Goal: Information Seeking & Learning: Learn about a topic

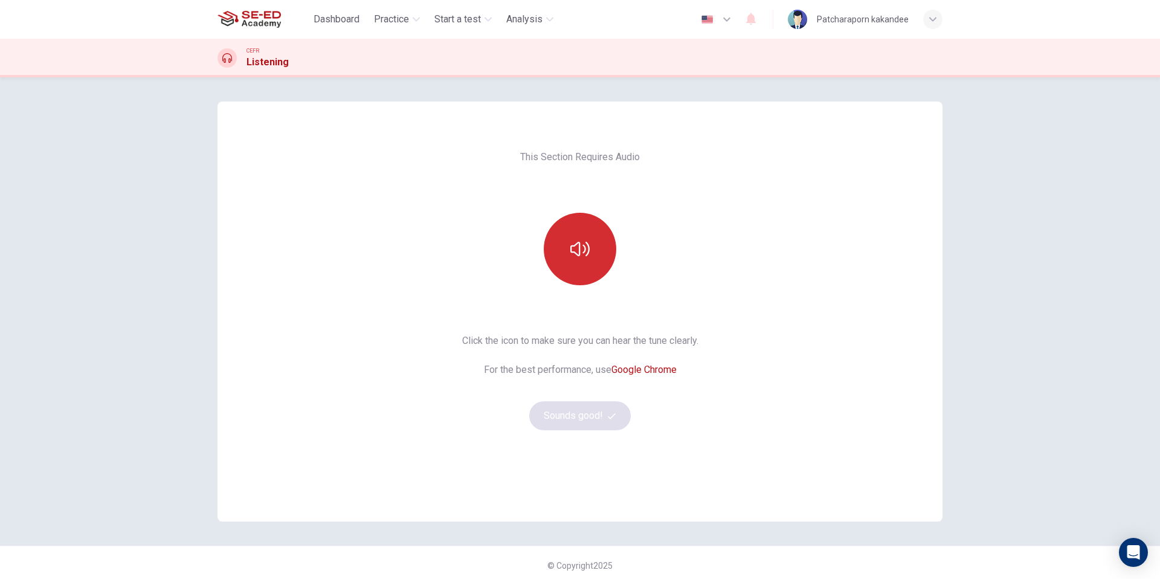
click at [581, 258] on icon "button" at bounding box center [580, 248] width 19 height 19
click at [610, 415] on icon "button" at bounding box center [612, 416] width 8 height 8
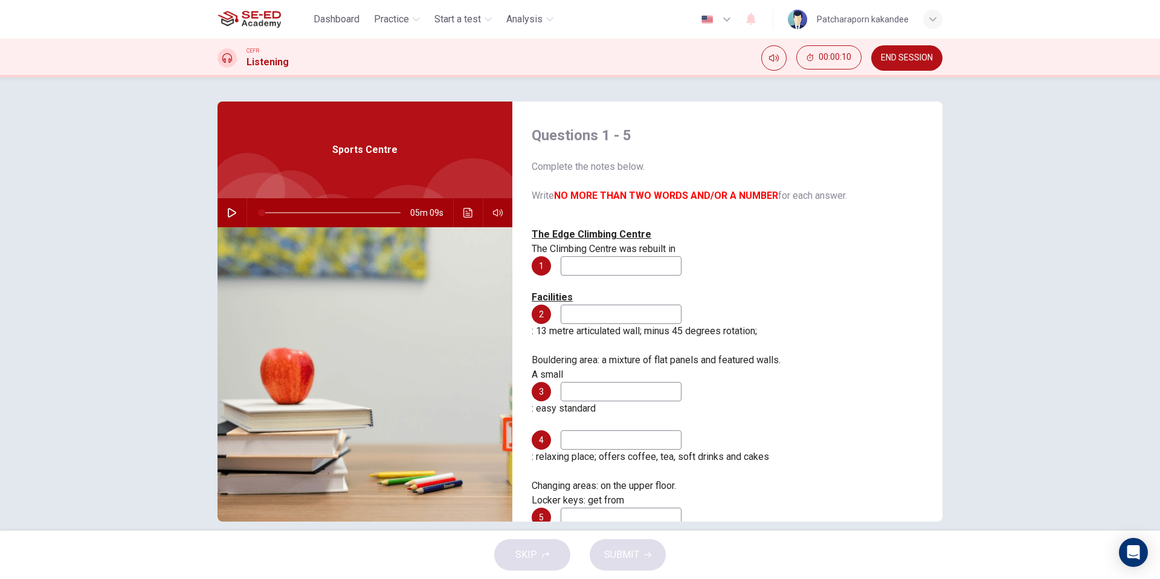
scroll to position [15, 0]
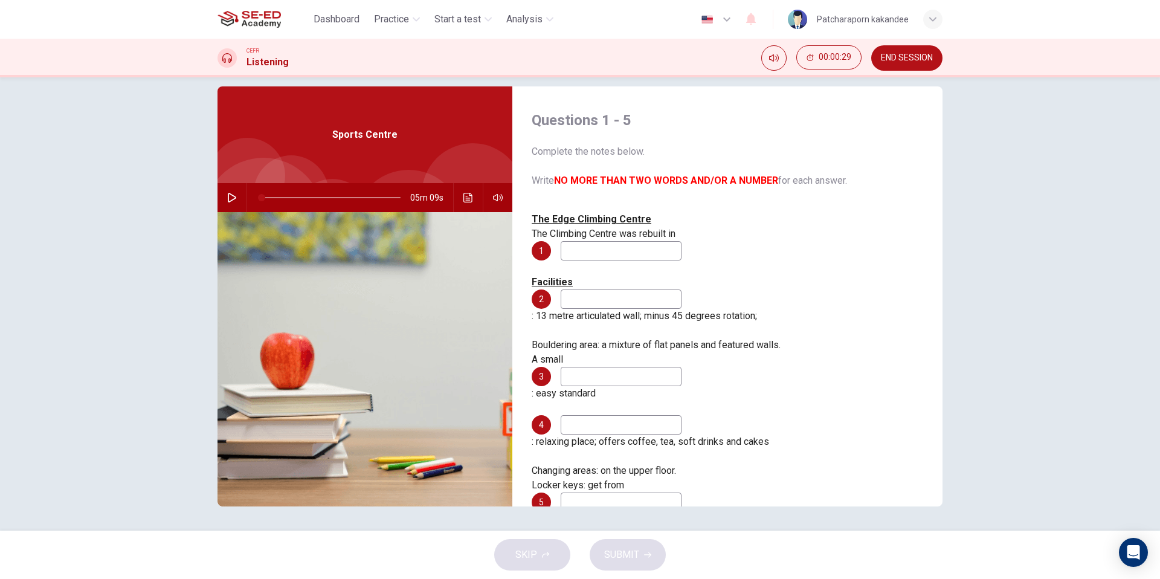
click at [235, 193] on icon "button" at bounding box center [232, 198] width 10 height 10
click at [682, 241] on input at bounding box center [621, 250] width 121 height 19
type input "84"
type input "1"
type input "84"
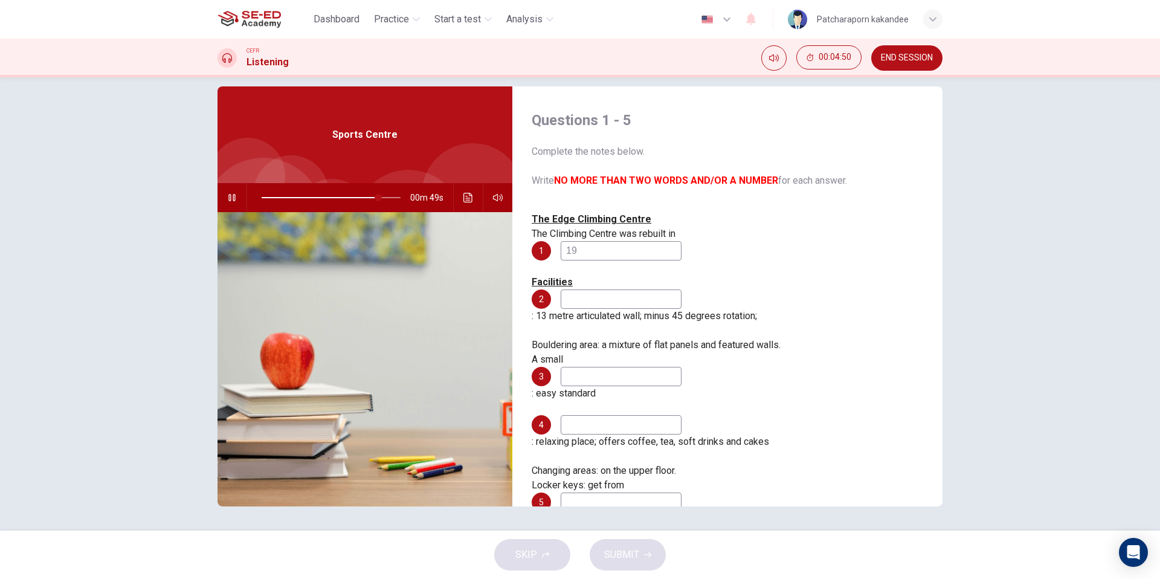
type input "199"
type input "84"
type input "1994"
type input "85"
type input "1994"
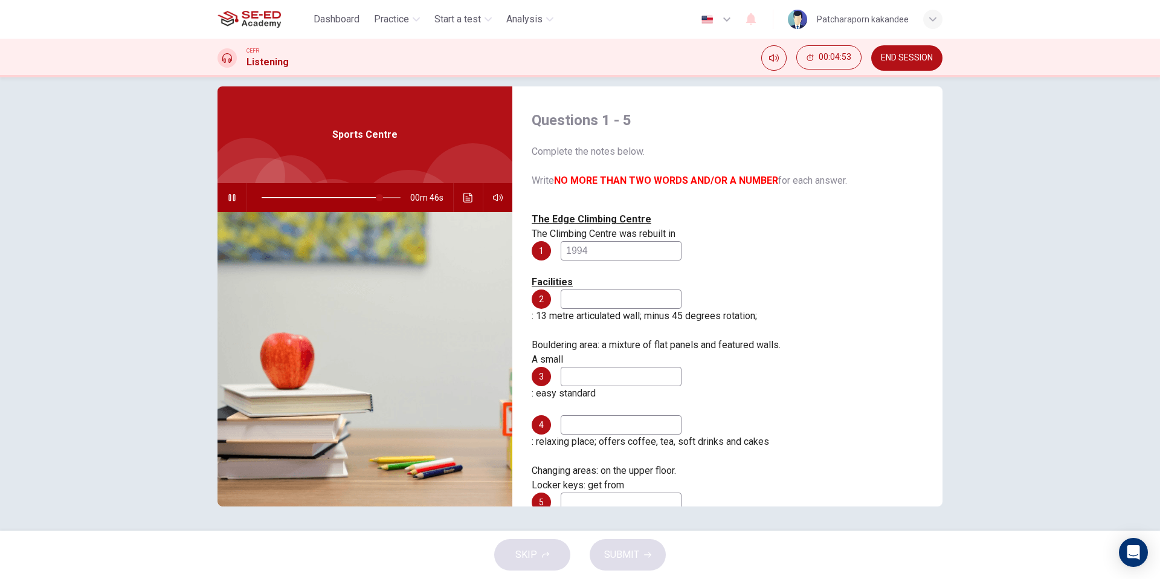
click at [606, 289] on input at bounding box center [621, 298] width 121 height 19
type input "85"
type input "1"
type input "86"
type input "1"
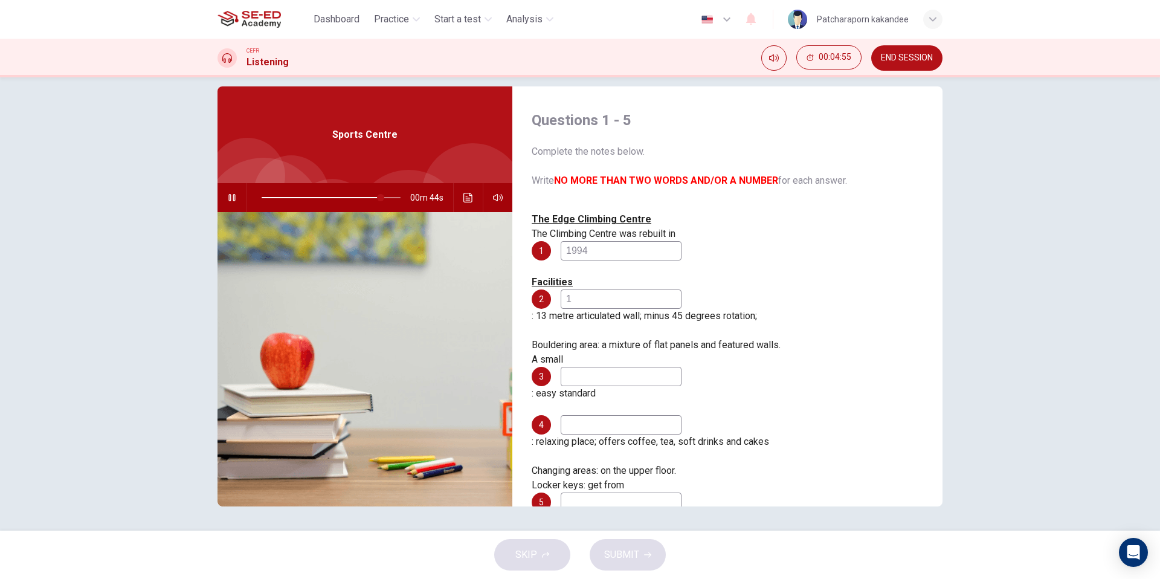
click at [625, 367] on input at bounding box center [621, 376] width 121 height 19
type input "86"
type input "ไไฟ"
type input "87"
type input "ไไฟพ"
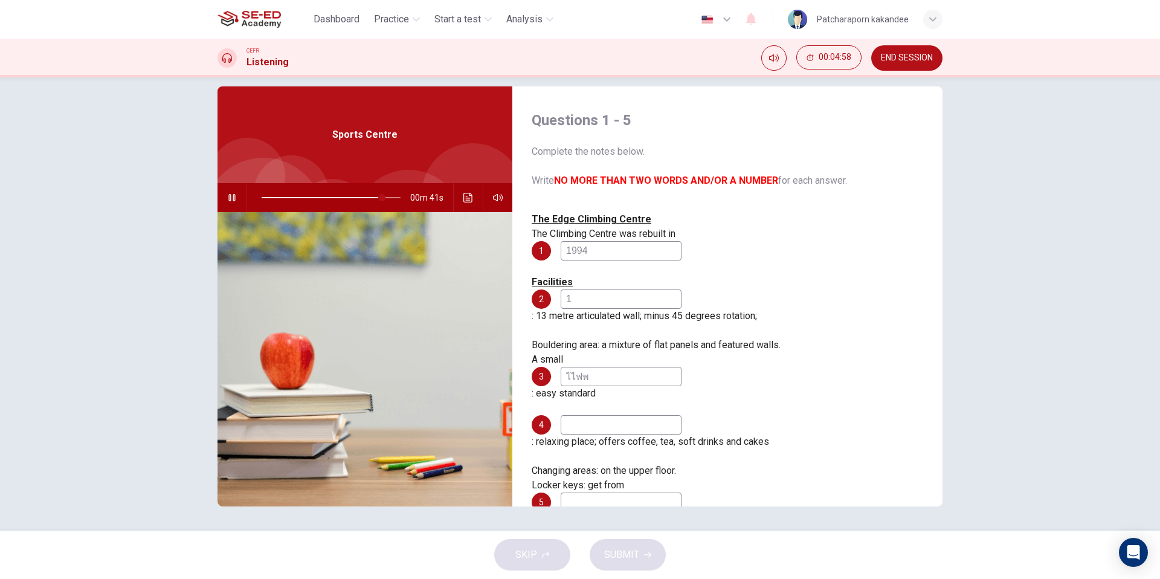
type input "87"
type input "ไไฟพท"
type input "87"
type input "ไ"
type input "88"
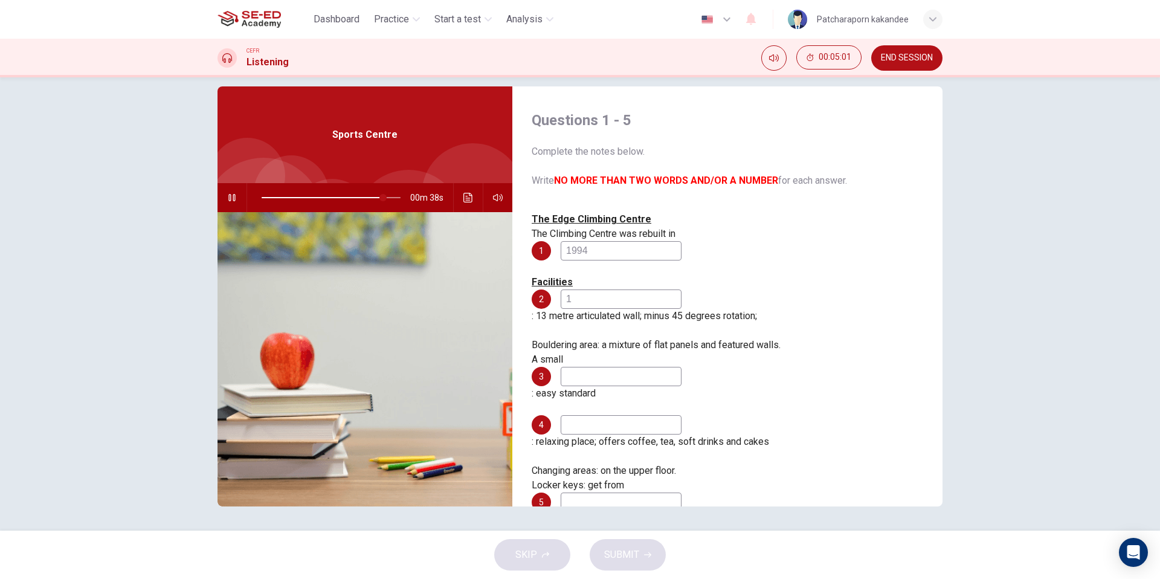
type input "88"
type input "ไฟ"
type input "88"
type input "ไฟพ"
type input "89"
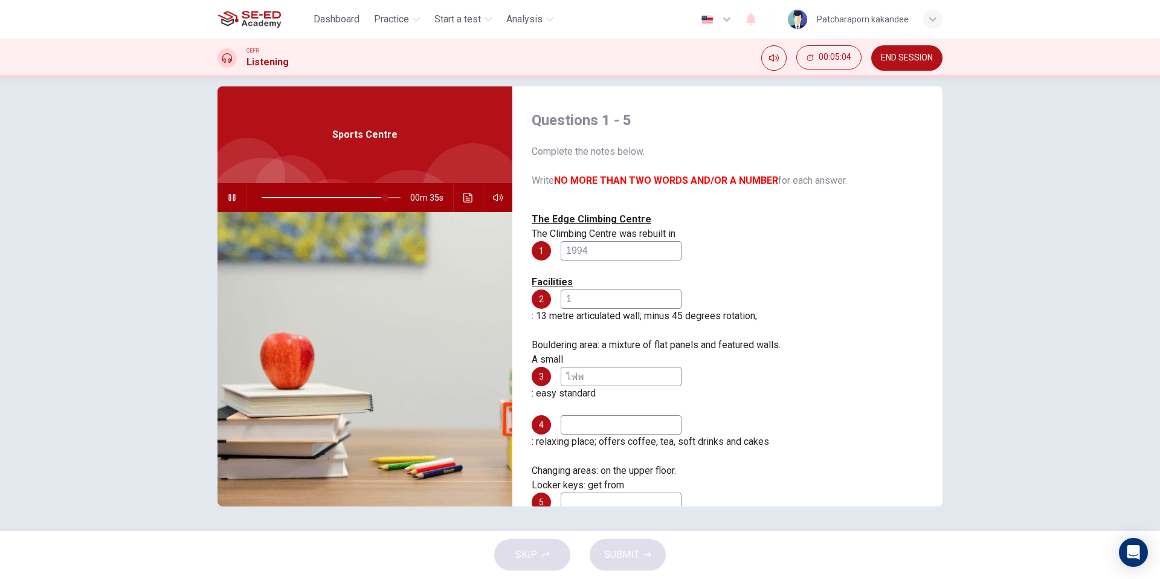
type input "ไฟพท"
type input "89"
type input "ไ"
type input "90"
type input "ไ"
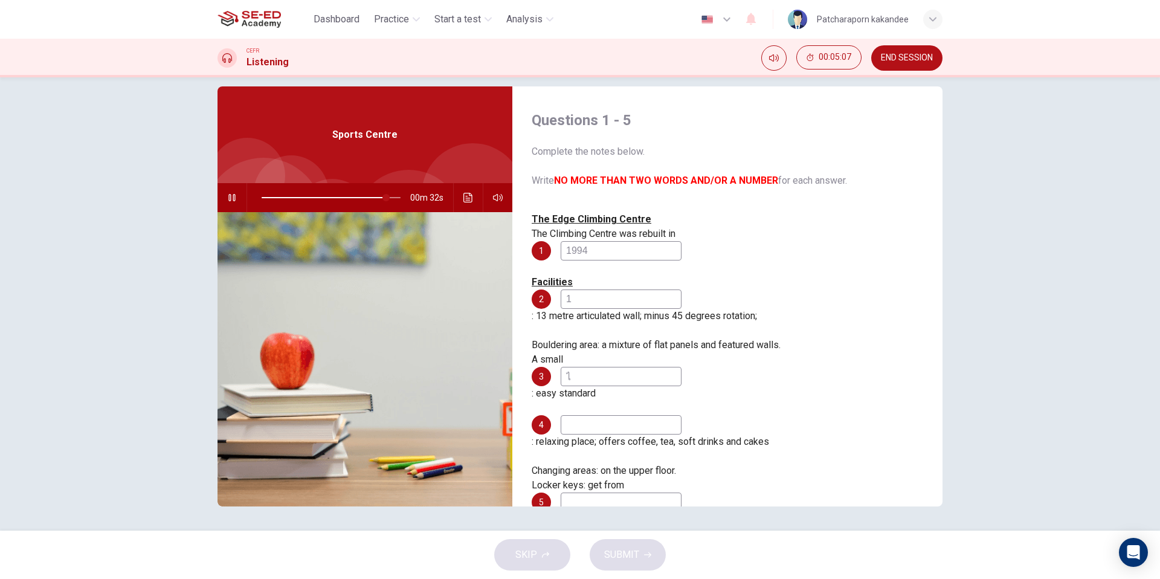
type input "90"
type input "ไไ"
type input "91"
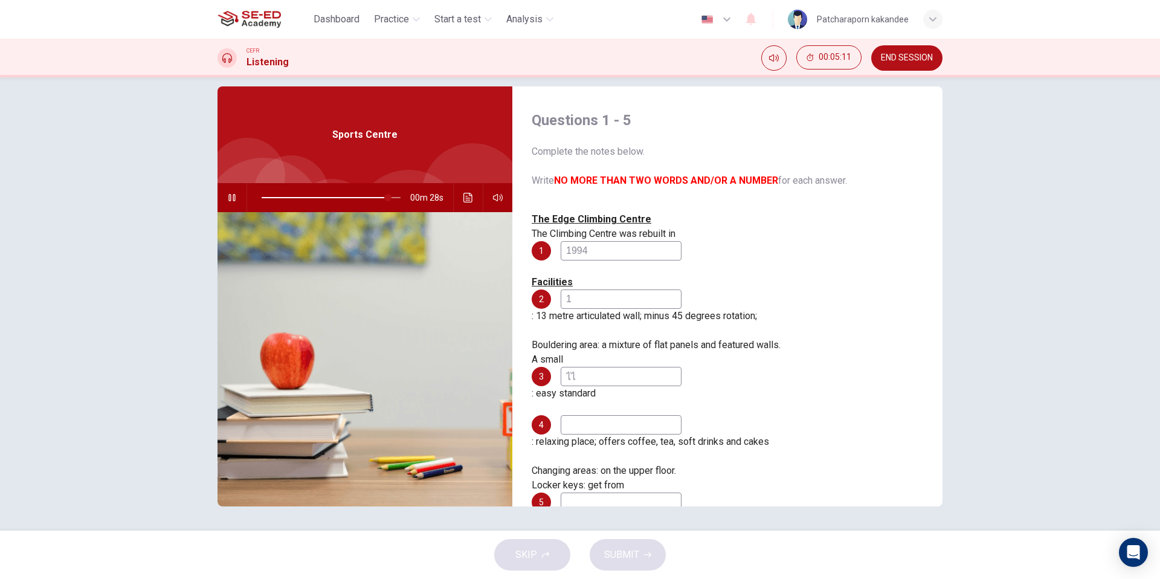
type input "ไ"
type input "91"
type input "92"
type input "www"
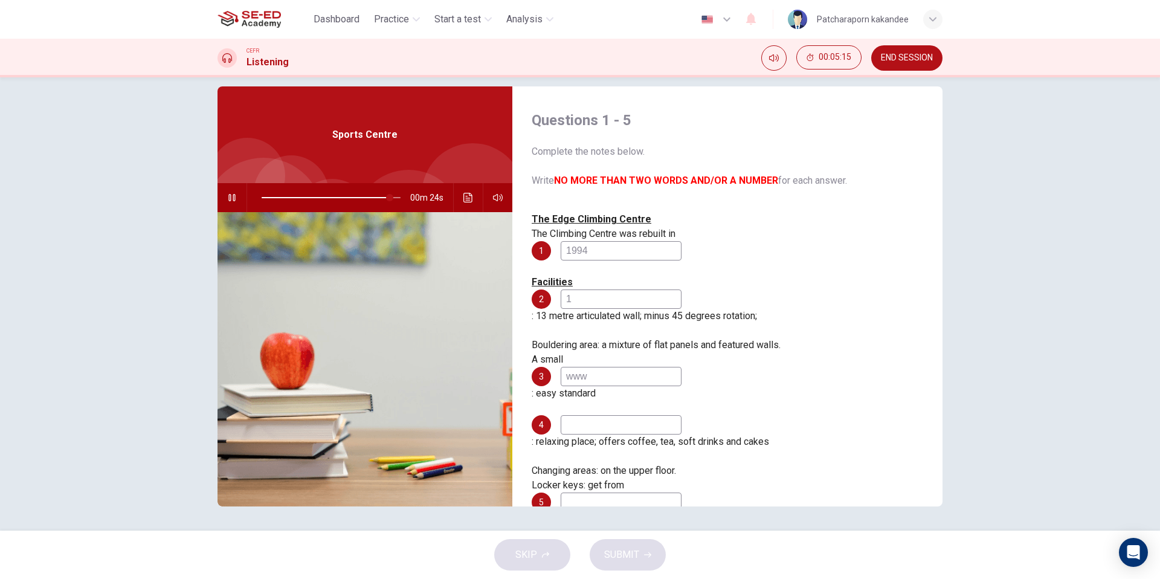
type input "92"
type input "w"
type input "93"
type input "war"
type input "93"
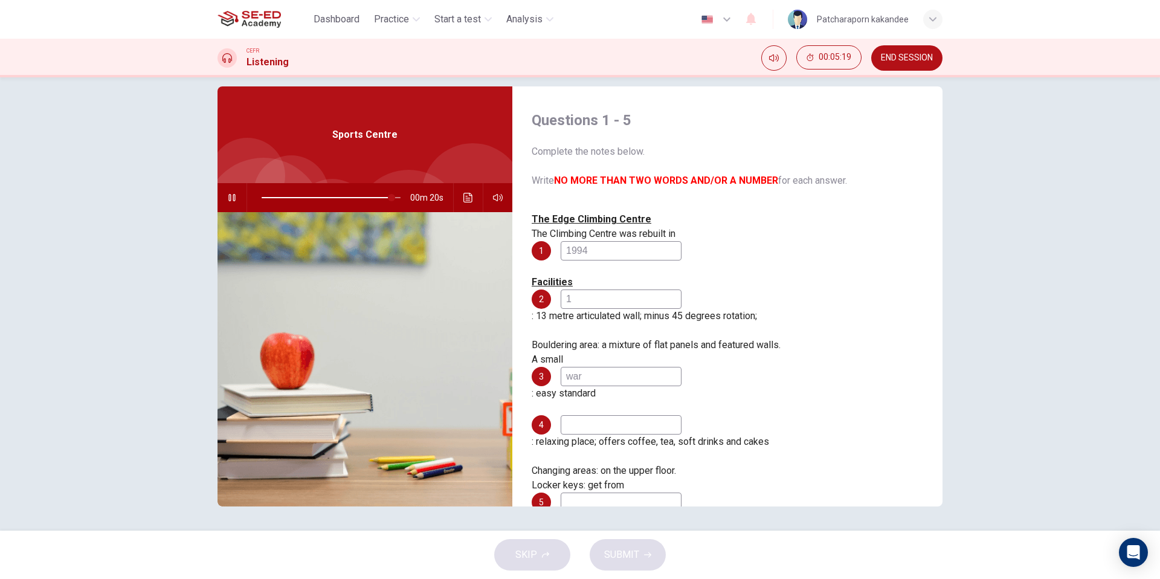
type input "warm"
type input "100"
type input "warm"
click at [633, 415] on input at bounding box center [621, 424] width 121 height 19
type input "0"
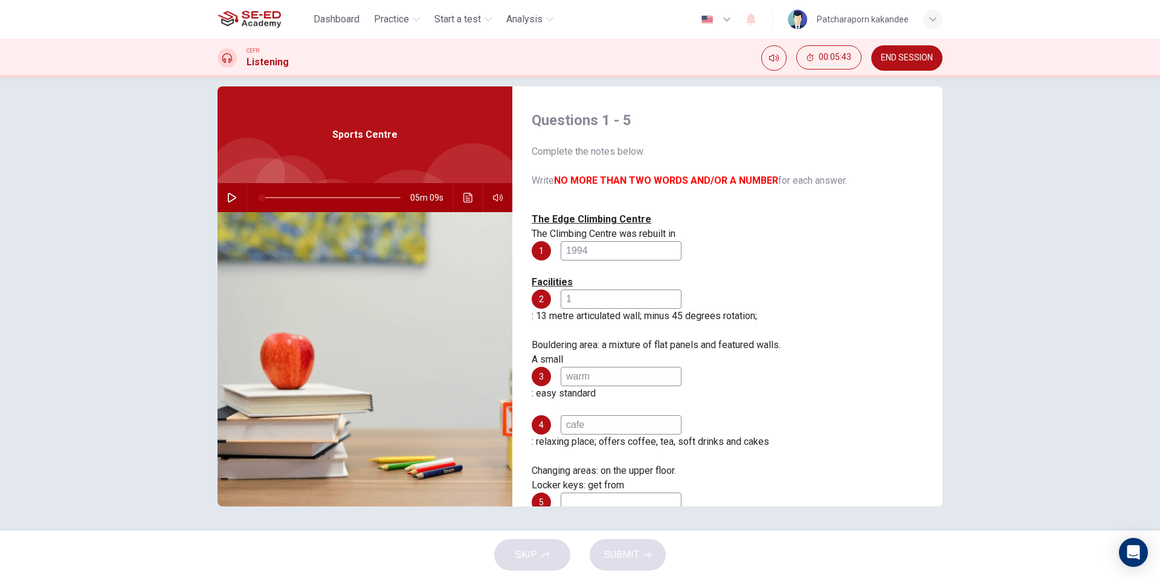
type input "cafe"
click at [682, 493] on input at bounding box center [621, 502] width 121 height 19
type input "reception"
click at [623, 560] on span "SUBMIT" at bounding box center [621, 554] width 35 height 17
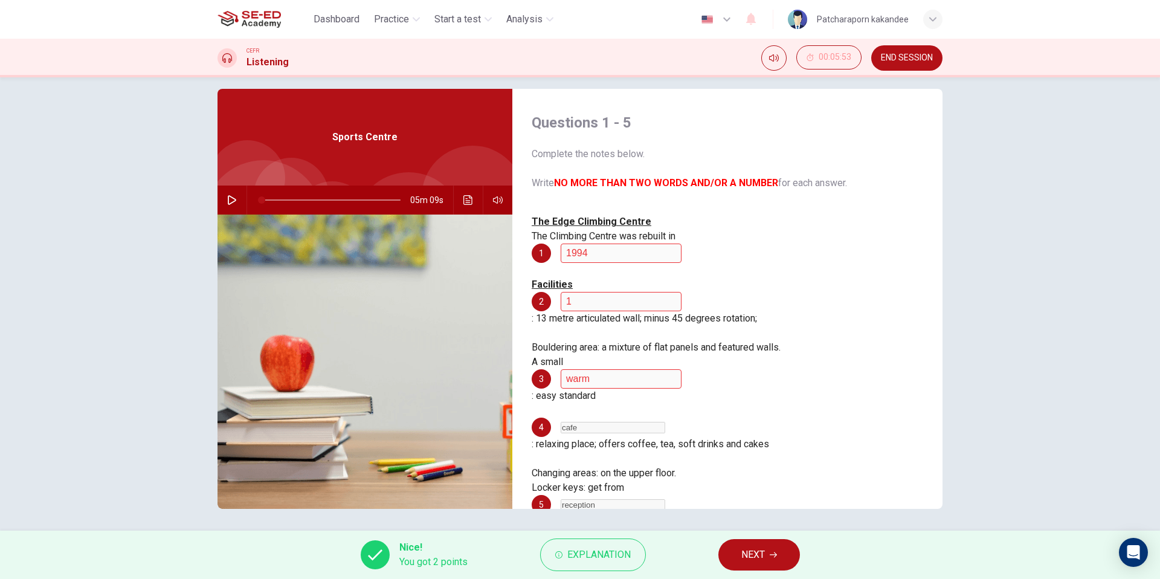
scroll to position [8, 0]
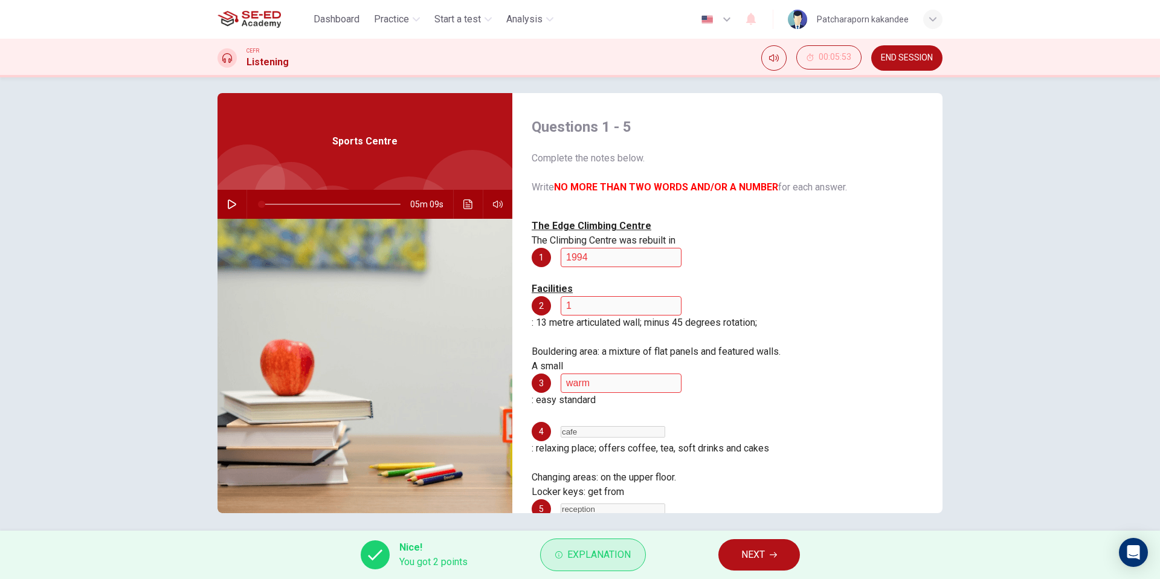
click at [567, 558] on span "Explanation" at bounding box center [598, 554] width 63 height 17
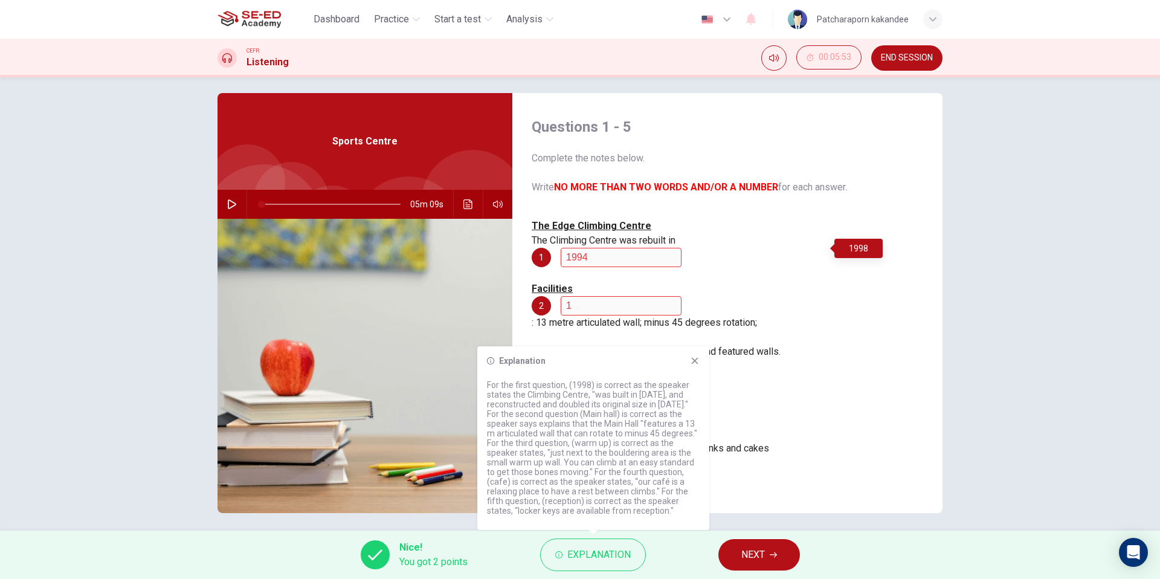
scroll to position [8, 0]
click at [818, 471] on div "Changing areas: on the upper floor. Locker keys: get from 5 reception" at bounding box center [728, 495] width 392 height 48
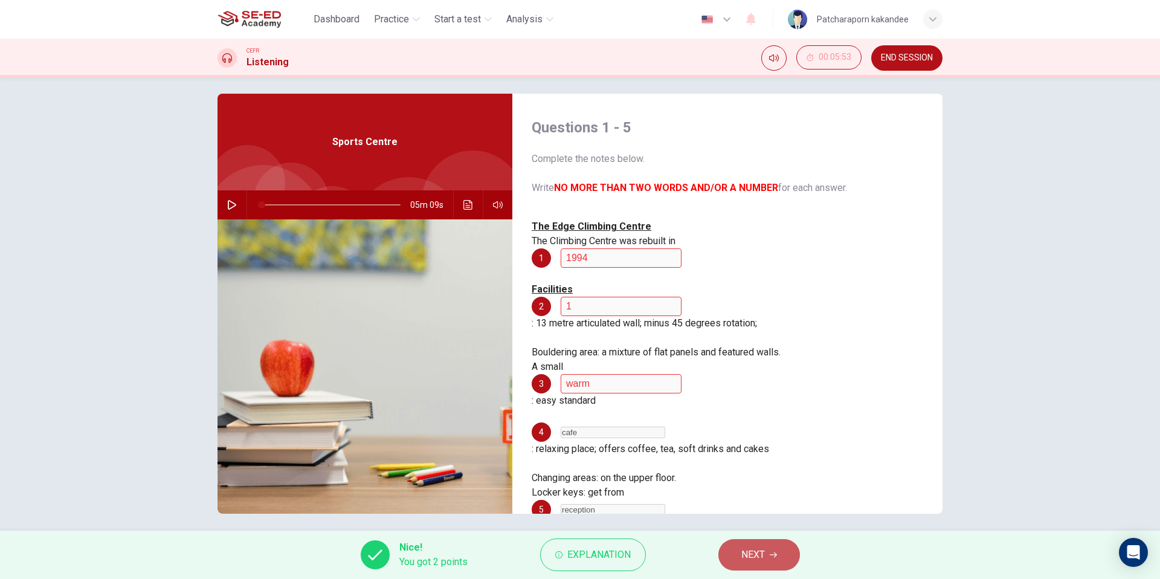
click at [775, 560] on button "NEXT" at bounding box center [760, 554] width 82 height 31
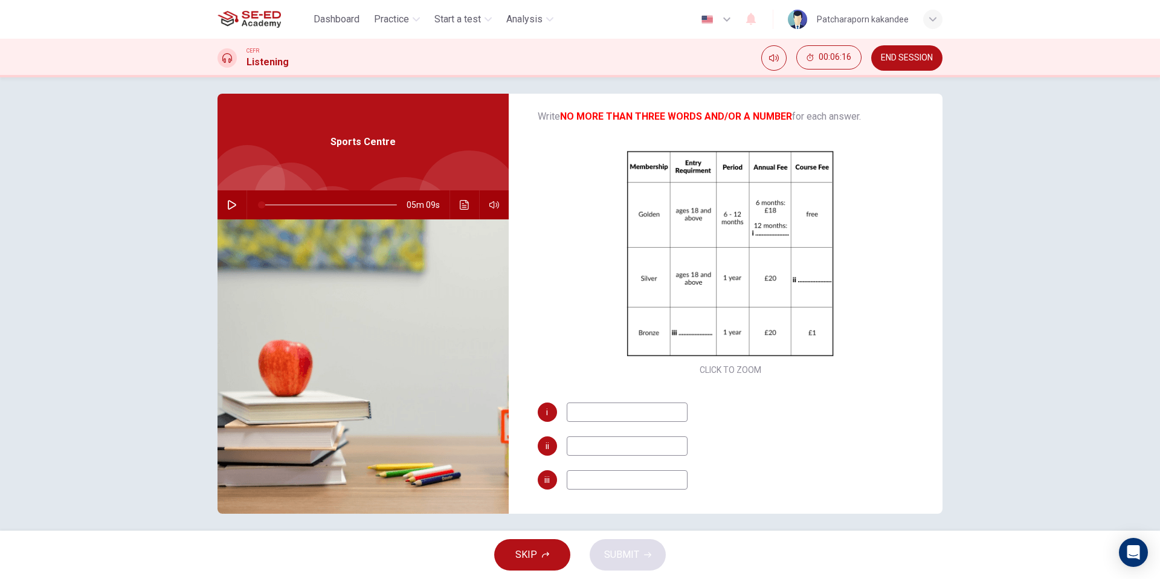
scroll to position [6, 0]
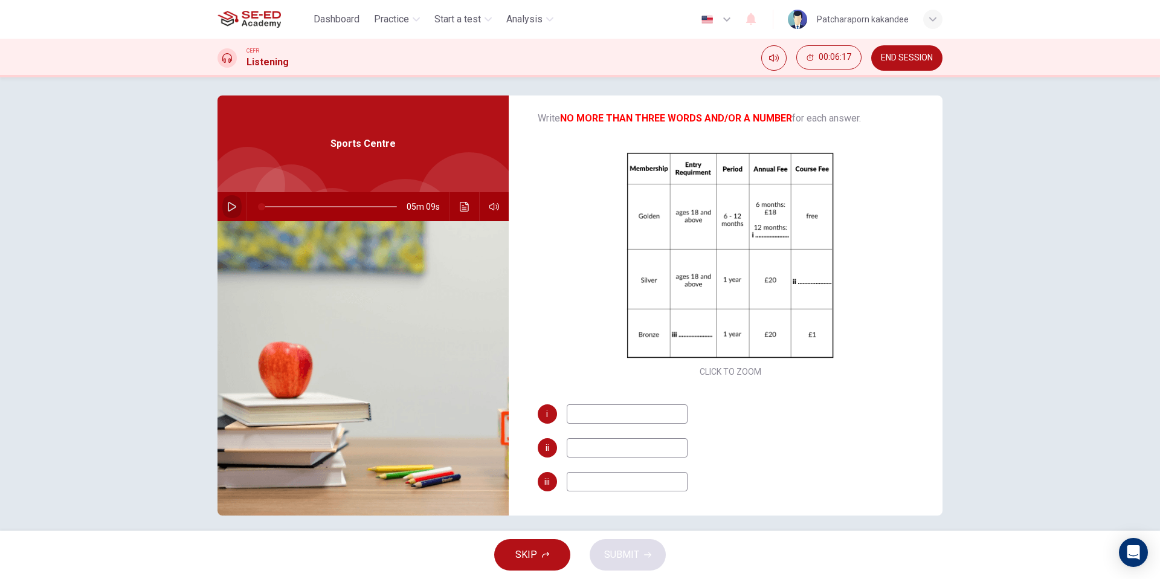
click at [231, 212] on button "button" at bounding box center [231, 206] width 19 height 29
click at [608, 414] on input at bounding box center [627, 413] width 121 height 19
type input "80"
type input "13"
type input "81"
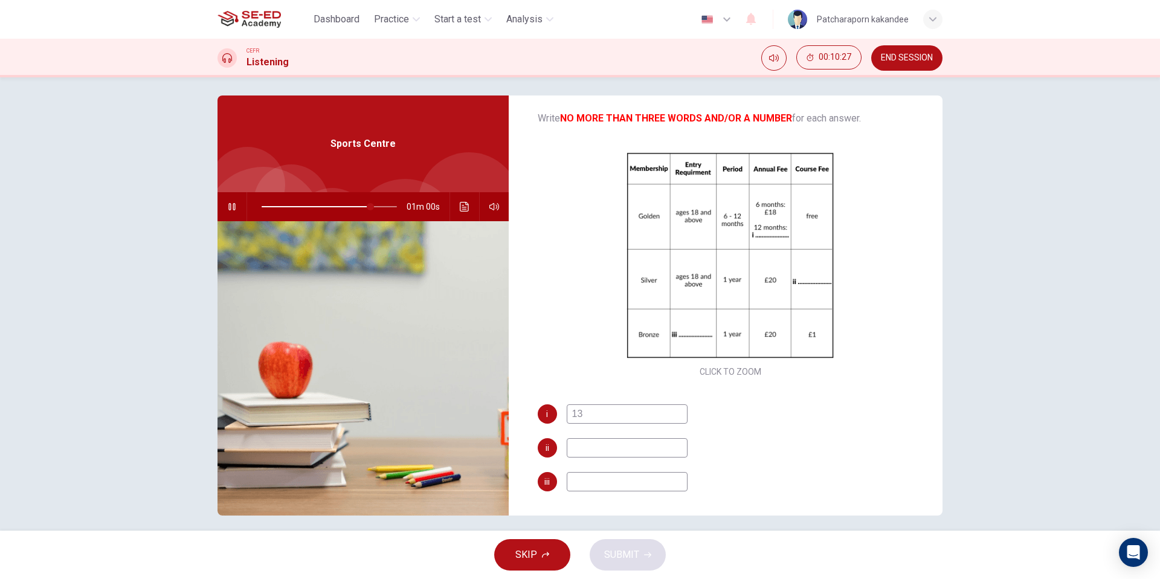
type input "13"
click at [600, 462] on div "i 13 ii iii" at bounding box center [731, 459] width 386 height 111
click at [611, 452] on input at bounding box center [627, 447] width 121 height 19
type input "83"
type input "1"
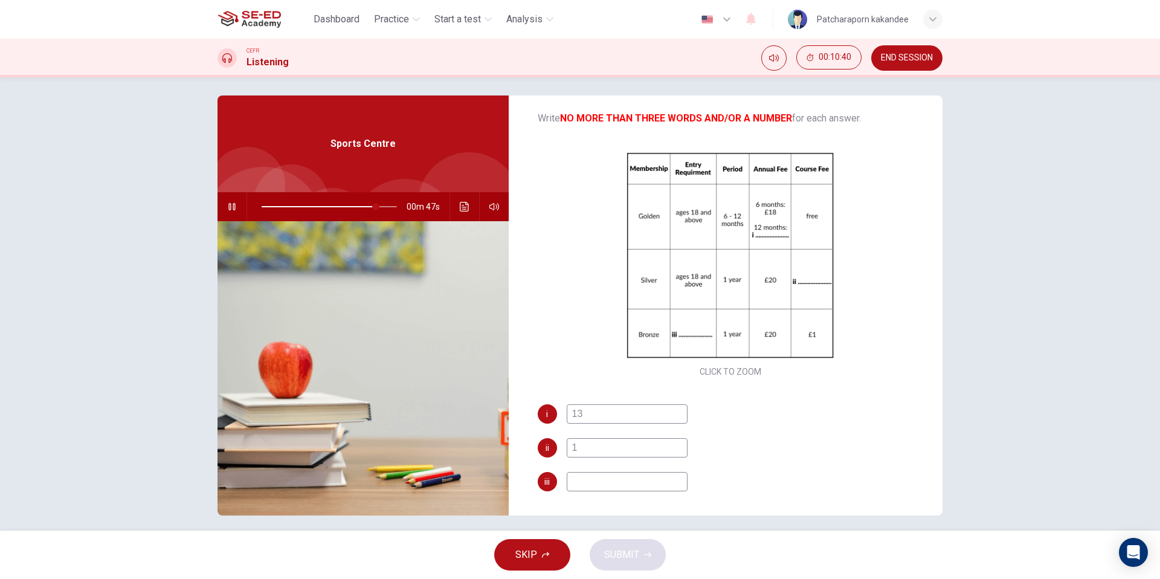
type input "85"
type input "1"
click at [618, 489] on input at bounding box center [627, 481] width 121 height 19
type input "88"
type input "a"
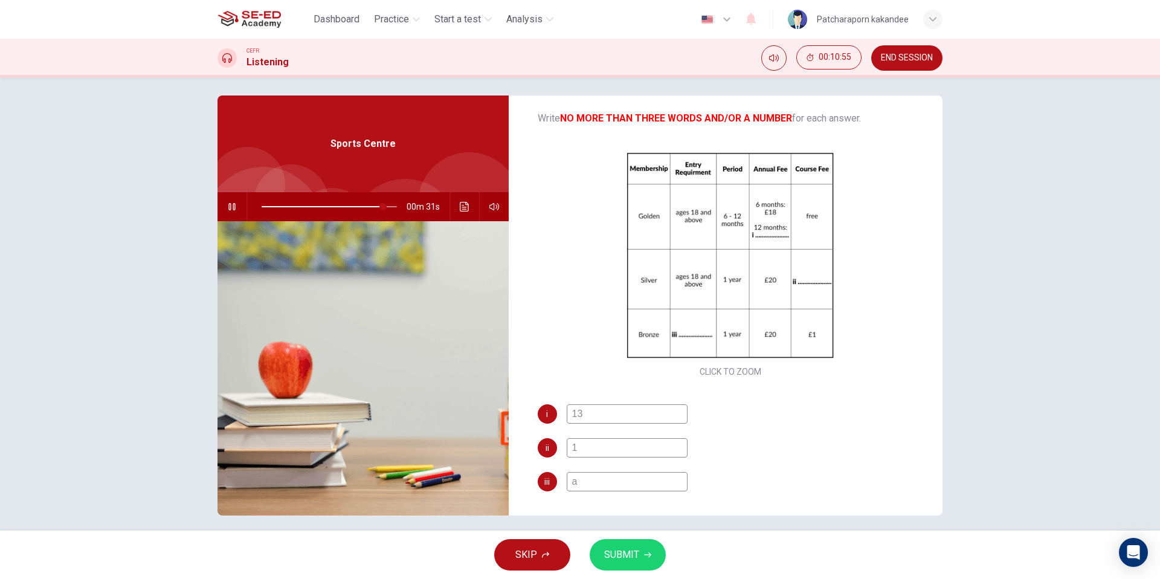
type input "90"
type input "age"
type input "90"
type input "ages"
type input "90"
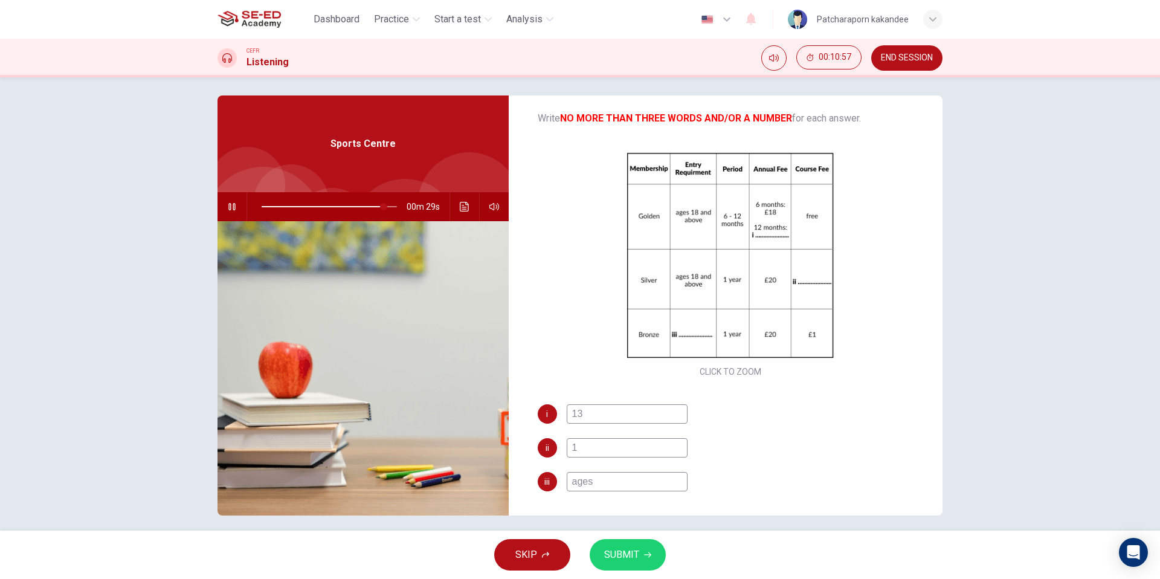
type input "ages [DEMOGRAPHIC_DATA]"
type input "91"
type input "ages [DEMOGRAPHIC_DATA]"
type input "91"
type input "ages [DEMOGRAPHIC_DATA]"
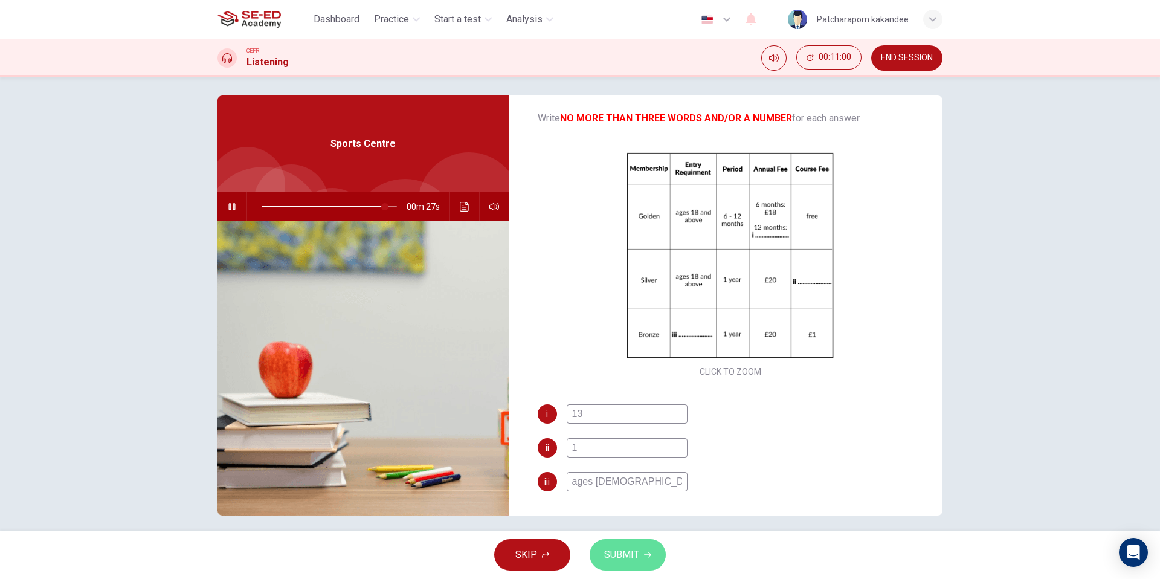
click at [628, 555] on span "SUBMIT" at bounding box center [621, 554] width 35 height 17
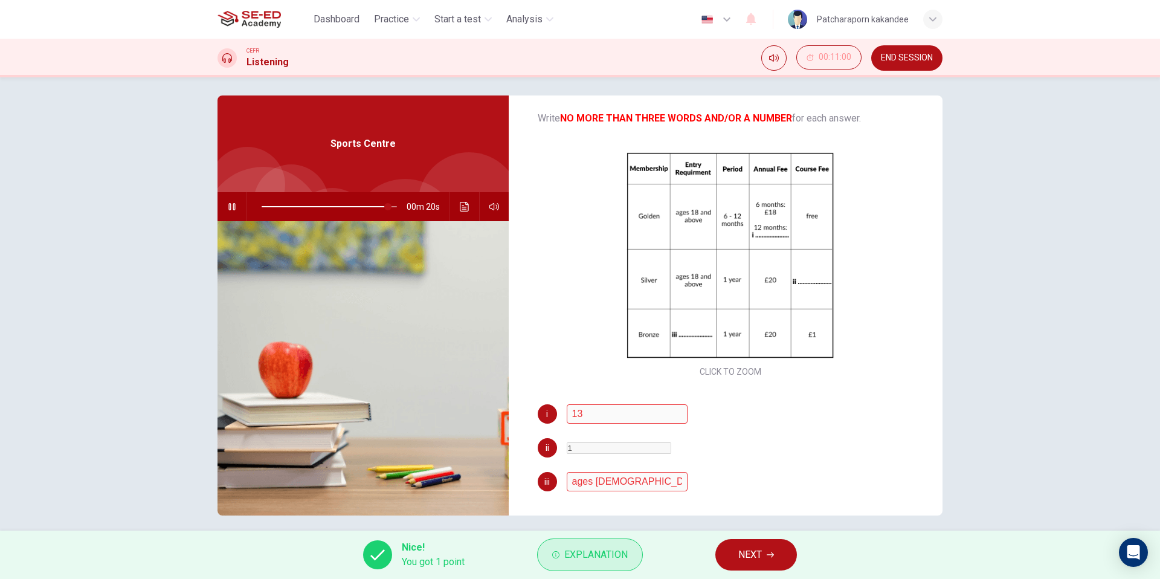
click at [592, 565] on button "Explanation" at bounding box center [590, 554] width 106 height 33
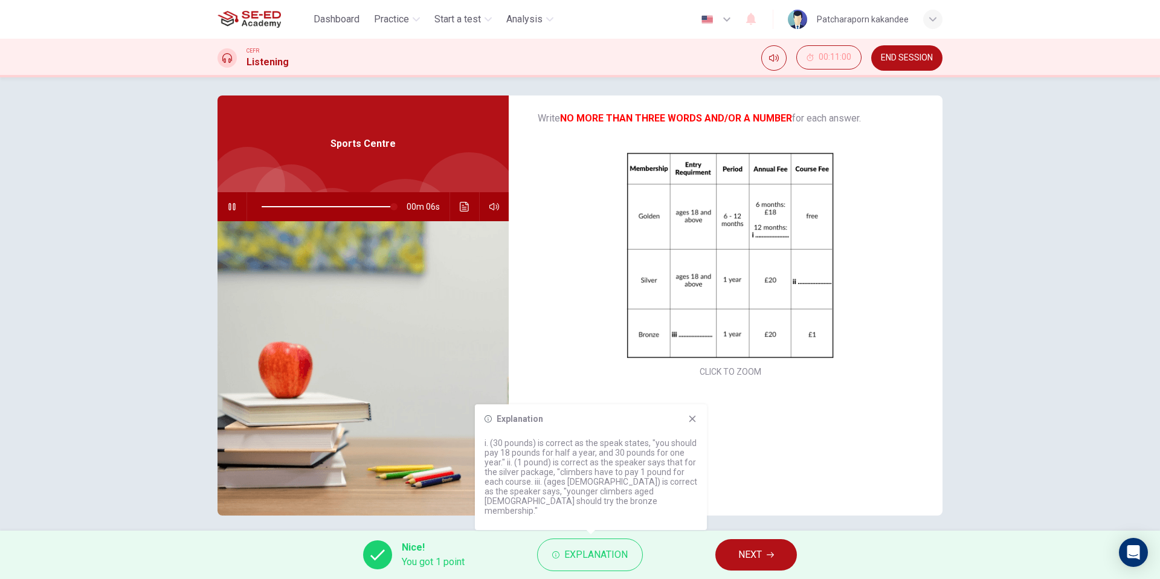
click at [691, 422] on icon at bounding box center [693, 419] width 7 height 7
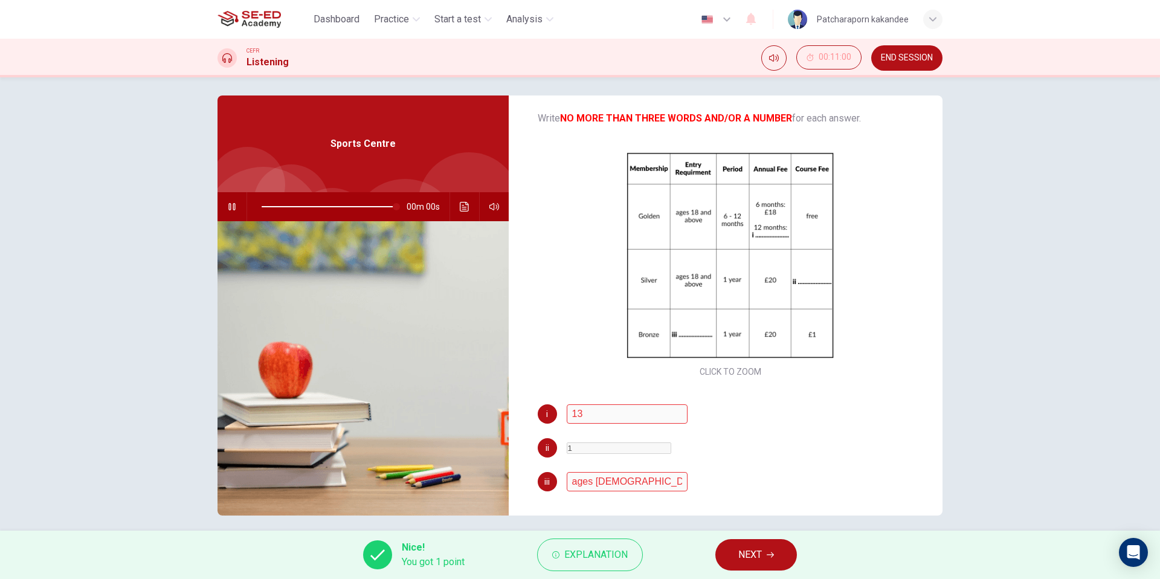
type input "0"
click at [755, 547] on span "NEXT" at bounding box center [751, 554] width 24 height 17
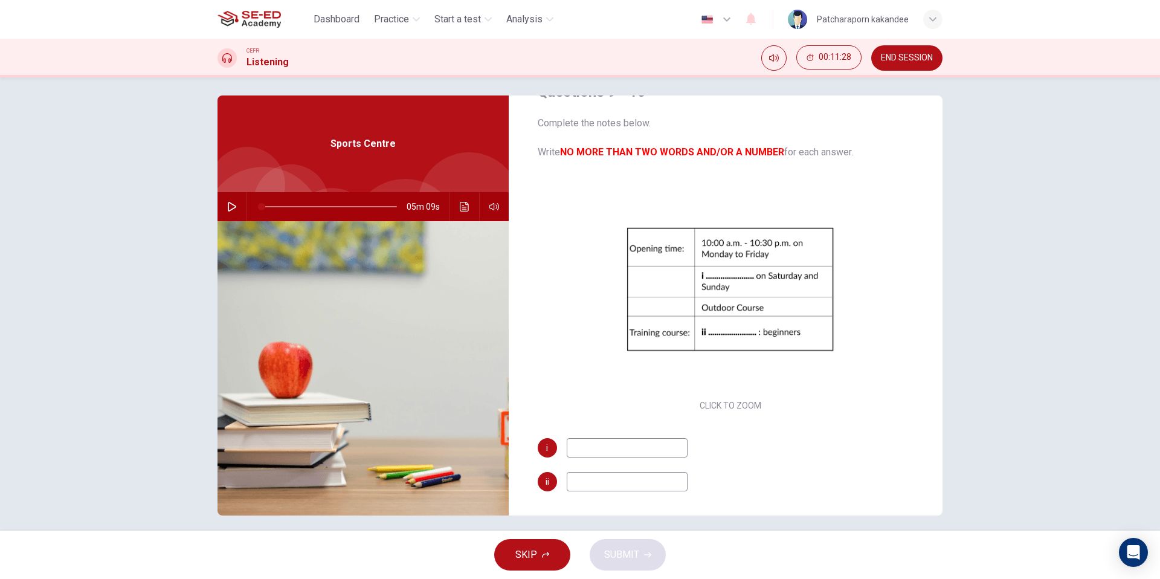
click at [590, 453] on input at bounding box center [627, 447] width 121 height 19
type input "1"
type input "10"
click at [622, 476] on input at bounding box center [627, 481] width 121 height 19
type input "10"
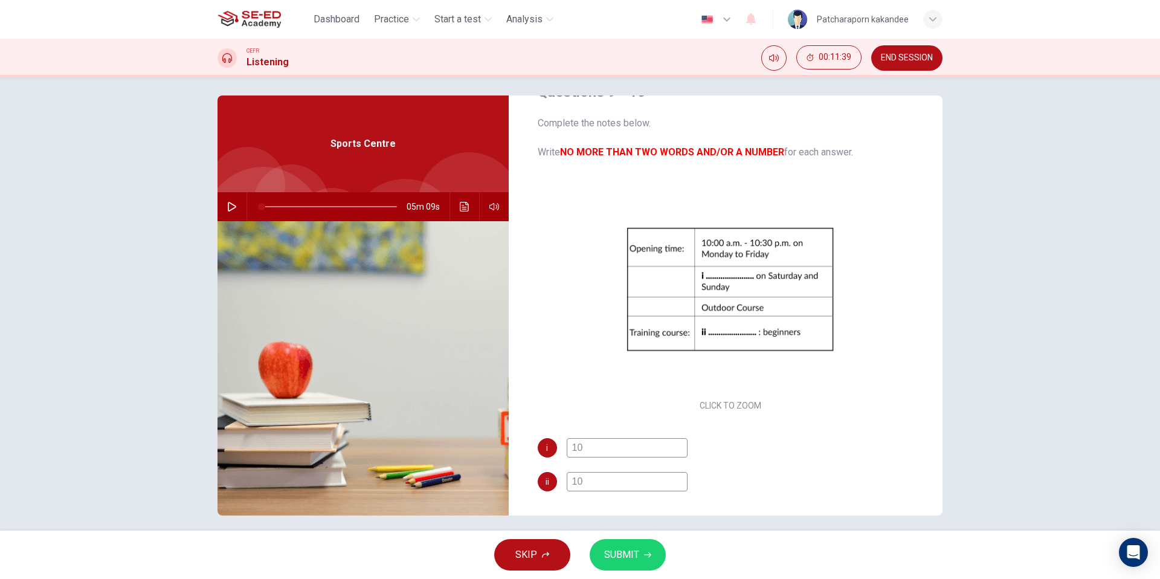
drag, startPoint x: 641, startPoint y: 555, endPoint x: 659, endPoint y: 553, distance: 18.3
click at [645, 555] on button "SUBMIT" at bounding box center [628, 554] width 76 height 31
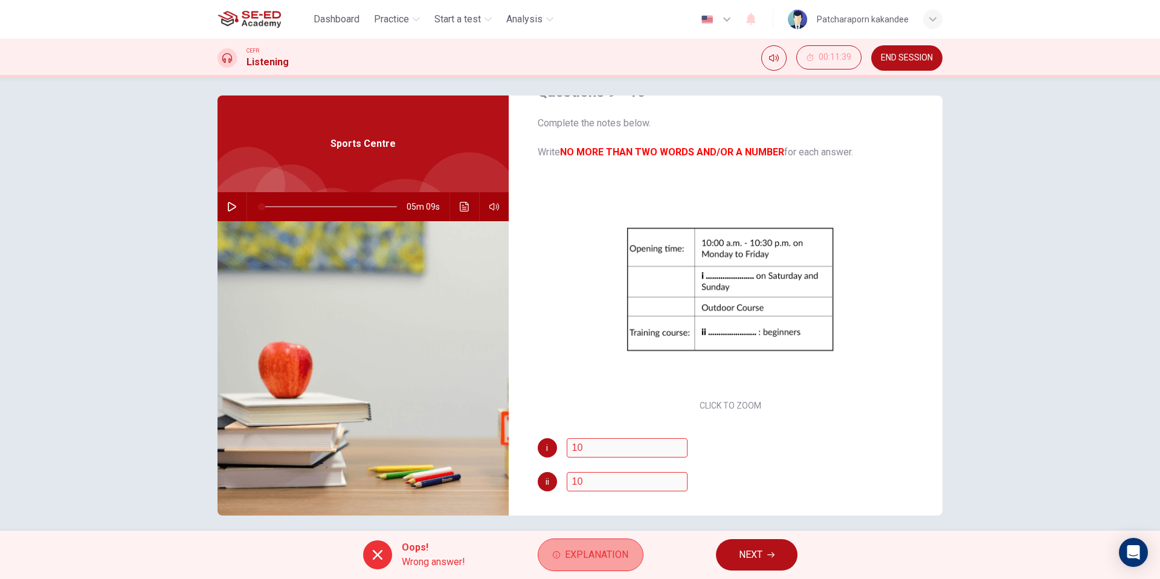
click at [592, 554] on span "Explanation" at bounding box center [596, 554] width 63 height 17
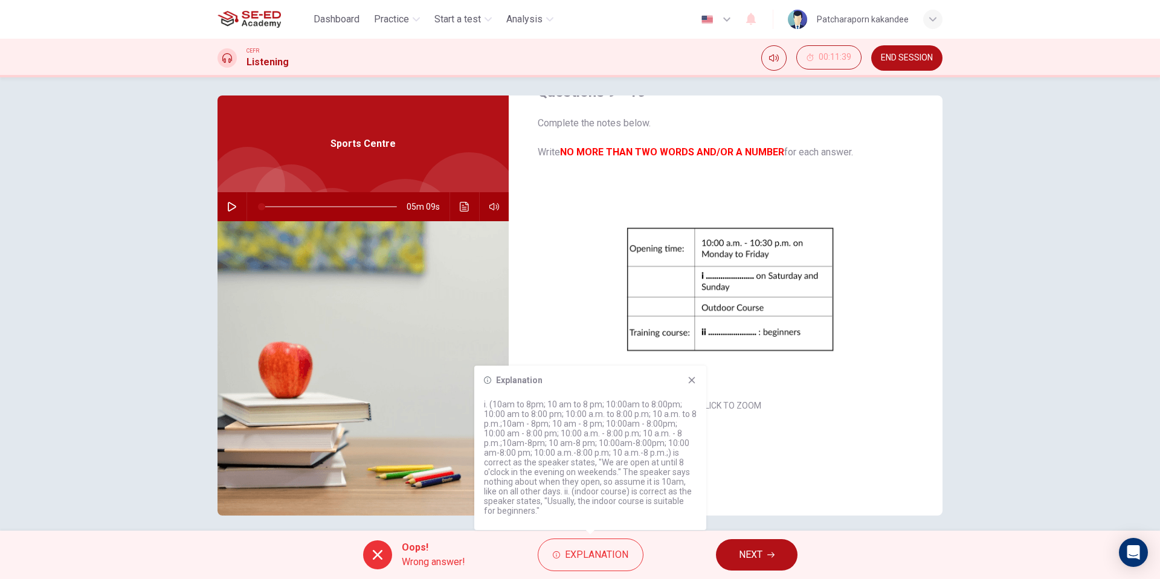
click at [764, 555] on button "NEXT" at bounding box center [757, 554] width 82 height 31
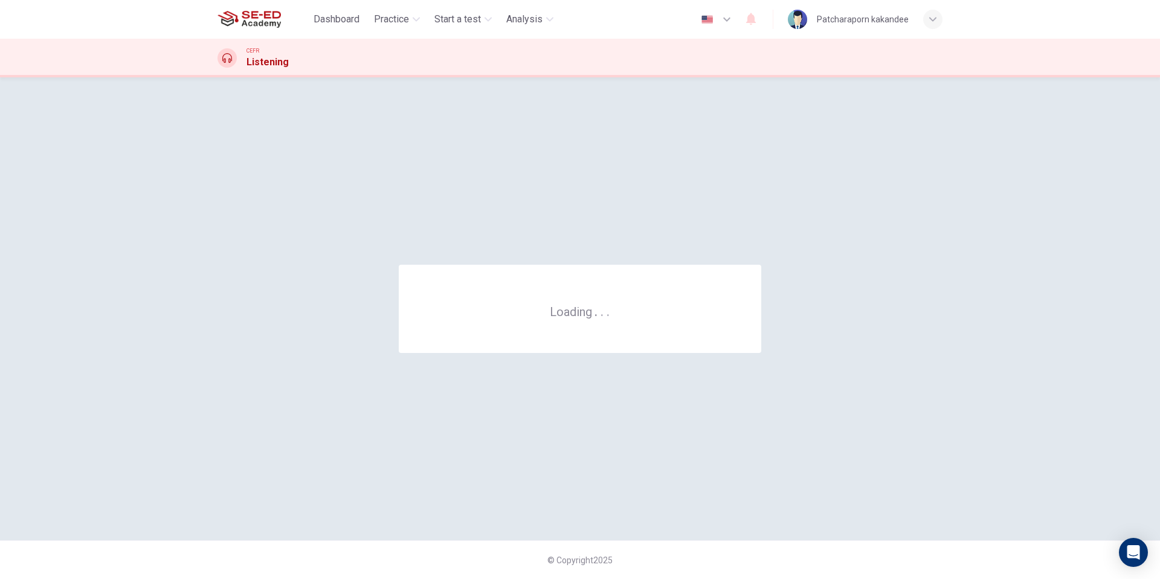
scroll to position [0, 0]
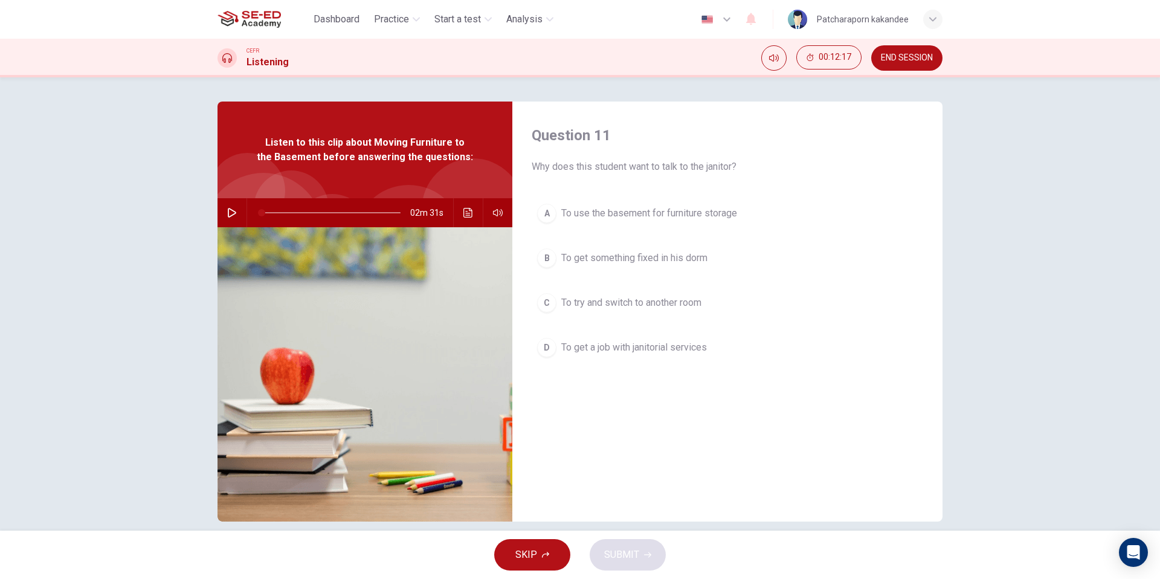
click at [231, 210] on icon "button" at bounding box center [232, 213] width 8 height 10
type input "0"
click at [650, 341] on span "To get a job with janitorial services" at bounding box center [634, 347] width 146 height 15
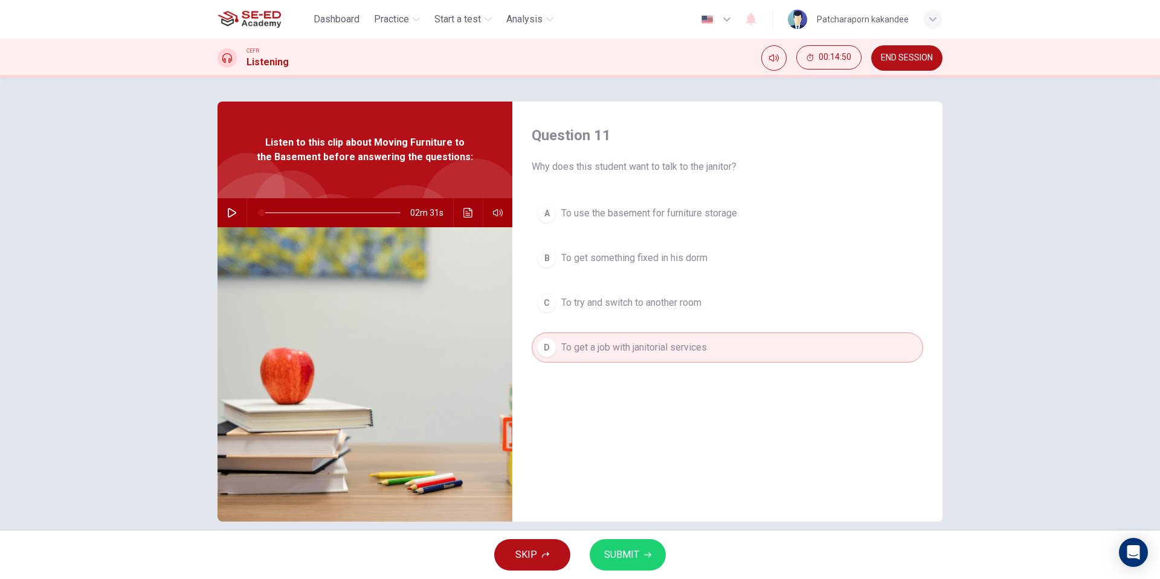
click at [643, 567] on button "SUBMIT" at bounding box center [628, 554] width 76 height 31
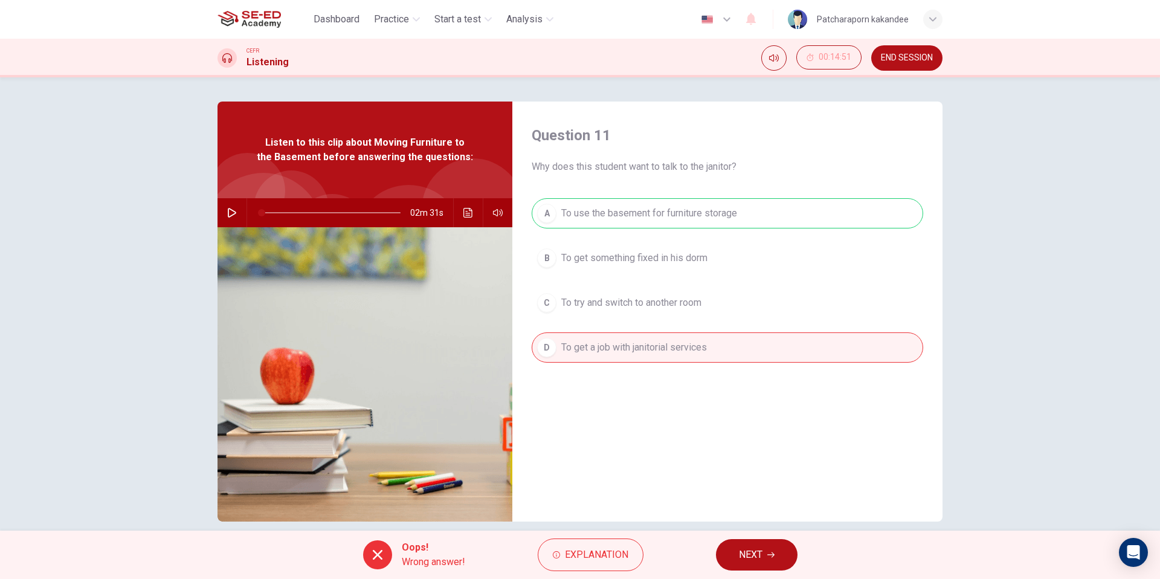
drag, startPoint x: 652, startPoint y: 216, endPoint x: 658, endPoint y: 211, distance: 7.3
click at [654, 213] on div "A To use the basement for furniture storage B To get something fixed in his dor…" at bounding box center [728, 292] width 392 height 189
click at [743, 561] on span "NEXT" at bounding box center [751, 554] width 24 height 17
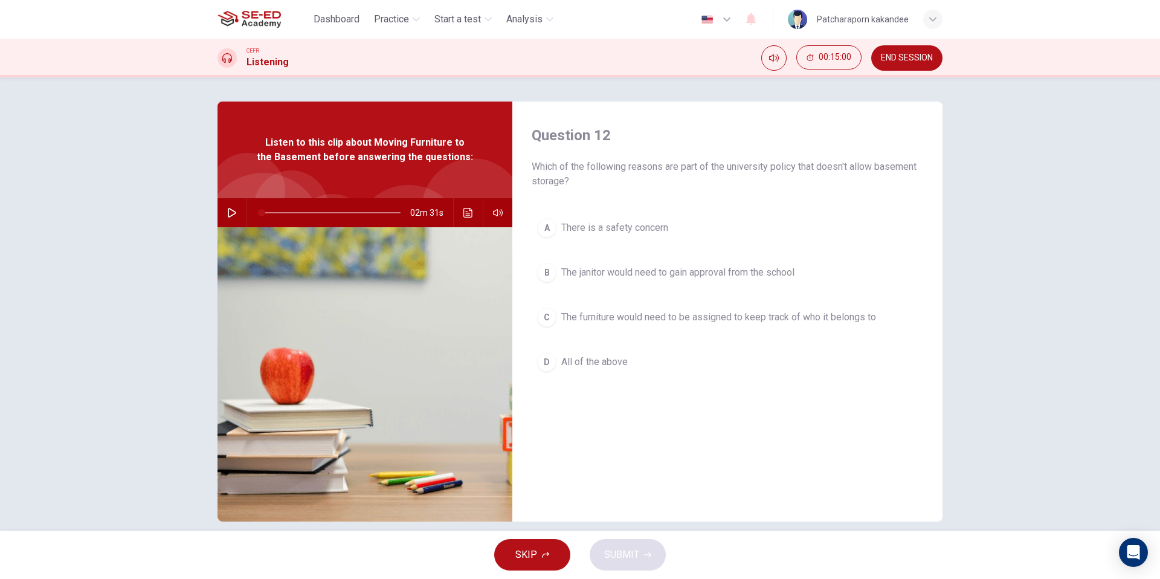
click at [609, 227] on span "There is a safety concern" at bounding box center [614, 228] width 107 height 15
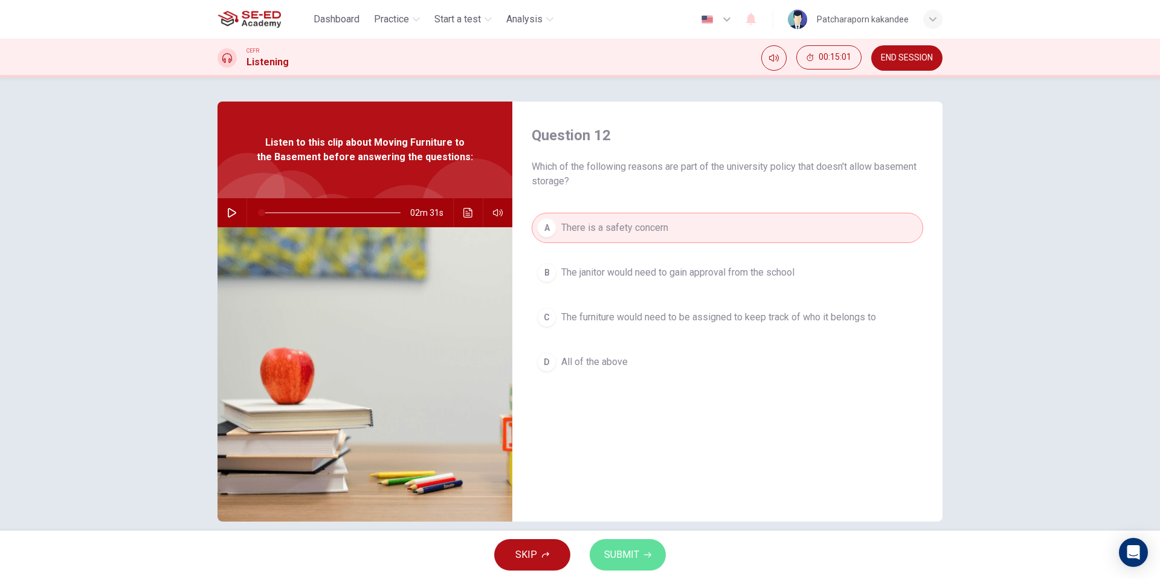
click at [636, 544] on button "SUBMIT" at bounding box center [628, 554] width 76 height 31
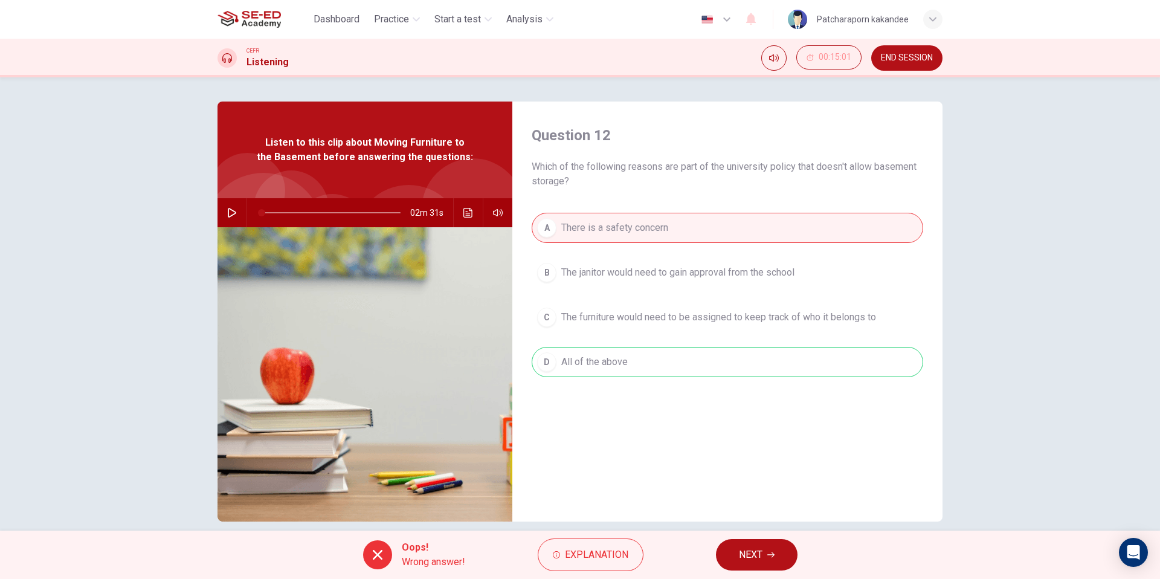
click at [745, 551] on span "NEXT" at bounding box center [751, 554] width 24 height 17
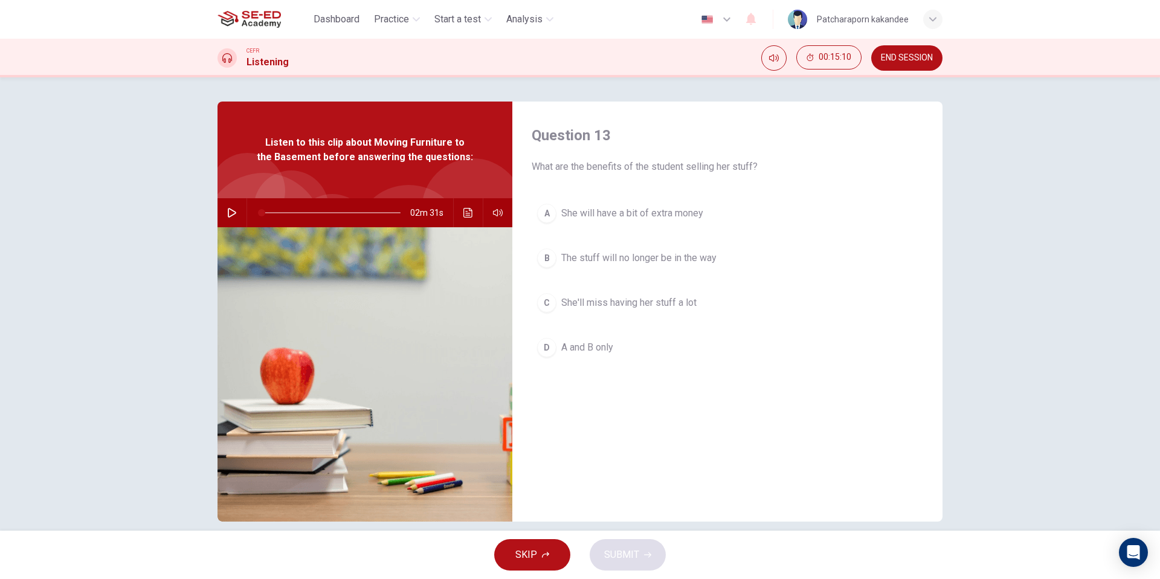
click at [595, 361] on button "D A and B only" at bounding box center [728, 347] width 392 height 30
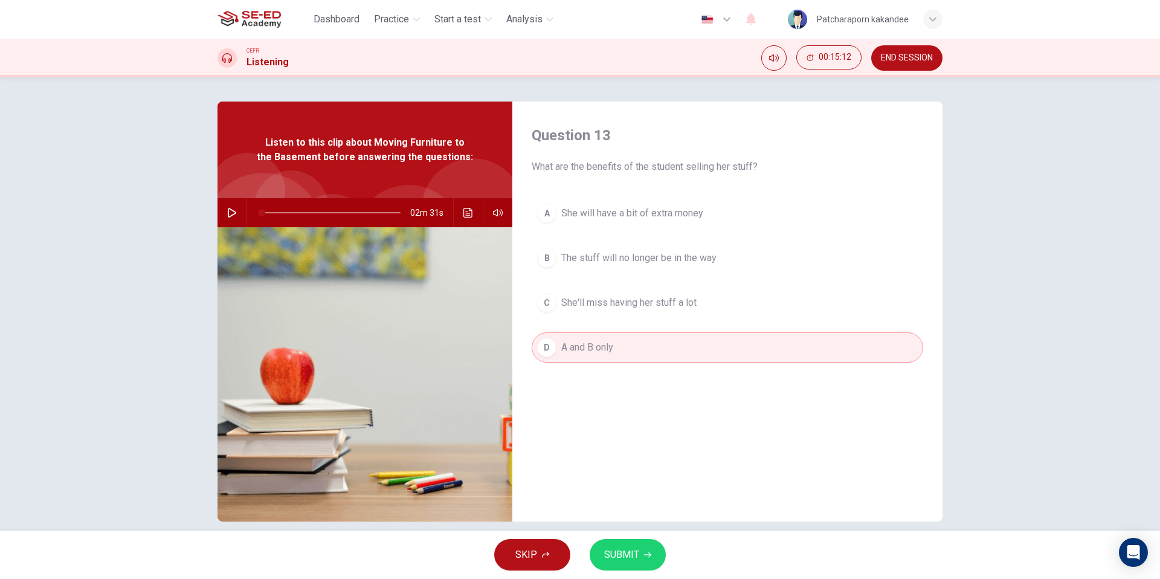
click at [716, 265] on button "B The stuff will no longer be in the way" at bounding box center [728, 258] width 392 height 30
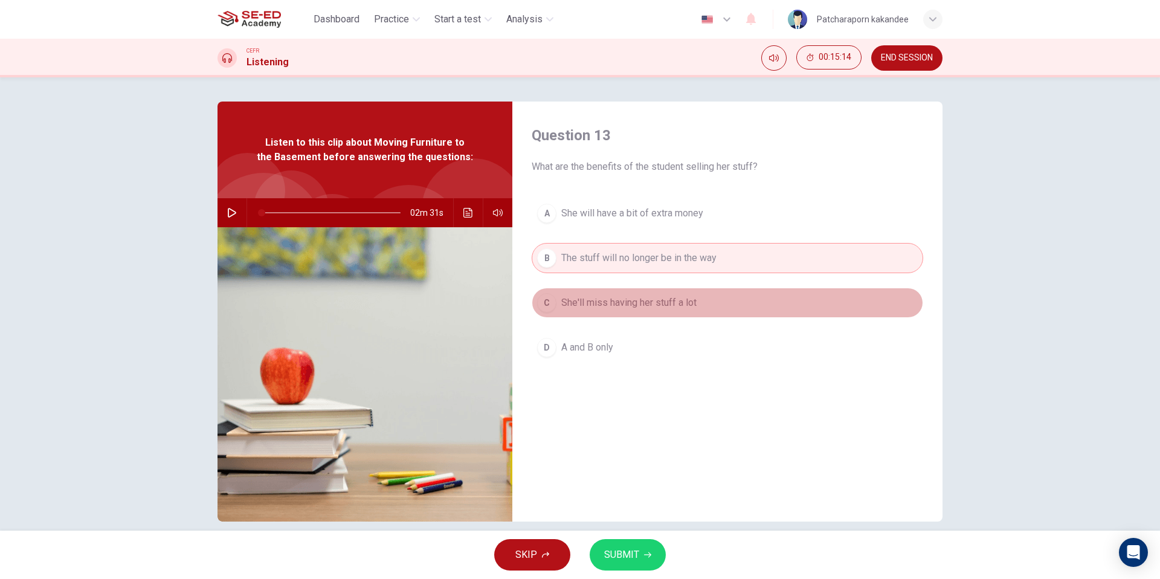
click at [708, 316] on button "C She'll miss having her stuff a lot" at bounding box center [728, 303] width 392 height 30
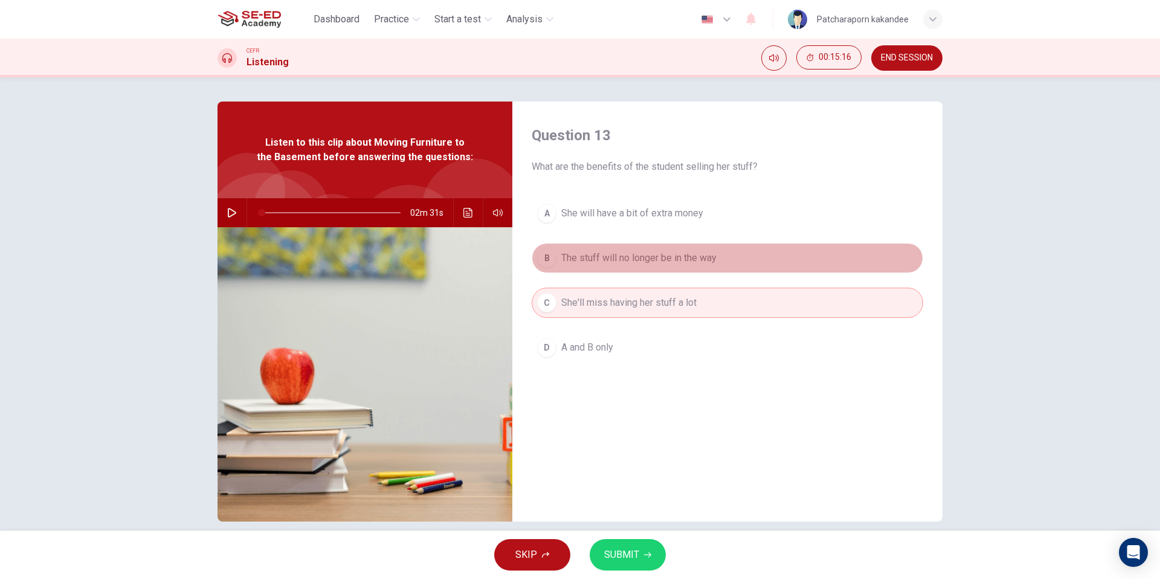
click at [705, 253] on span "The stuff will no longer be in the way" at bounding box center [638, 258] width 155 height 15
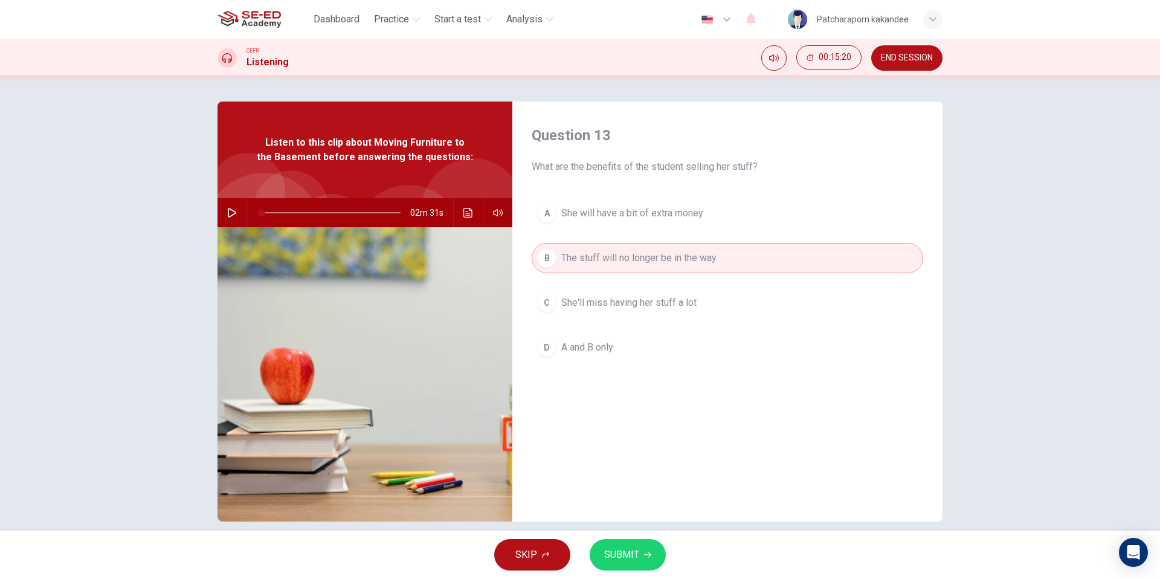
click at [641, 557] on button "SUBMIT" at bounding box center [628, 554] width 76 height 31
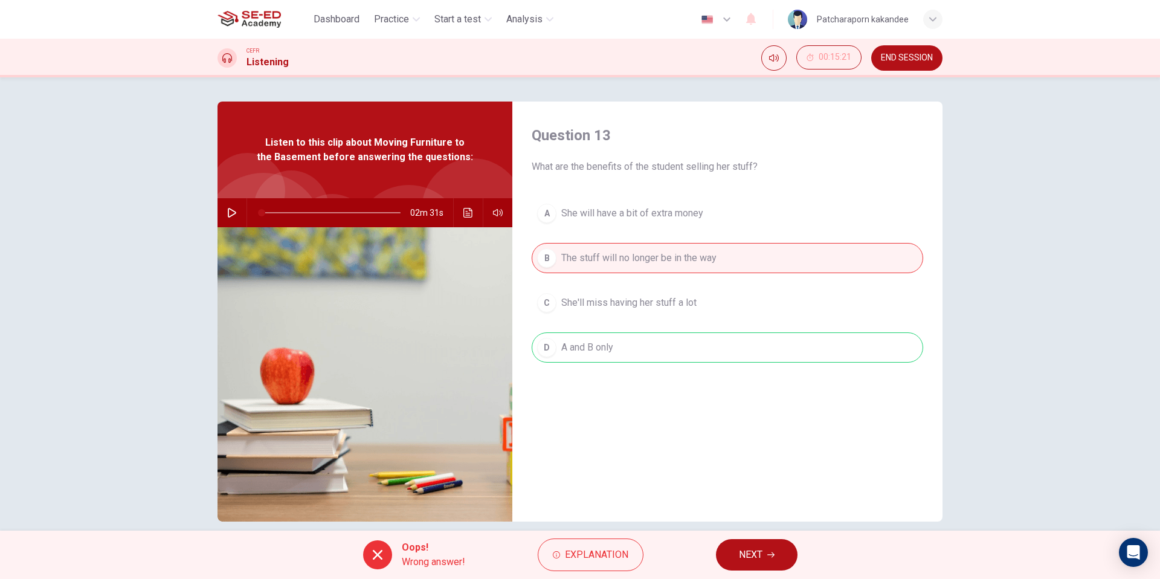
click at [686, 332] on div "A She will have a bit of extra money B The stuff will no longer be in the way C…" at bounding box center [728, 292] width 392 height 189
click at [770, 548] on button "NEXT" at bounding box center [757, 554] width 82 height 31
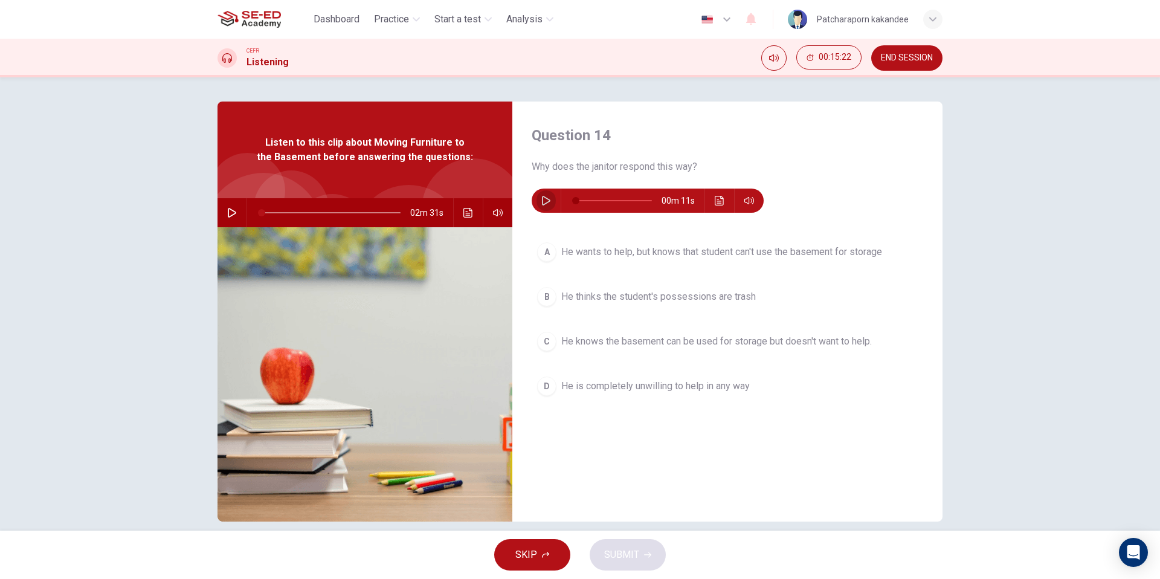
click at [552, 207] on button "button" at bounding box center [546, 201] width 19 height 24
type input "0"
click at [780, 241] on button "A He wants to help, but knows that student can't use the basement for storage" at bounding box center [728, 252] width 392 height 30
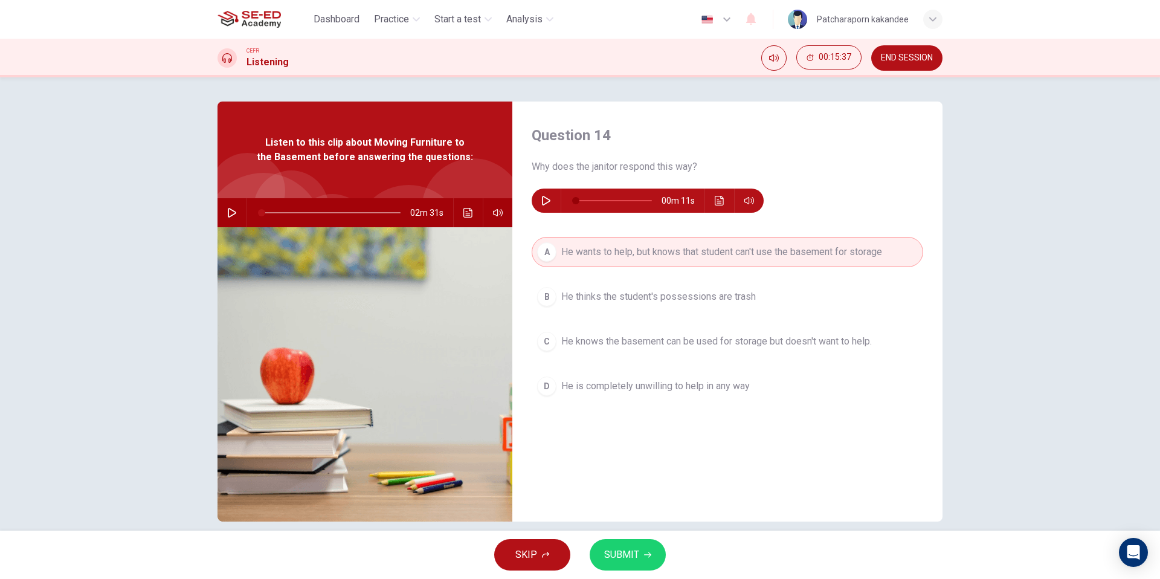
click at [645, 575] on div "SKIP SUBMIT" at bounding box center [580, 555] width 1160 height 48
click at [642, 559] on button "SUBMIT" at bounding box center [628, 554] width 76 height 31
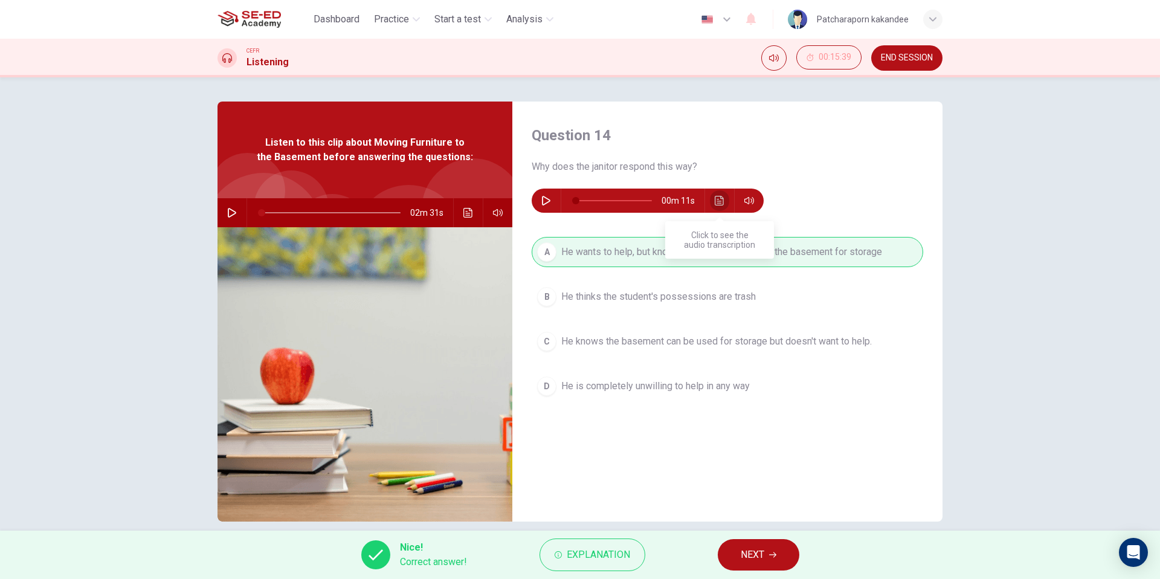
click at [710, 203] on button "Click to see the audio transcription" at bounding box center [719, 201] width 19 height 24
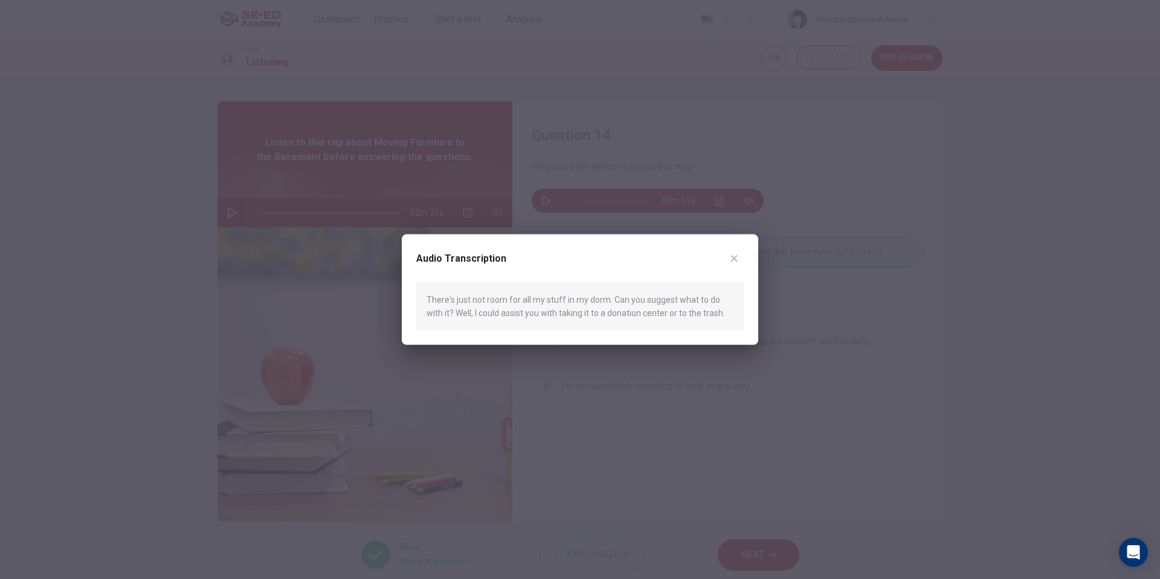
drag, startPoint x: 583, startPoint y: 302, endPoint x: 662, endPoint y: 295, distance: 78.9
click at [661, 296] on div "There's just not room for all my stuff in my dorm. Can you suggest what to do w…" at bounding box center [580, 307] width 328 height 48
click at [801, 288] on div at bounding box center [580, 289] width 1160 height 579
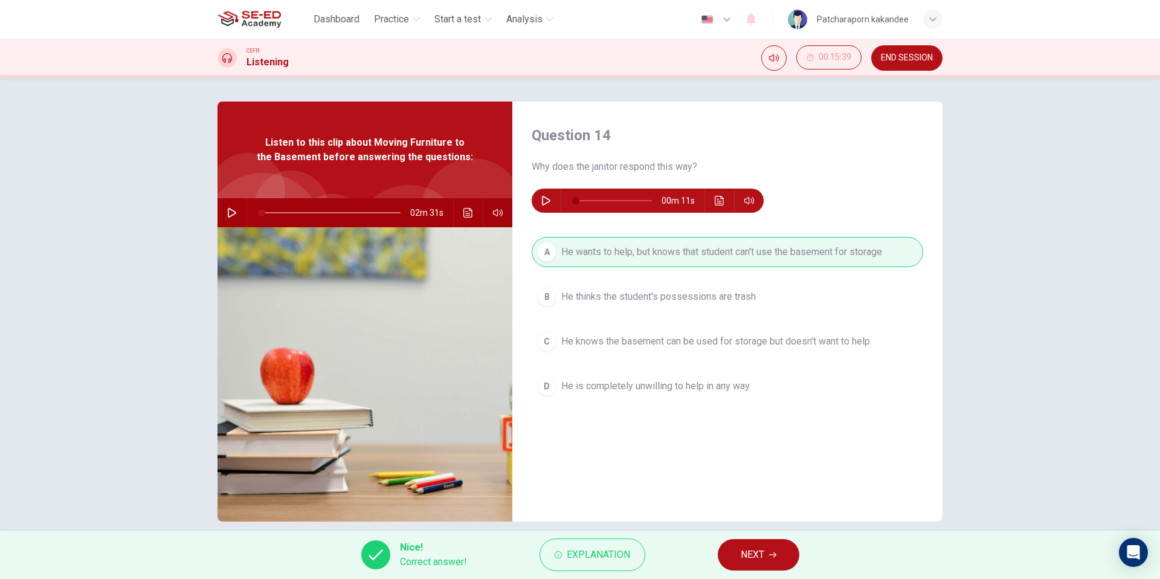
click at [751, 547] on span "NEXT" at bounding box center [753, 554] width 24 height 17
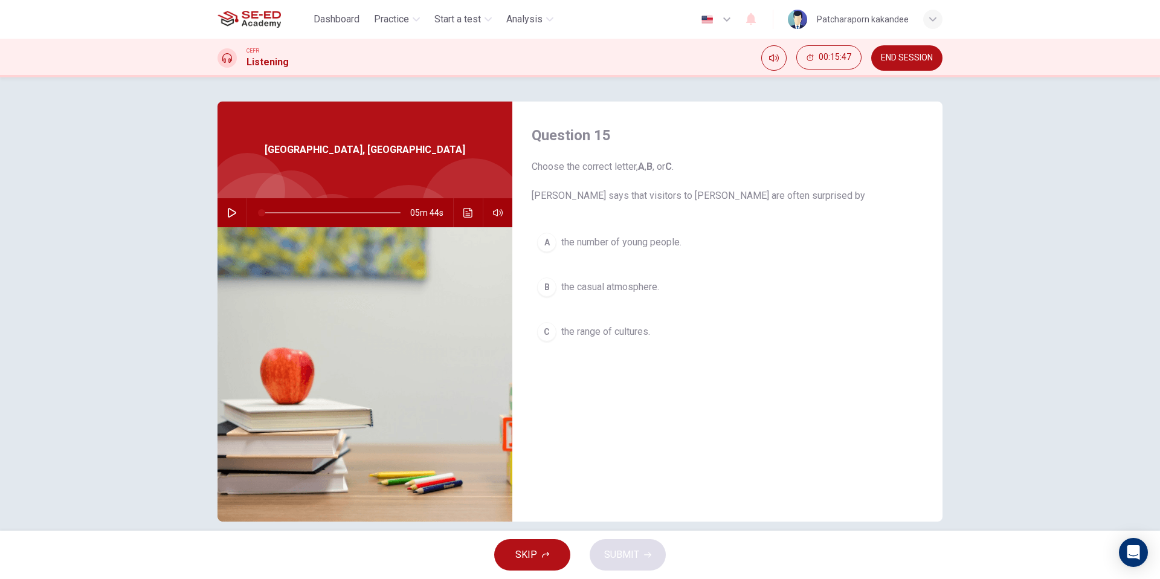
scroll to position [1, 0]
click at [234, 212] on icon "button" at bounding box center [232, 212] width 10 height 10
type input "13"
type input "0.8"
click at [512, 234] on span at bounding box center [514, 236] width 7 height 7
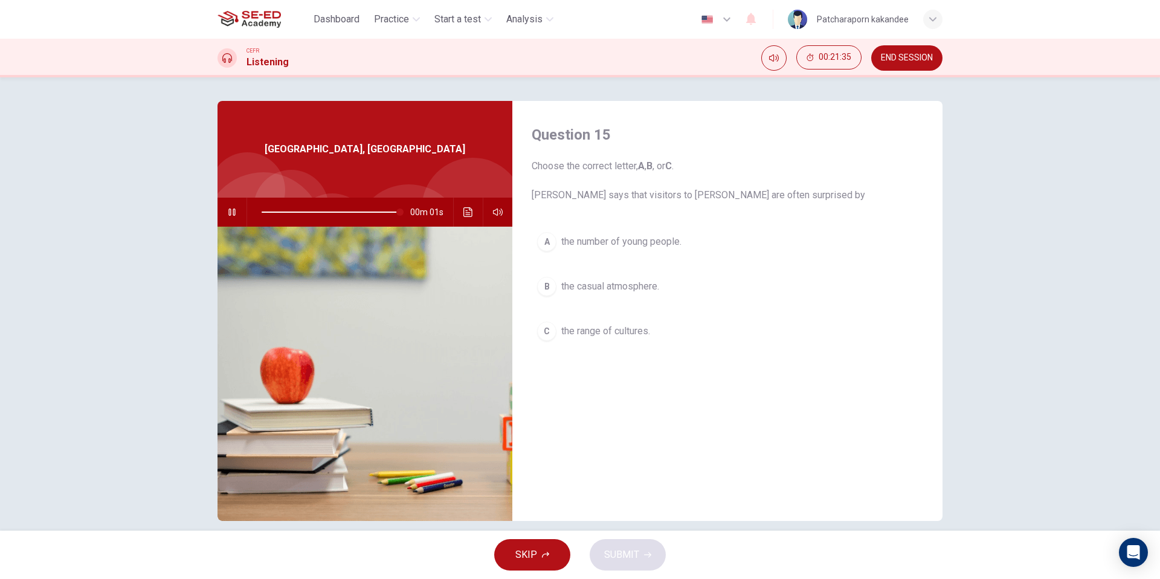
type input "0"
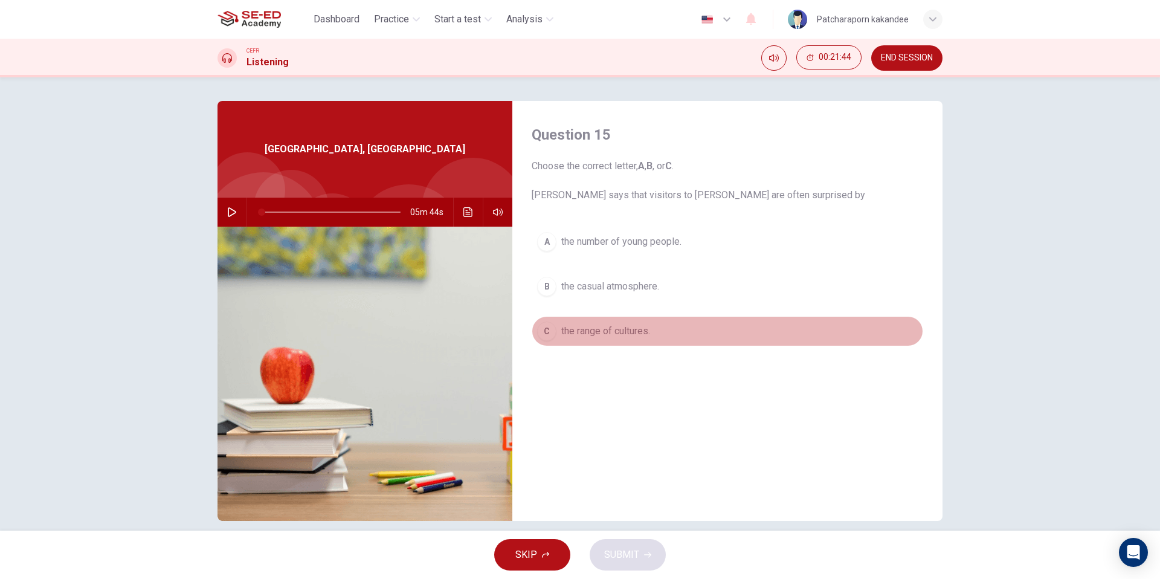
click at [628, 331] on span "the range of cultures." at bounding box center [605, 331] width 89 height 15
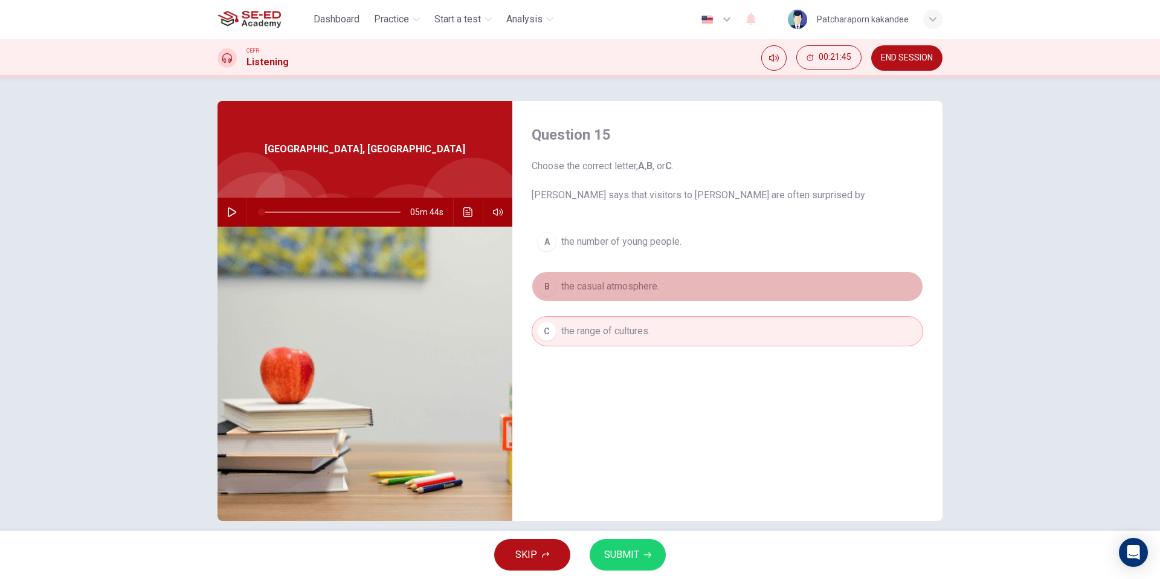
click at [642, 289] on span "the casual atmosphere." at bounding box center [610, 286] width 98 height 15
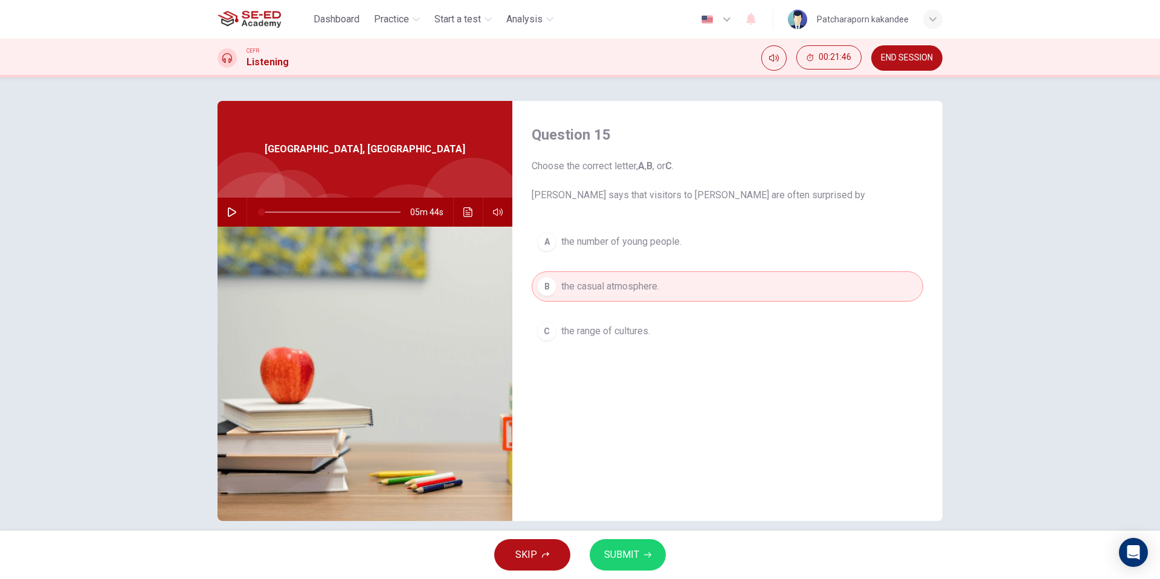
click at [637, 564] on button "SUBMIT" at bounding box center [628, 554] width 76 height 31
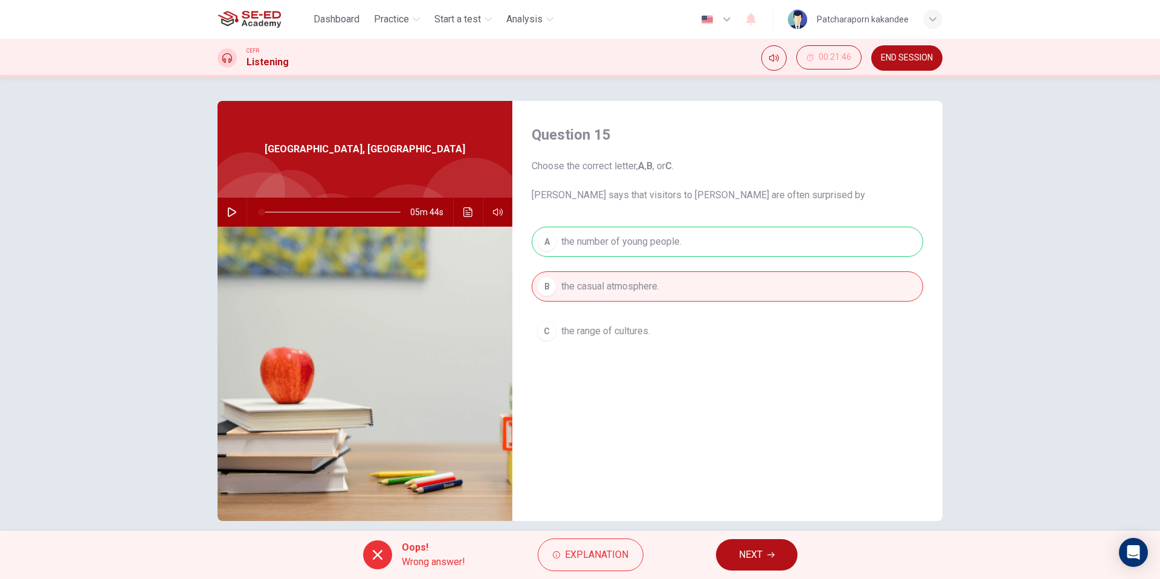
click at [760, 558] on span "NEXT" at bounding box center [751, 554] width 24 height 17
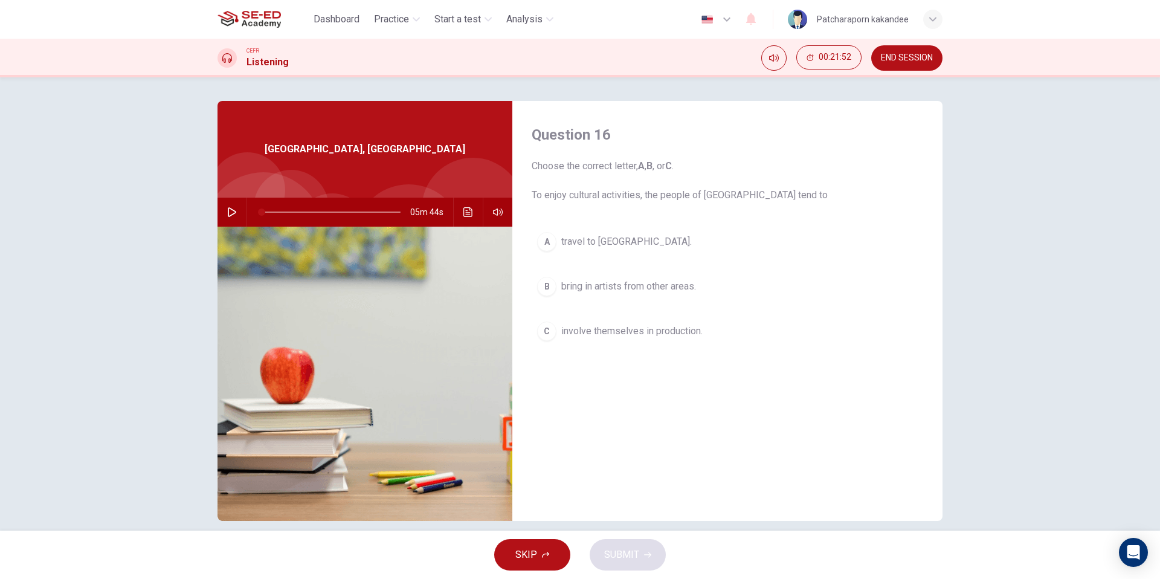
click at [599, 341] on button "C involve themselves in production." at bounding box center [728, 331] width 392 height 30
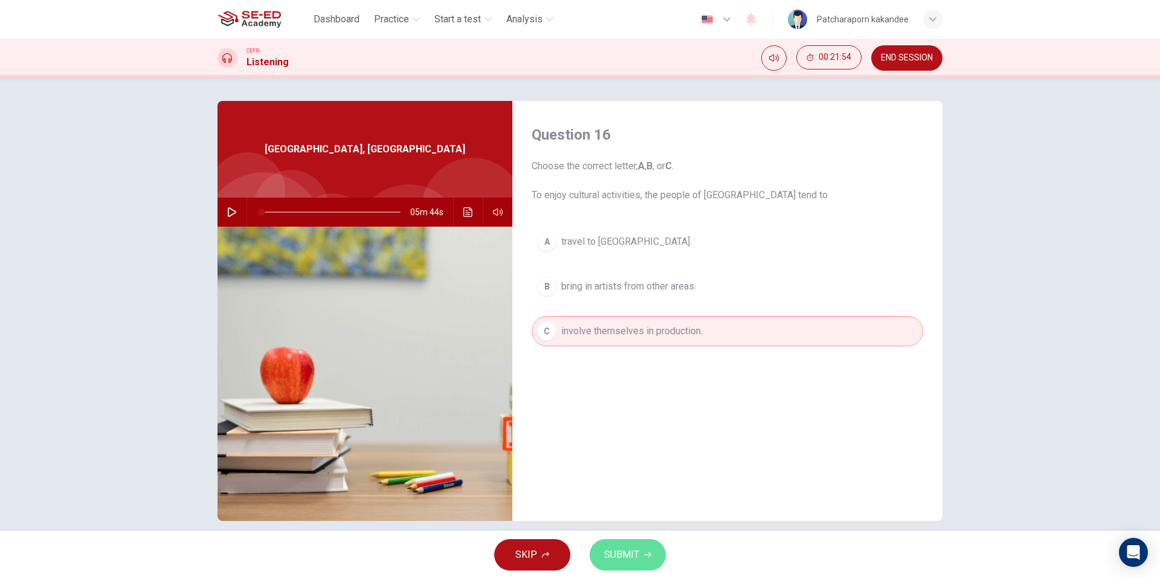
click at [637, 545] on button "SUBMIT" at bounding box center [628, 554] width 76 height 31
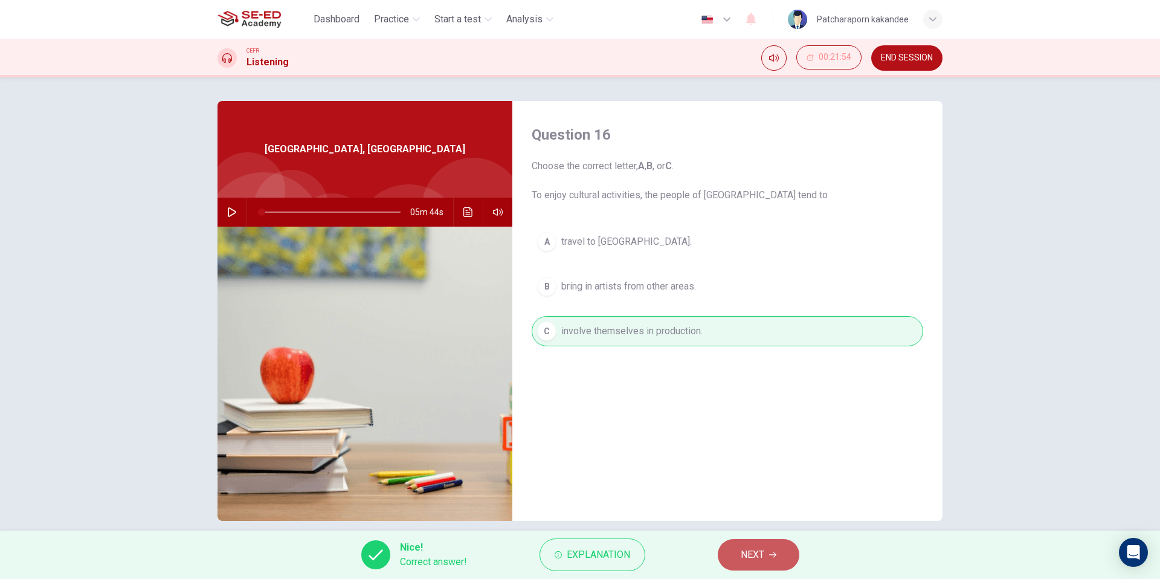
click at [788, 562] on button "NEXT" at bounding box center [759, 554] width 82 height 31
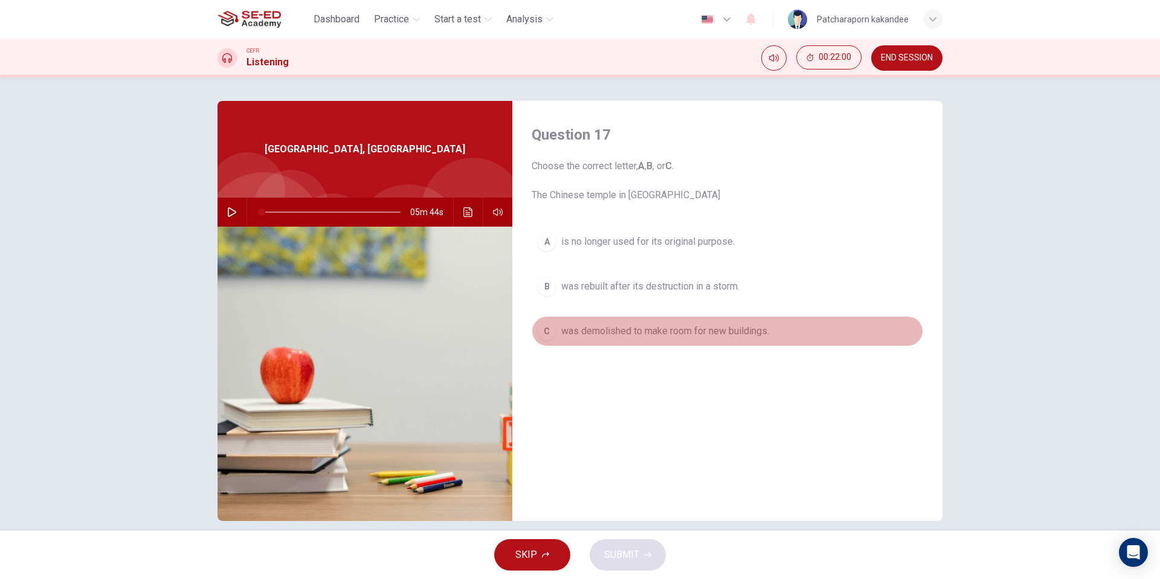
click at [732, 332] on span "was demolished to make room for new buildings." at bounding box center [665, 331] width 208 height 15
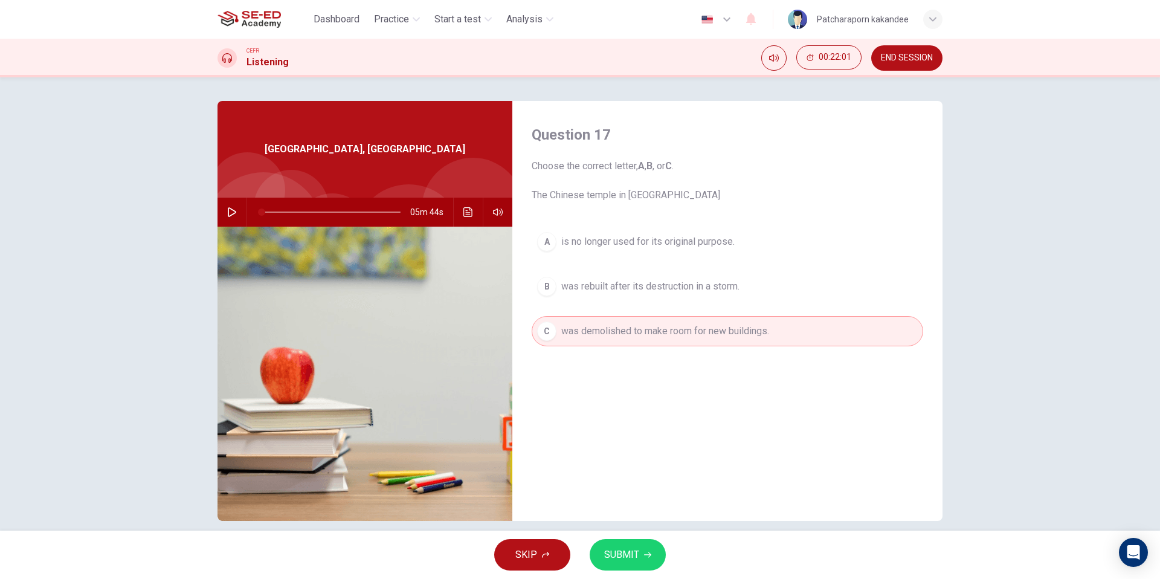
click at [689, 246] on span "is no longer used for its original purpose." at bounding box center [647, 241] width 173 height 15
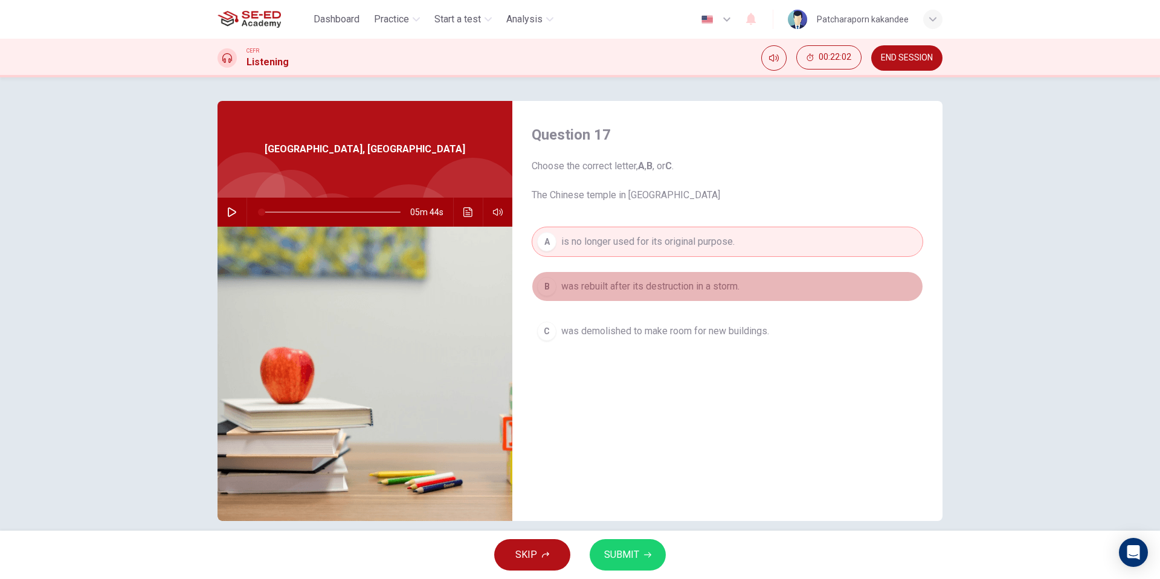
click at [701, 286] on span "was rebuilt after its destruction in a storm." at bounding box center [650, 286] width 178 height 15
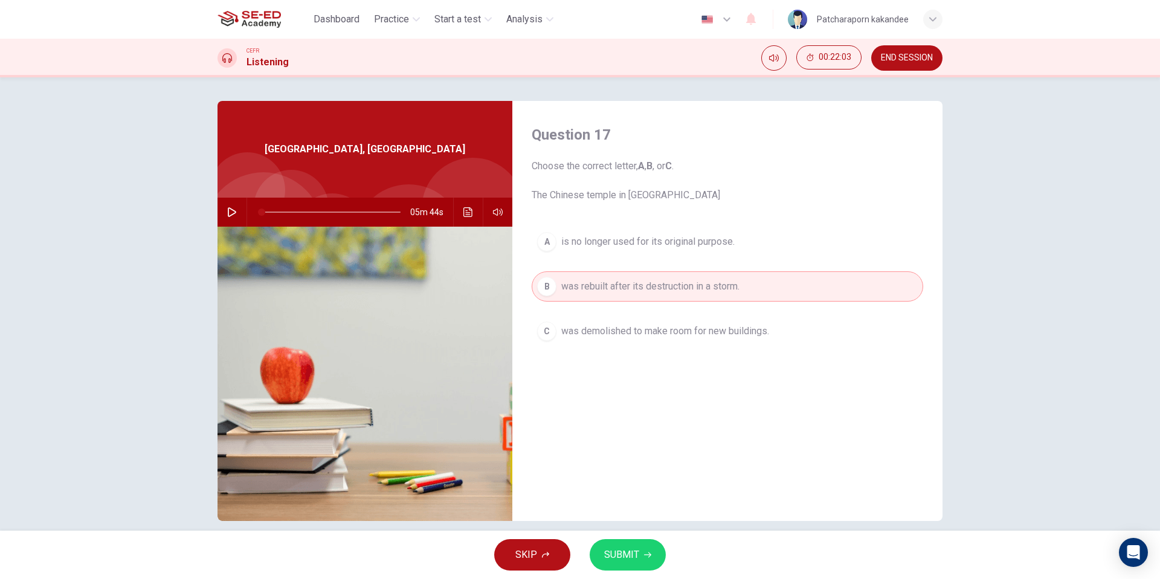
click at [642, 549] on button "SUBMIT" at bounding box center [628, 554] width 76 height 31
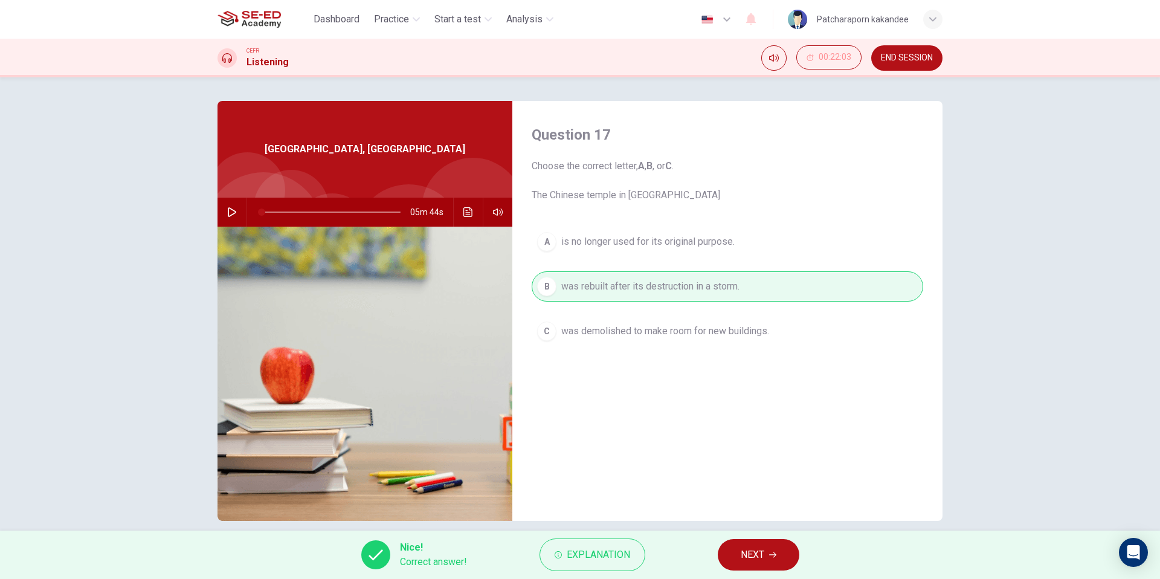
click at [781, 568] on button "NEXT" at bounding box center [759, 554] width 82 height 31
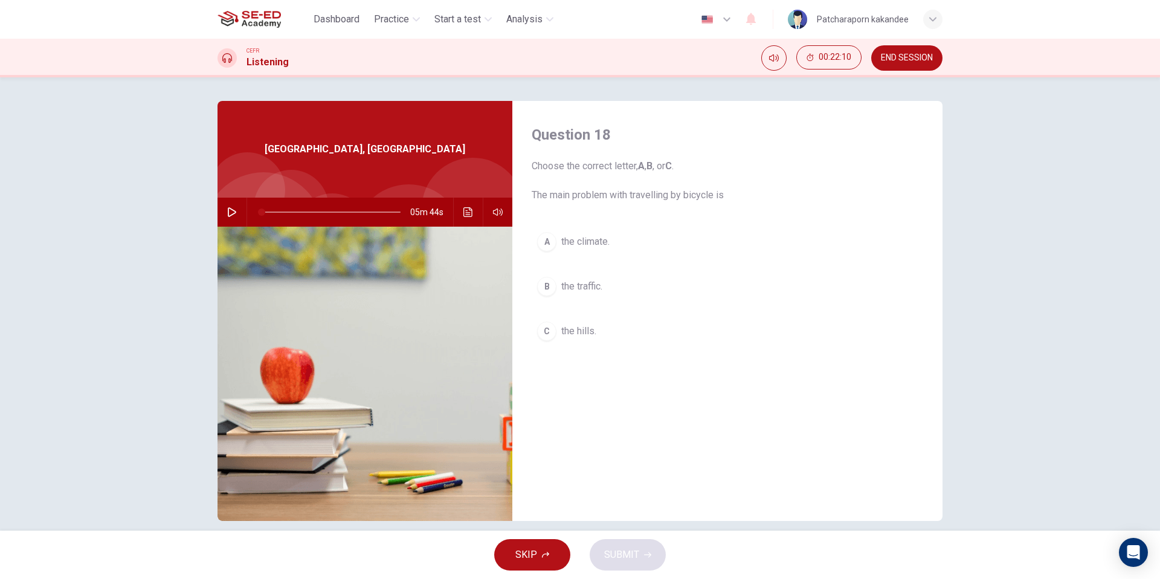
click at [584, 233] on button "A the climate." at bounding box center [728, 242] width 392 height 30
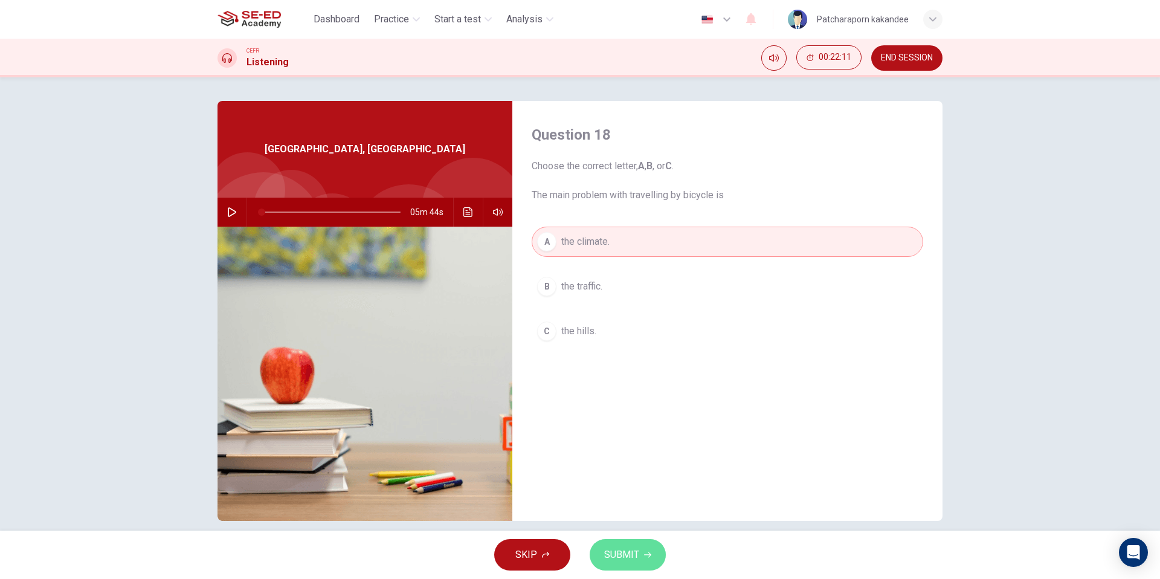
click at [656, 561] on button "SUBMIT" at bounding box center [628, 554] width 76 height 31
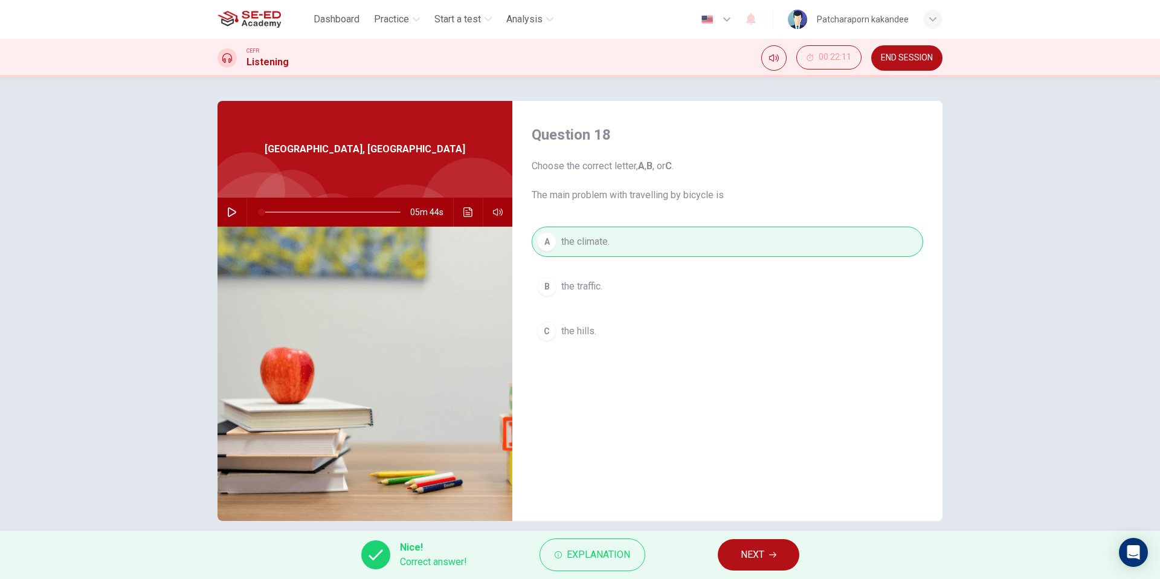
click at [766, 562] on button "NEXT" at bounding box center [759, 554] width 82 height 31
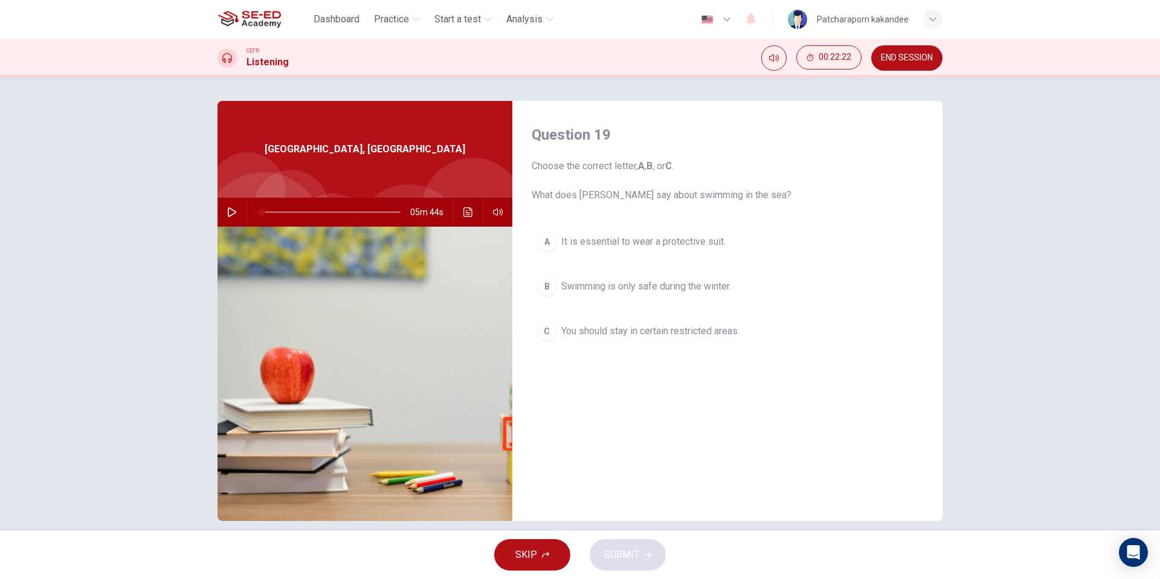
click at [684, 334] on span "You should stay in certain restricted areas." at bounding box center [650, 331] width 178 height 15
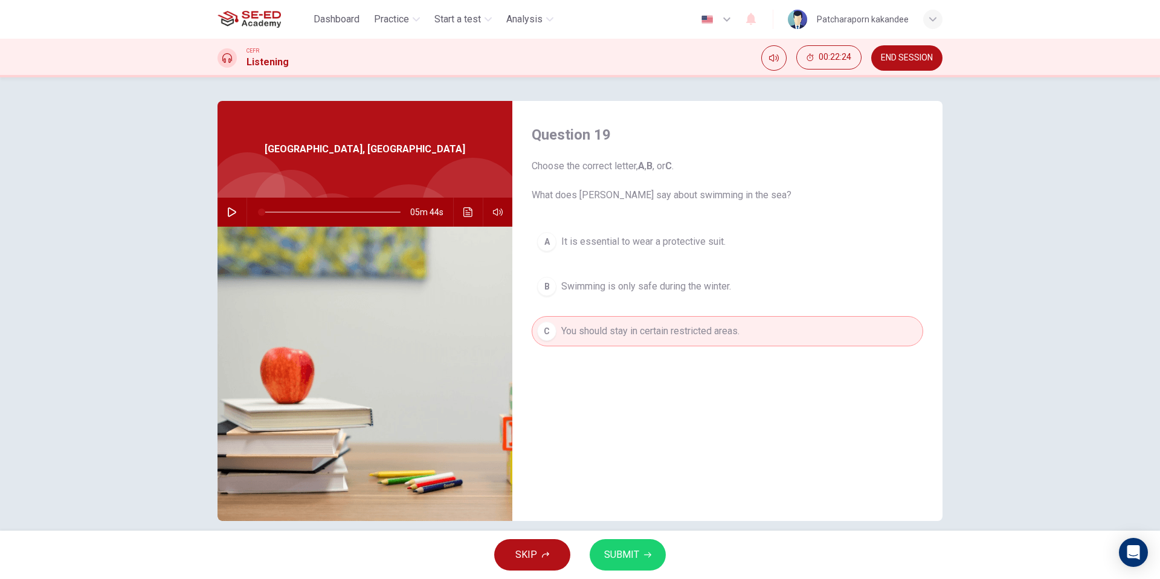
click at [640, 549] on button "SUBMIT" at bounding box center [628, 554] width 76 height 31
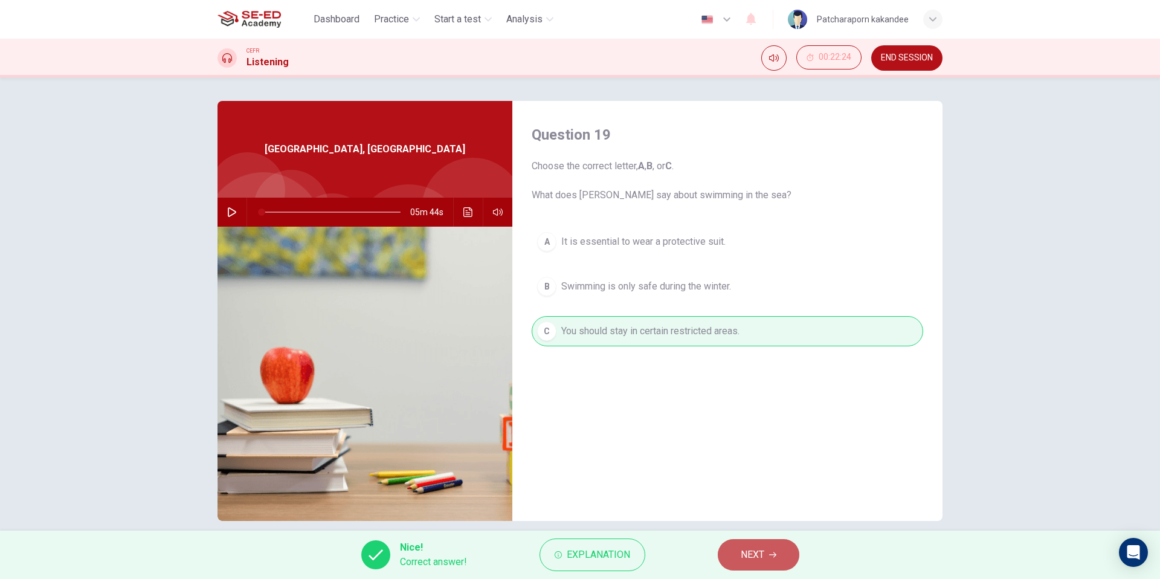
click at [751, 550] on span "NEXT" at bounding box center [753, 554] width 24 height 17
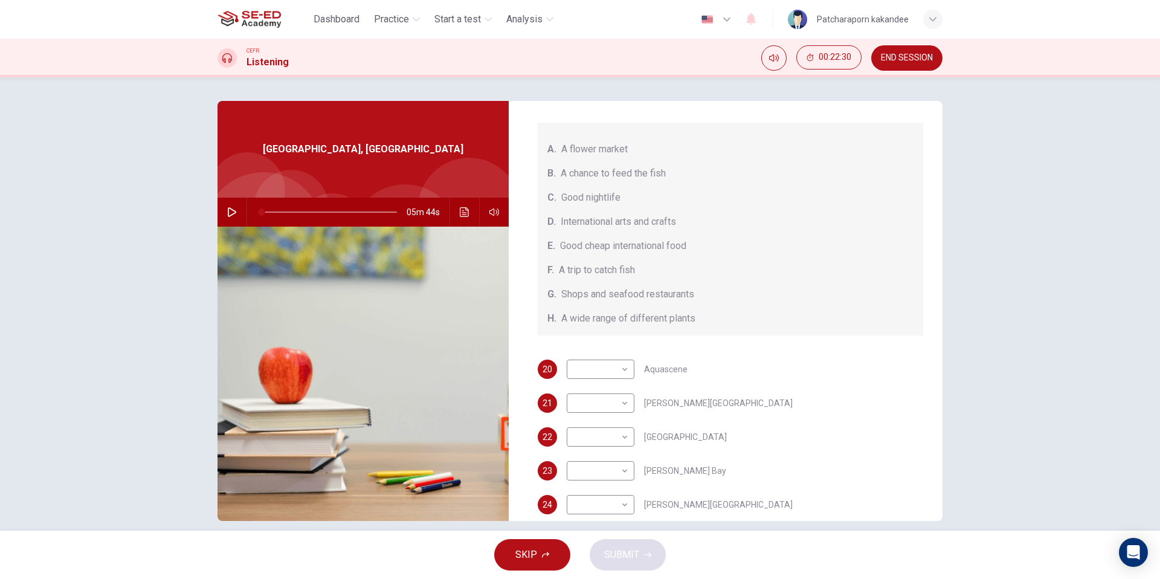
scroll to position [136, 0]
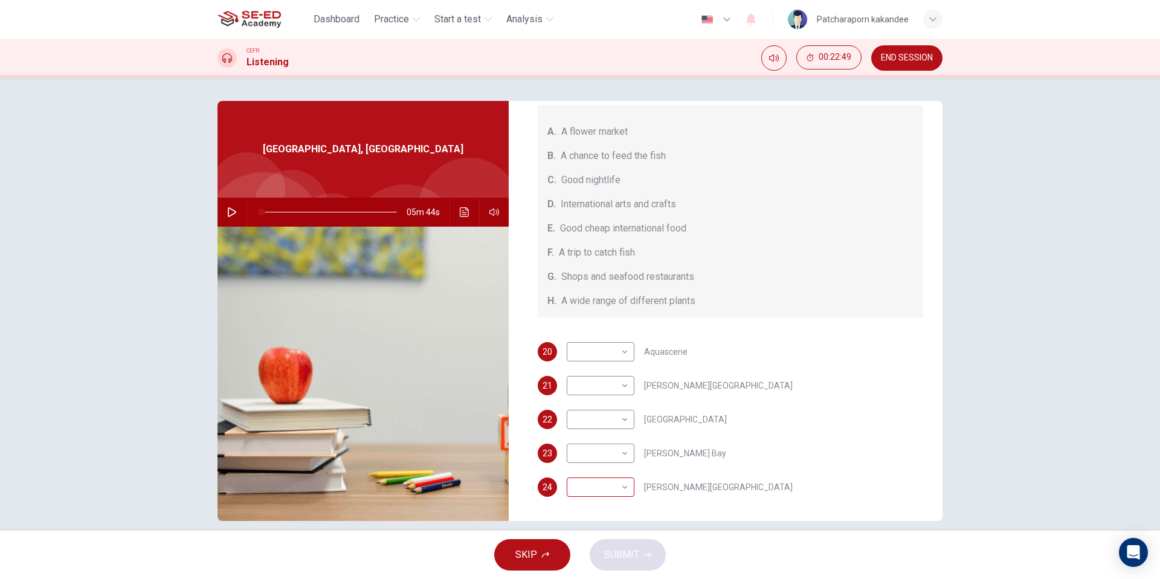
click at [621, 491] on body "This site uses cookies, as explained in our Privacy Policy . If you agree to th…" at bounding box center [580, 289] width 1160 height 579
click at [596, 503] on li "E" at bounding box center [601, 501] width 68 height 19
type input "E"
click at [617, 352] on body "This site uses cookies, as explained in our Privacy Policy . If you agree to th…" at bounding box center [580, 289] width 1160 height 579
click at [601, 467] on li "F" at bounding box center [601, 467] width 68 height 19
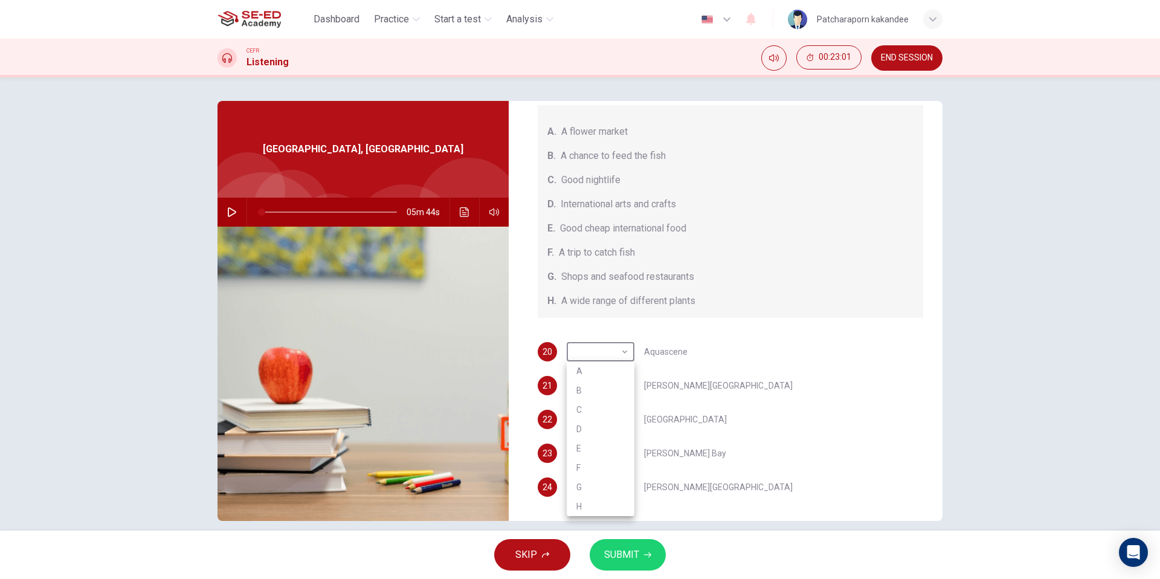
type input "F"
click at [624, 416] on body "This site uses cookies, as explained in our Privacy Policy . If you agree to th…" at bounding box center [580, 289] width 1160 height 579
click at [613, 445] on li "B" at bounding box center [601, 443] width 68 height 19
type input "B"
click at [618, 460] on body "This site uses cookies, as explained in our Privacy Policy . If you agree to th…" at bounding box center [580, 289] width 1160 height 579
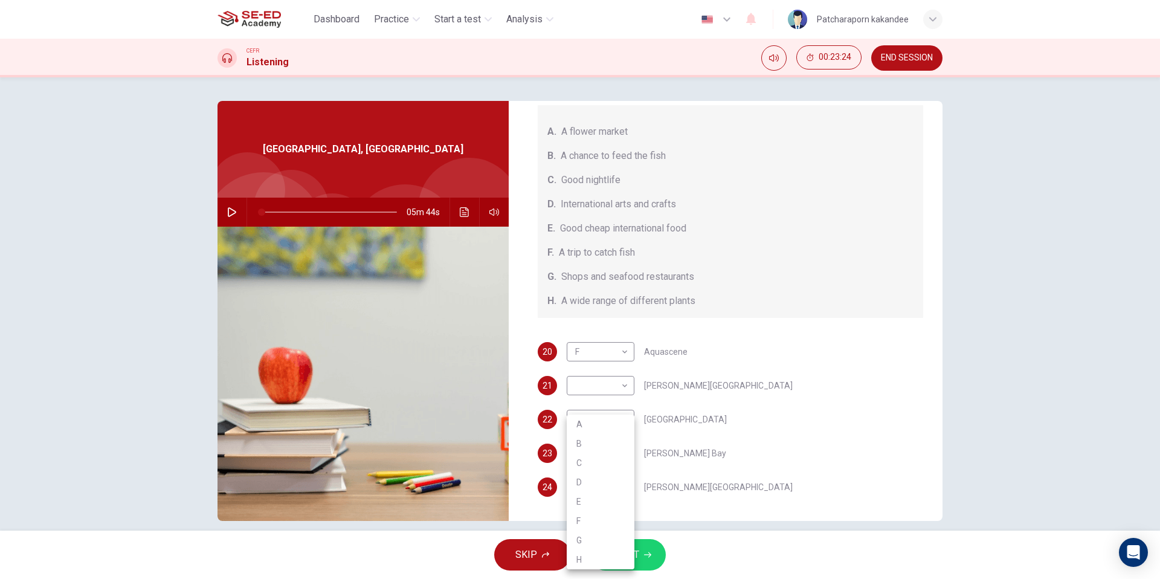
click at [586, 540] on li "G" at bounding box center [601, 540] width 68 height 19
type input "G"
click at [601, 387] on body "This site uses cookies, as explained in our Privacy Policy . If you agree to th…" at bounding box center [580, 289] width 1160 height 579
click at [580, 407] on li "A" at bounding box center [601, 404] width 68 height 19
type input "A"
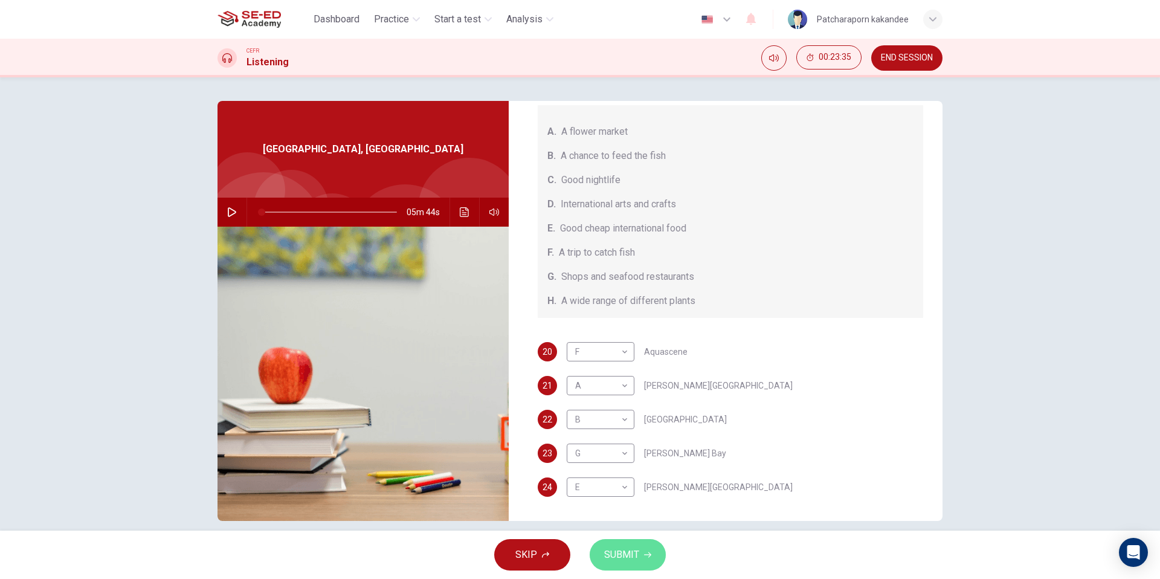
click at [648, 559] on button "SUBMIT" at bounding box center [628, 554] width 76 height 31
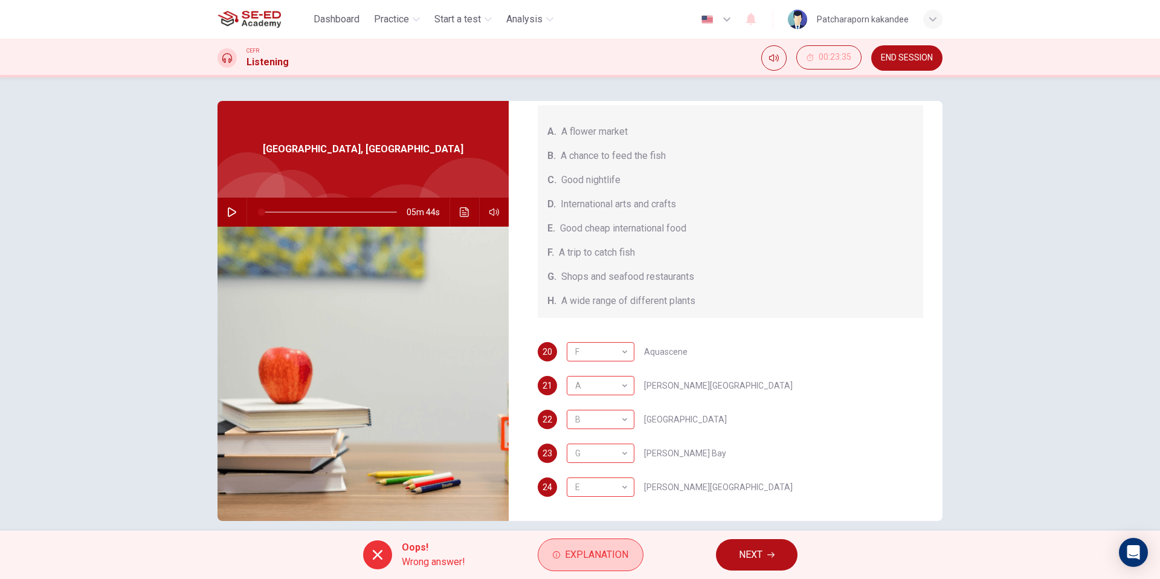
click at [623, 547] on span "Explanation" at bounding box center [596, 554] width 63 height 17
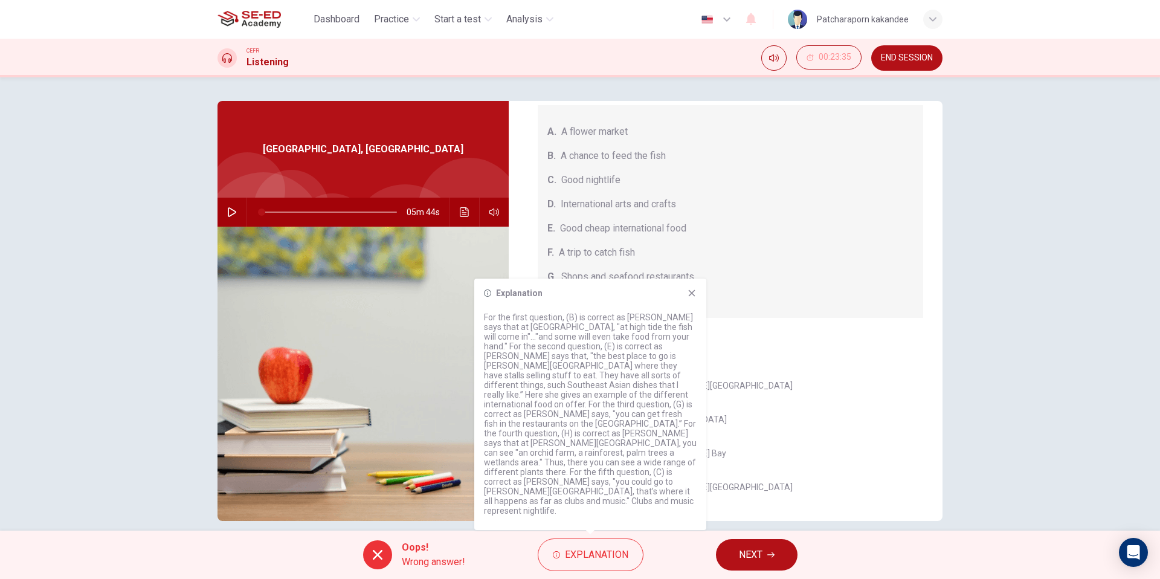
click at [693, 297] on icon at bounding box center [692, 293] width 7 height 7
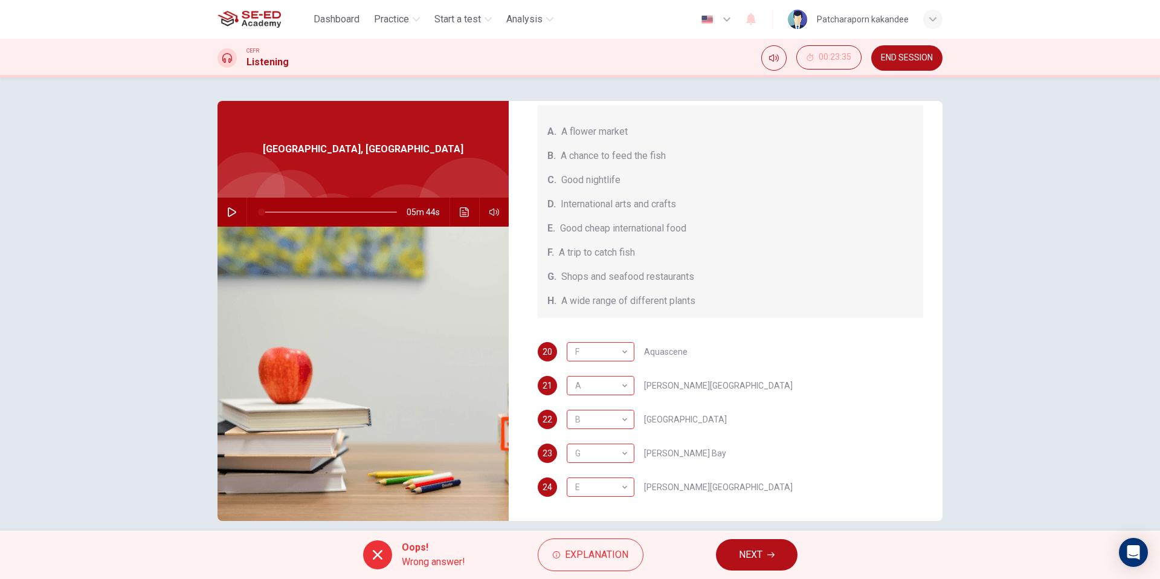
click at [775, 551] on button "NEXT" at bounding box center [757, 554] width 82 height 31
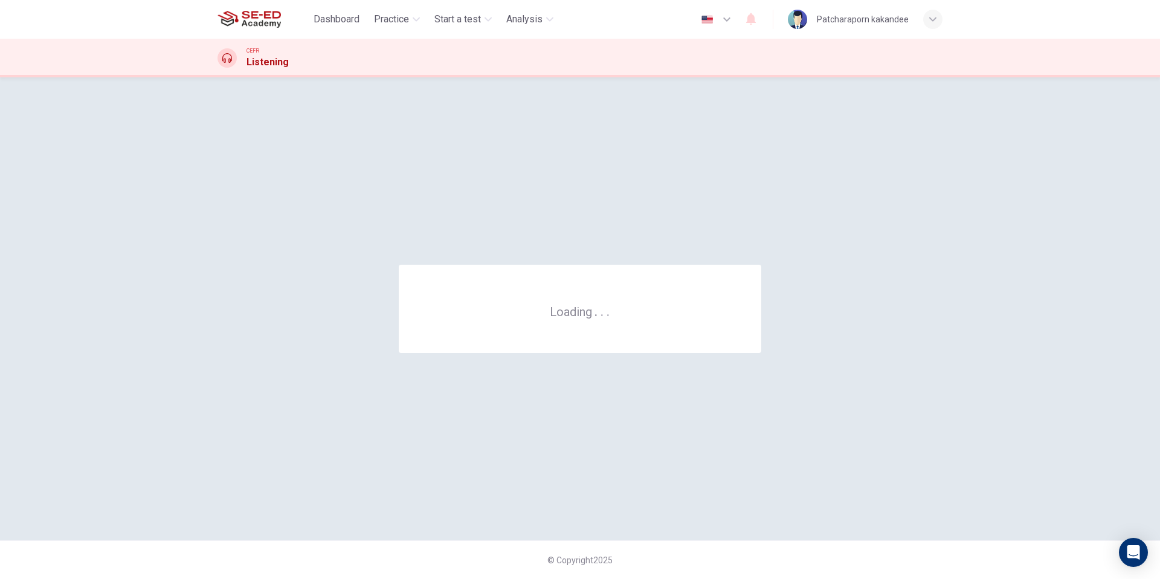
scroll to position [0, 0]
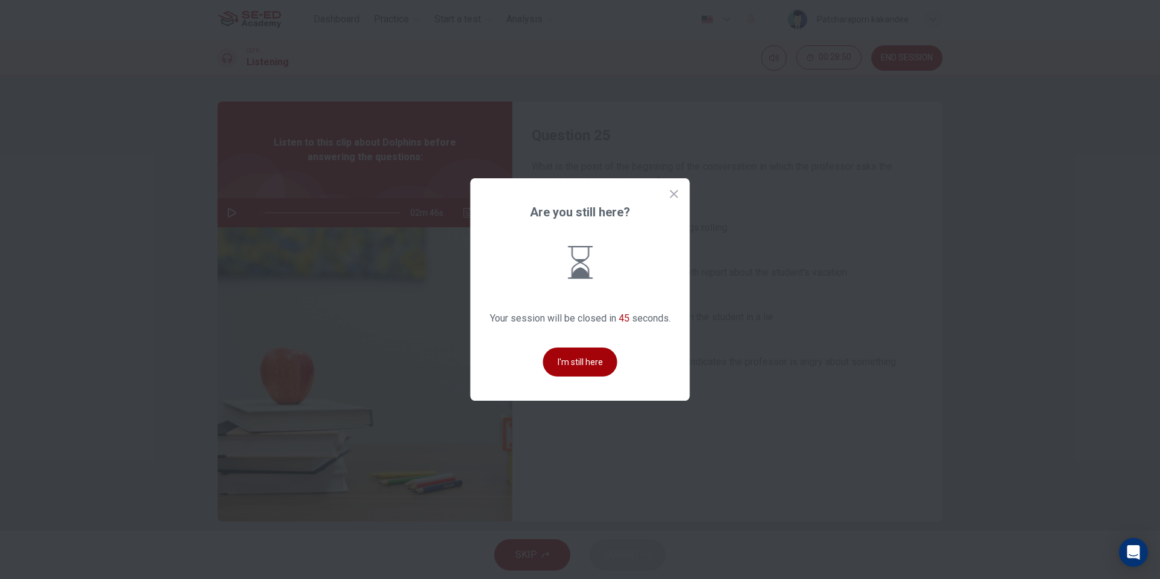
click at [606, 357] on button "I'm still here" at bounding box center [580, 361] width 74 height 29
click at [605, 357] on button "I'm still here" at bounding box center [580, 361] width 74 height 29
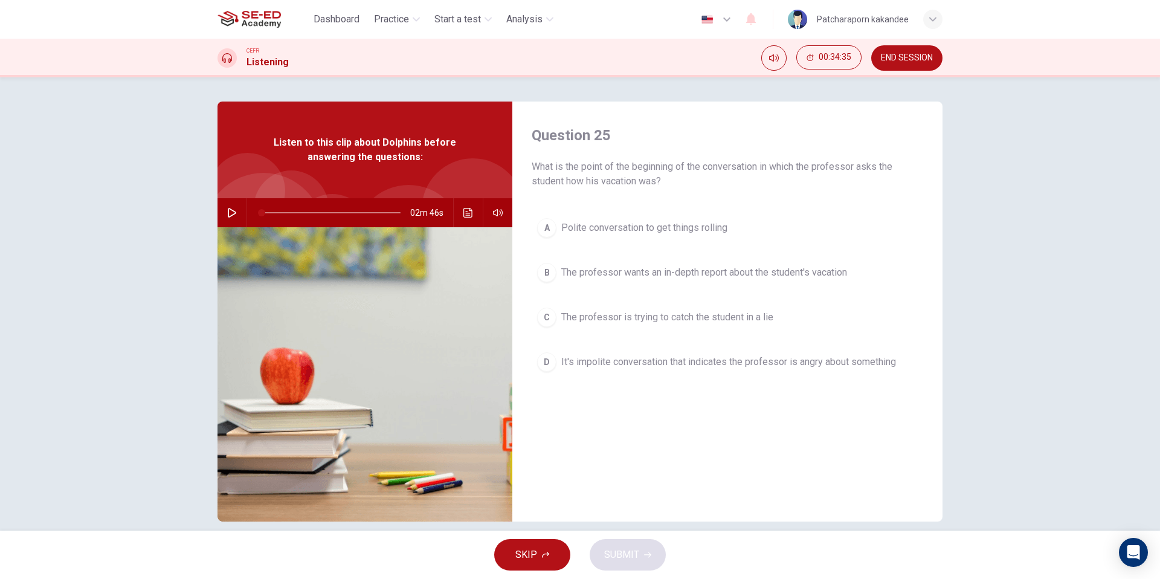
click at [231, 216] on icon "button" at bounding box center [232, 213] width 10 height 10
type input "0"
click at [641, 274] on span "The professor wants an in-depth report about the student's vacation" at bounding box center [704, 272] width 286 height 15
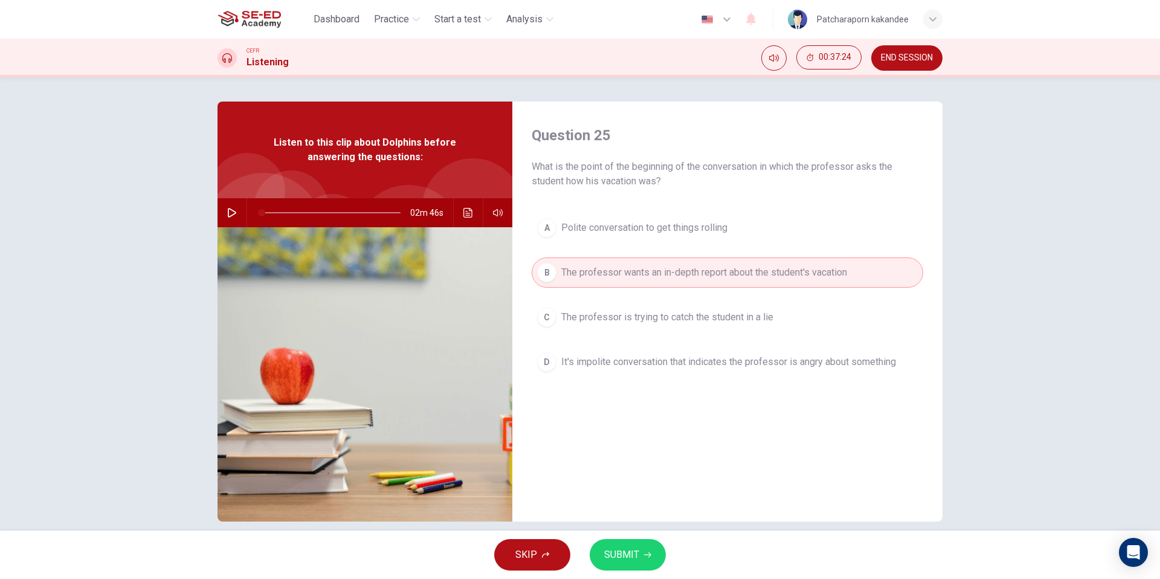
click at [633, 563] on span "SUBMIT" at bounding box center [621, 554] width 35 height 17
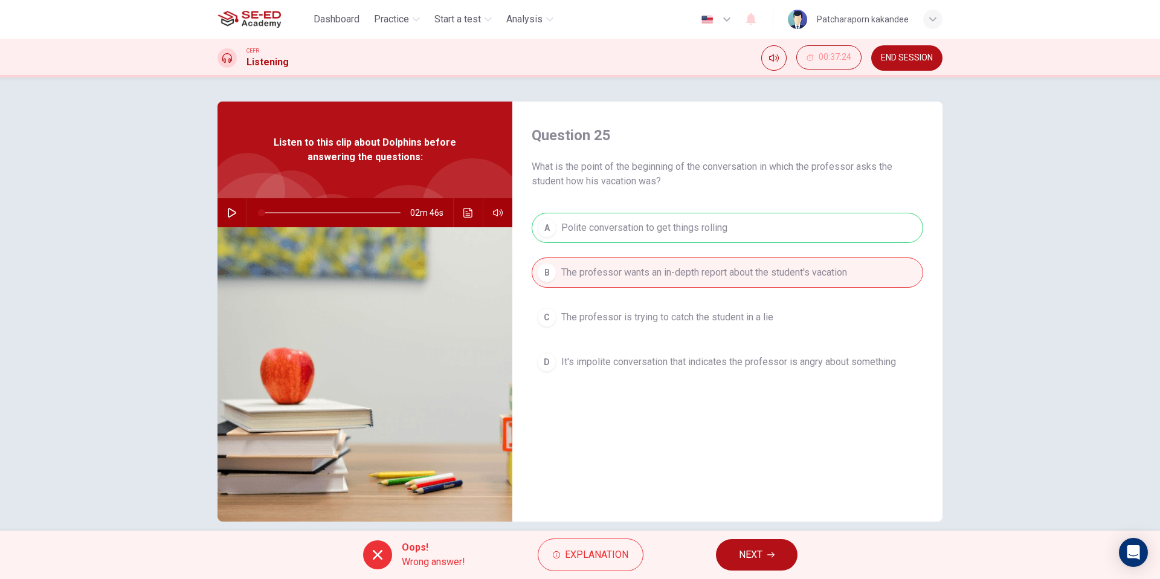
click at [676, 228] on div "A Polite conversation to get things rolling B The professor wants an in-depth r…" at bounding box center [728, 307] width 392 height 189
click at [784, 567] on button "NEXT" at bounding box center [757, 554] width 82 height 31
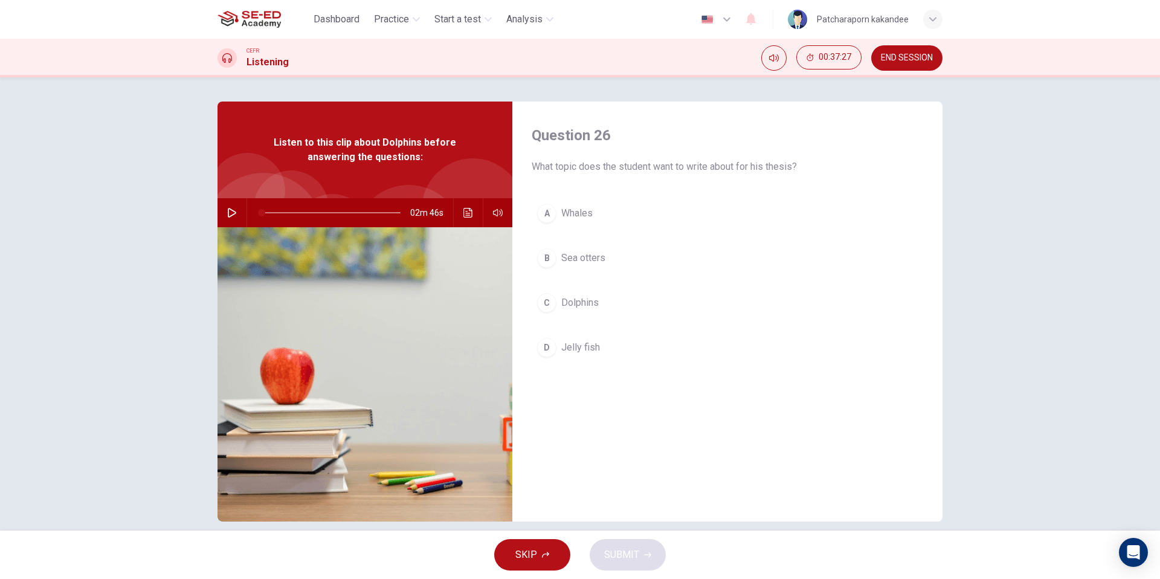
click at [578, 303] on span "Dolphins" at bounding box center [579, 303] width 37 height 15
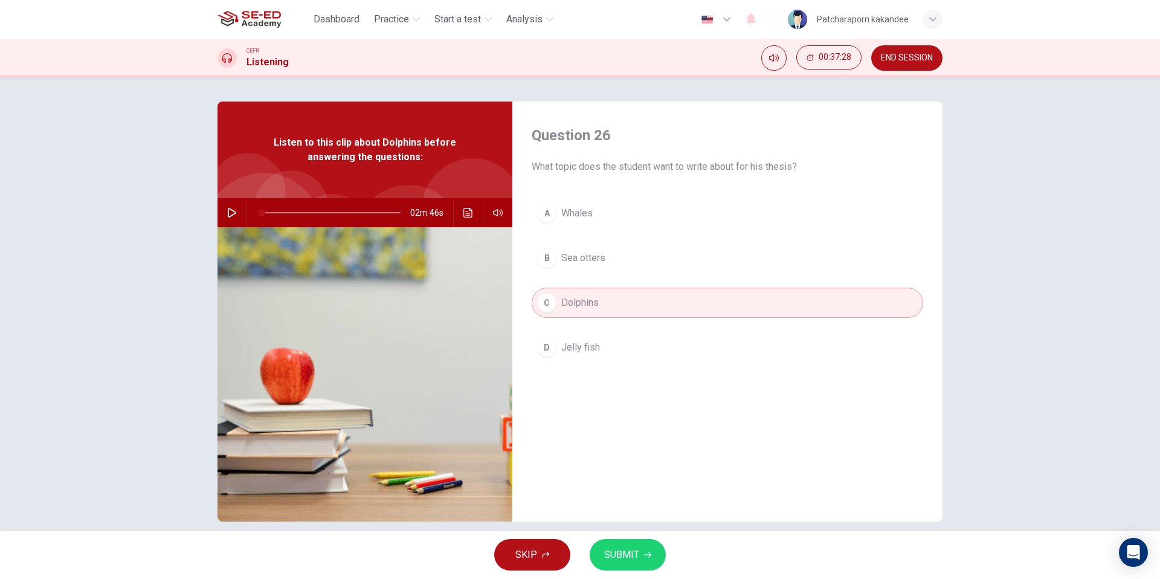
click at [651, 560] on button "SUBMIT" at bounding box center [628, 554] width 76 height 31
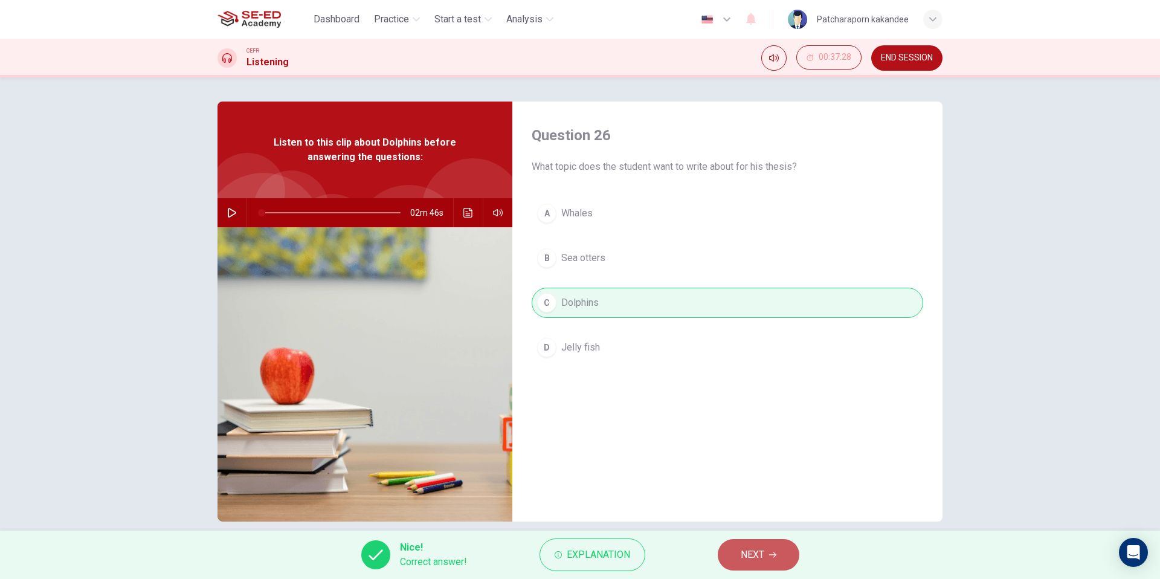
click at [758, 558] on span "NEXT" at bounding box center [753, 554] width 24 height 17
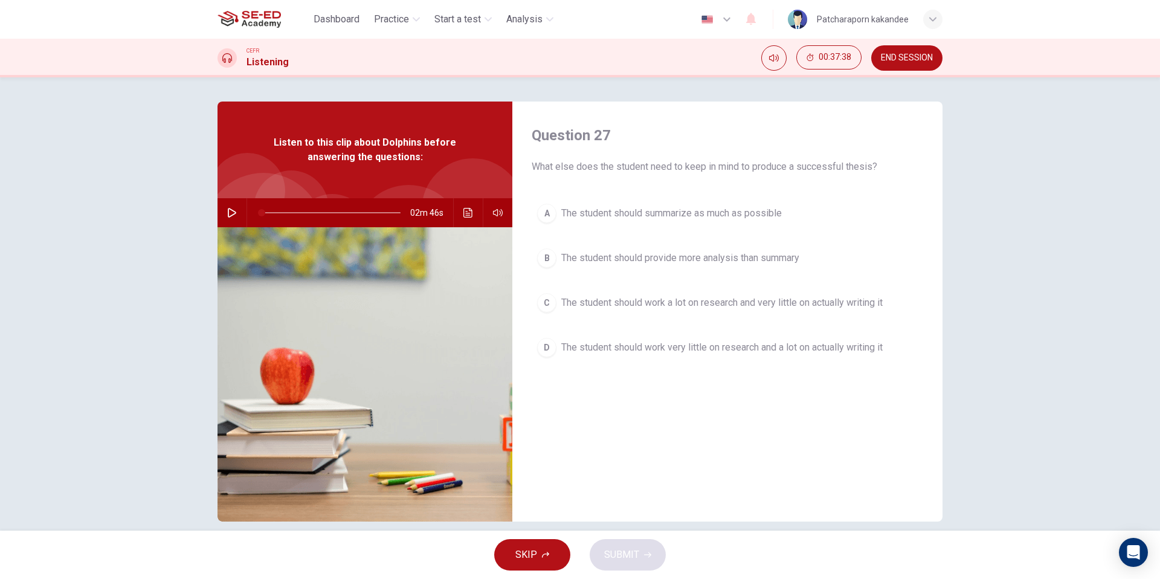
click at [728, 303] on span "The student should work a lot on research and very little on actually writing it" at bounding box center [722, 303] width 322 height 15
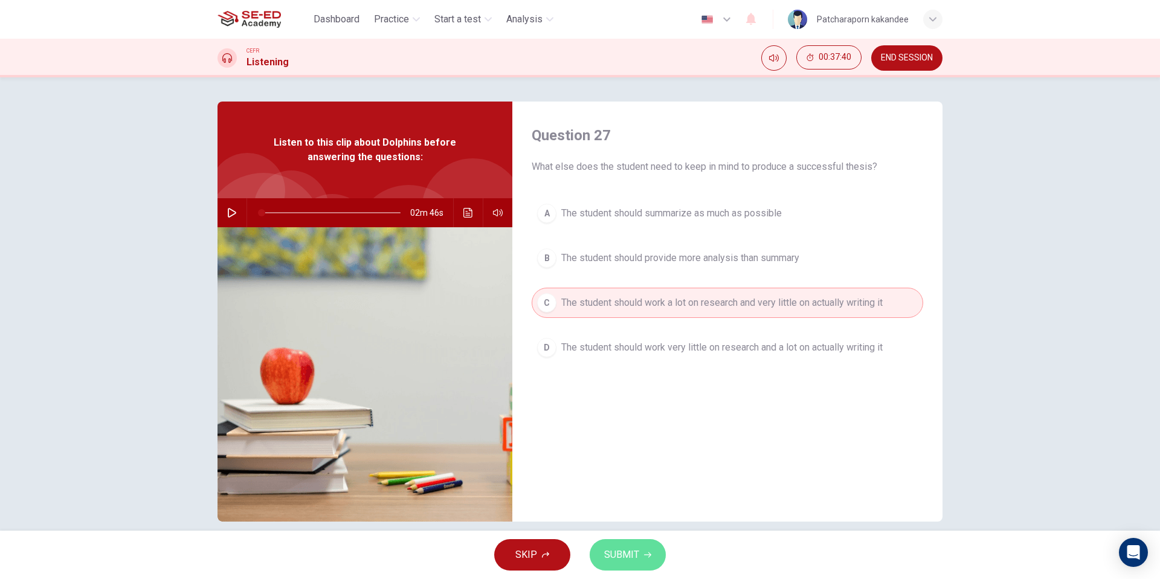
click at [652, 551] on button "SUBMIT" at bounding box center [628, 554] width 76 height 31
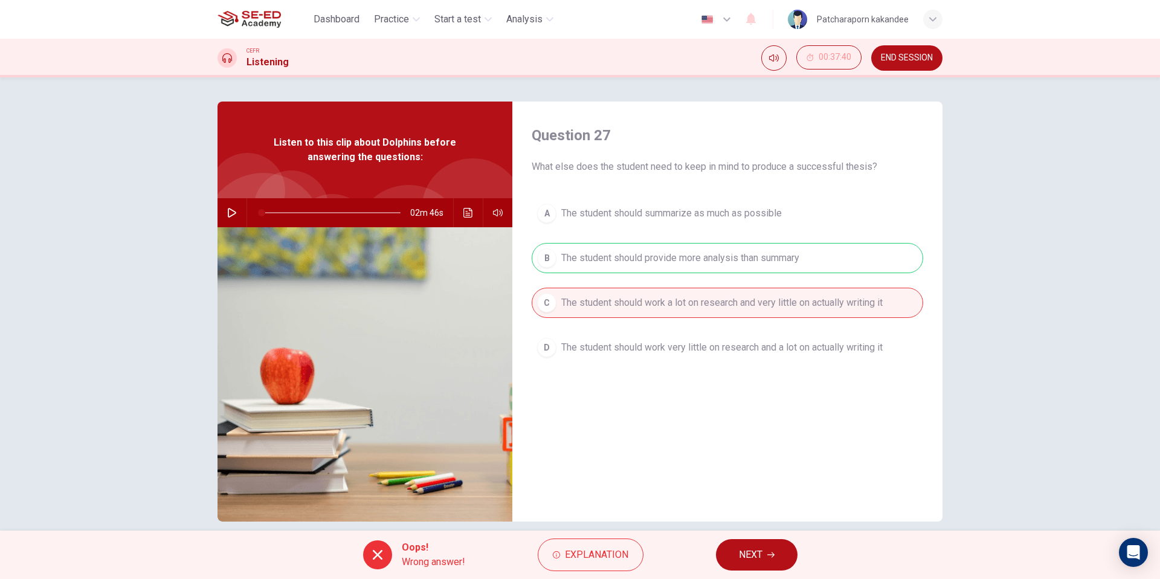
click at [695, 260] on div "A The student should summarize as much as possible B The student should provide…" at bounding box center [728, 292] width 392 height 189
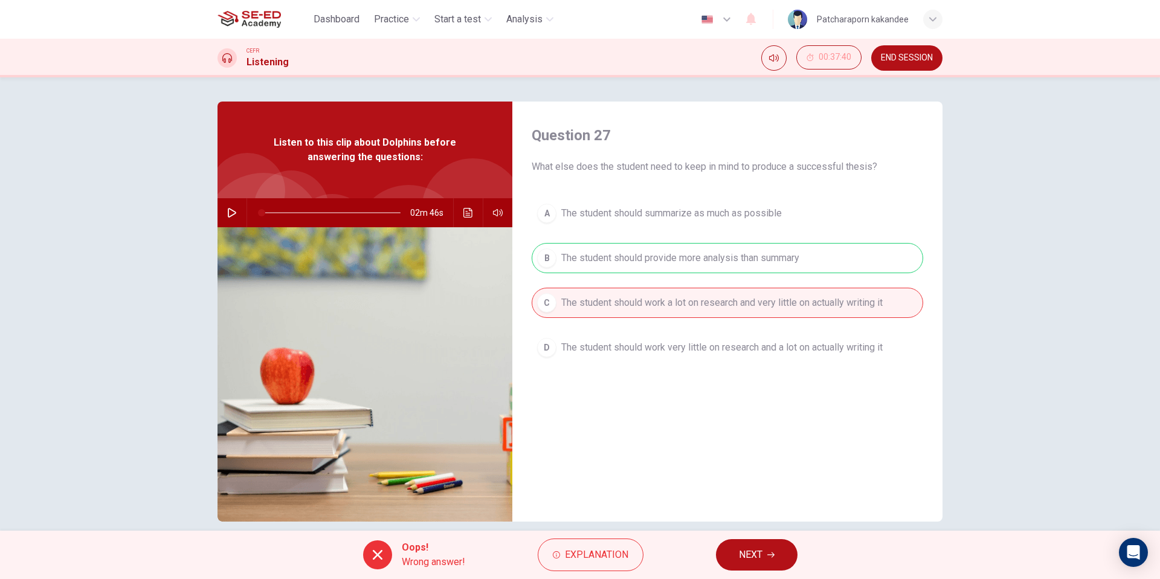
click at [695, 261] on div "A The student should summarize as much as possible B The student should provide…" at bounding box center [728, 292] width 392 height 189
click at [696, 261] on div "A The student should summarize as much as possible B The student should provide…" at bounding box center [728, 292] width 392 height 189
drag, startPoint x: 696, startPoint y: 262, endPoint x: 694, endPoint y: 273, distance: 11.1
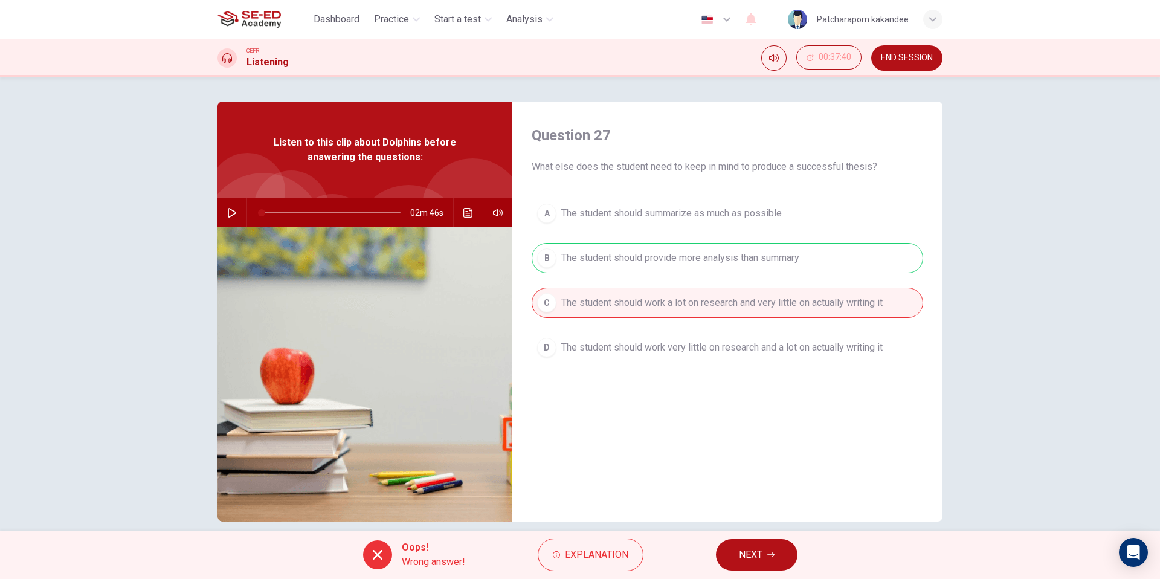
click at [696, 262] on div "A The student should summarize as much as possible B The student should provide…" at bounding box center [728, 292] width 392 height 189
click at [754, 555] on span "NEXT" at bounding box center [751, 554] width 24 height 17
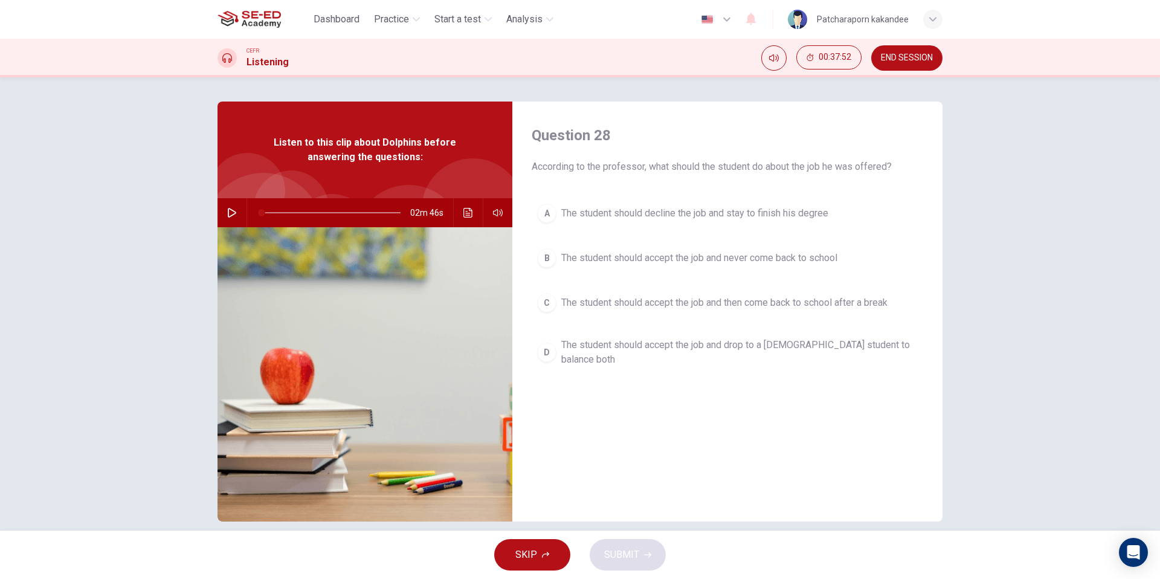
click at [674, 352] on span "The student should accept the job and drop to a [DEMOGRAPHIC_DATA] student to b…" at bounding box center [739, 352] width 357 height 29
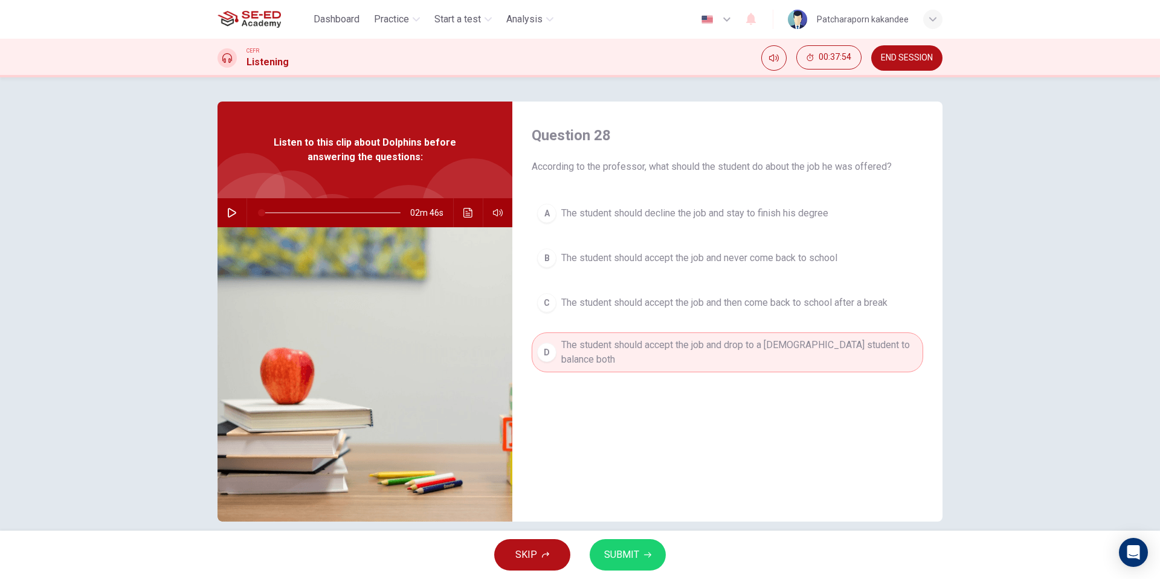
click at [642, 555] on button "SUBMIT" at bounding box center [628, 554] width 76 height 31
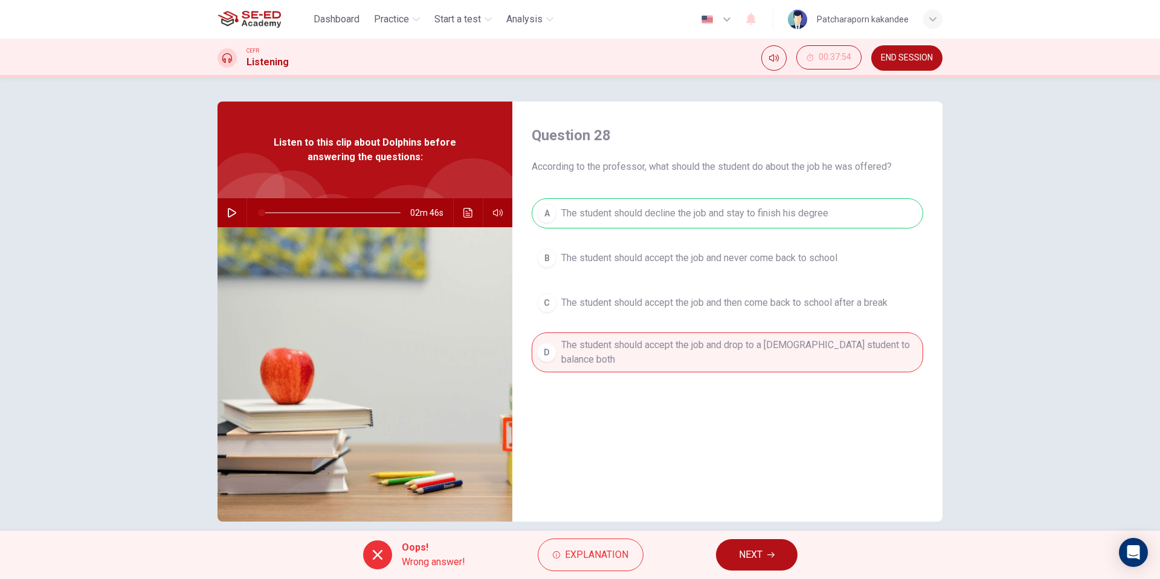
click at [769, 212] on div "A The student should decline the job and stay to finish his degree B The studen…" at bounding box center [728, 297] width 392 height 198
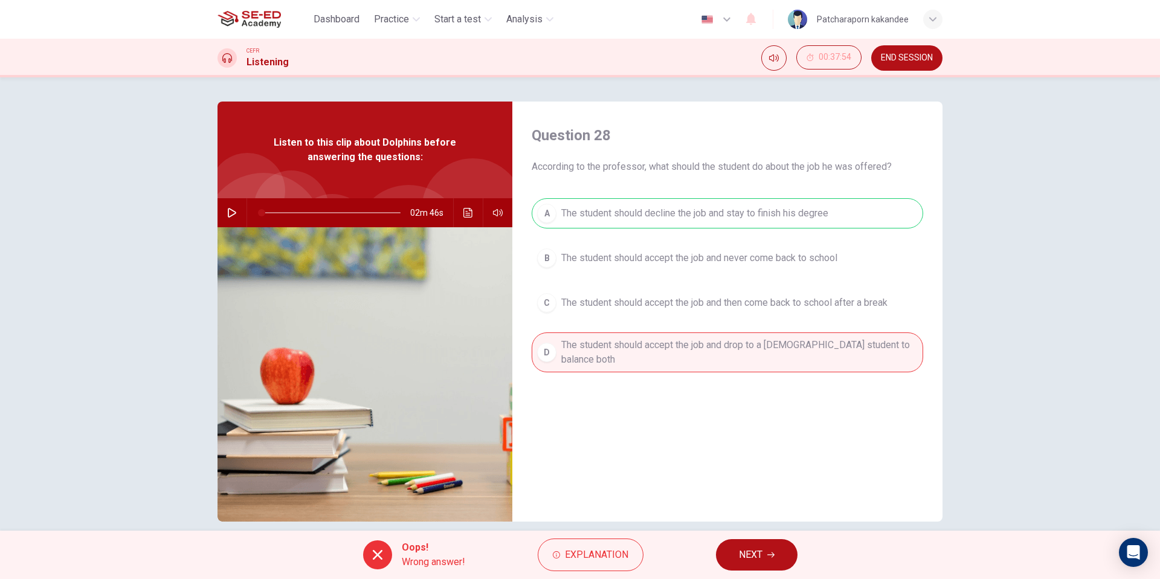
click at [769, 212] on div "A The student should decline the job and stay to finish his degree B The studen…" at bounding box center [728, 297] width 392 height 198
click at [769, 562] on button "NEXT" at bounding box center [757, 554] width 82 height 31
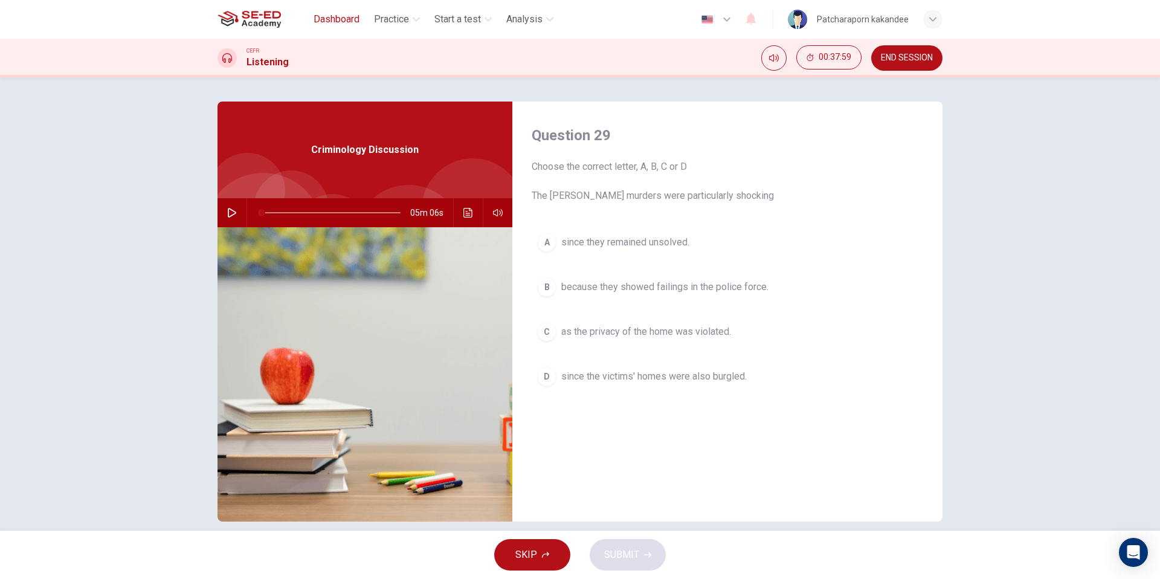
click at [360, 18] on button "Dashboard" at bounding box center [337, 19] width 56 height 22
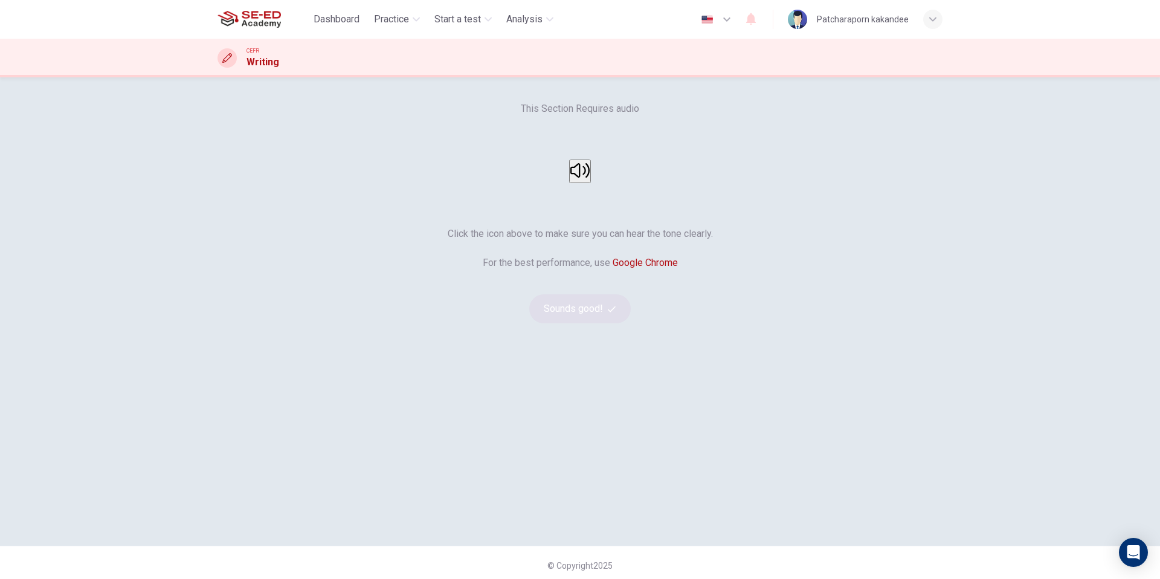
click at [591, 183] on button "button" at bounding box center [580, 172] width 22 height 24
click at [604, 323] on button "Sounds good!" at bounding box center [580, 308] width 102 height 29
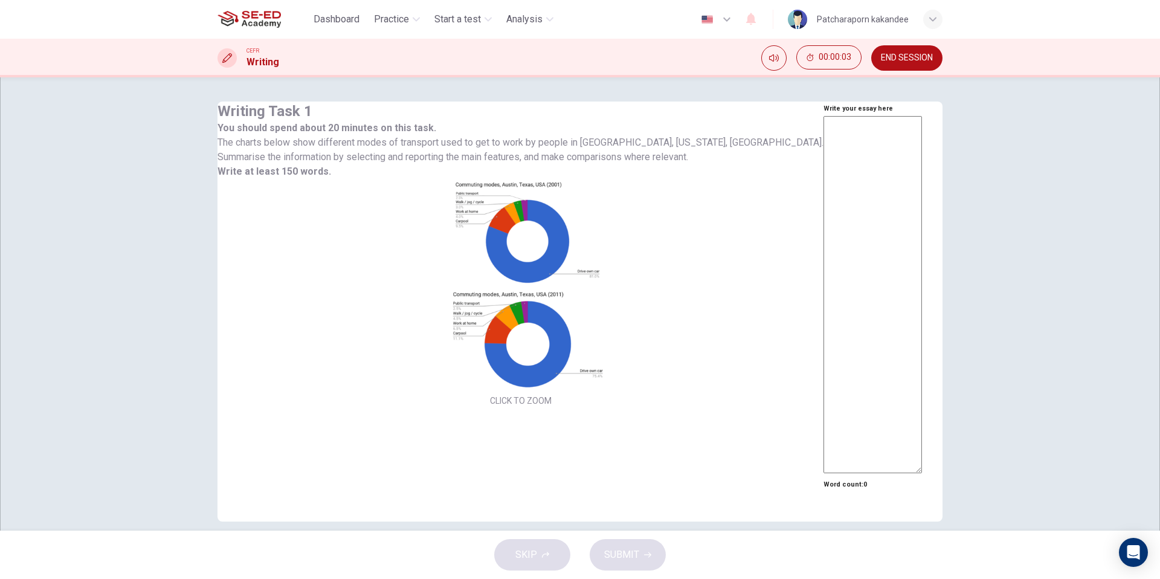
scroll to position [38, 0]
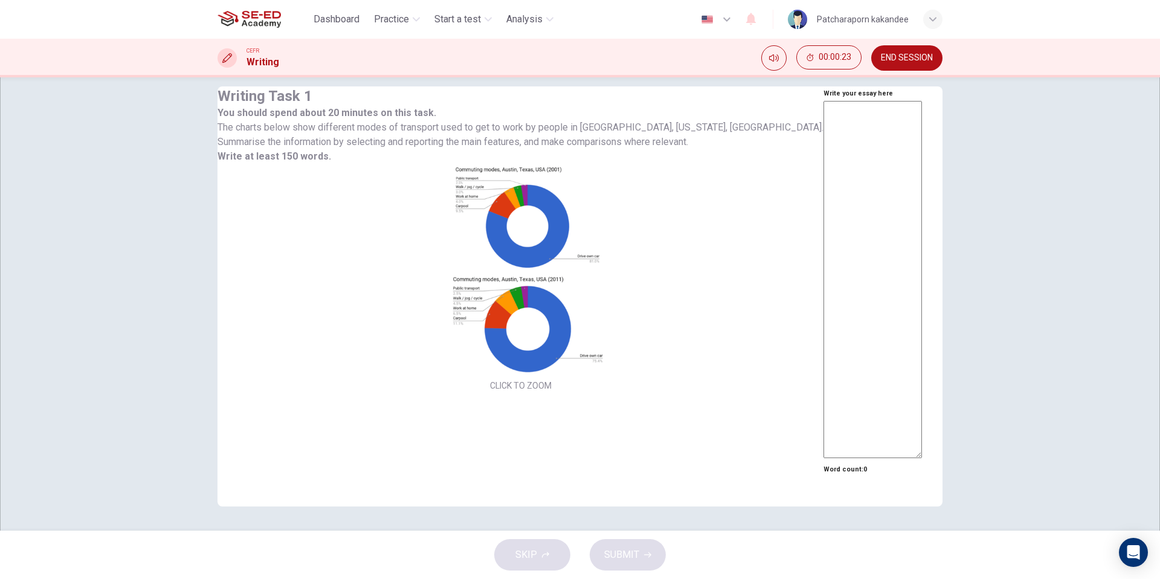
click at [824, 289] on textarea at bounding box center [873, 279] width 99 height 357
click at [824, 207] on textarea at bounding box center [873, 279] width 99 height 357
type textarea "ud"
type textarea "x"
type textarea "udy"
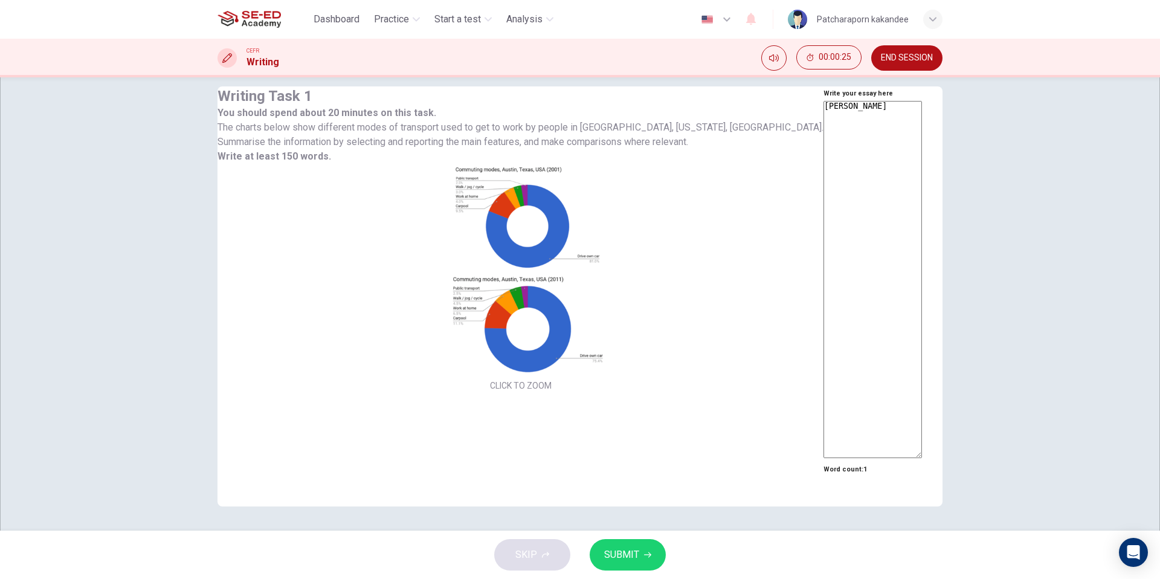
type textarea "x"
type textarea "udyf"
type textarea "x"
type textarea "udyf"
click at [650, 549] on button "SUBMIT" at bounding box center [628, 554] width 76 height 31
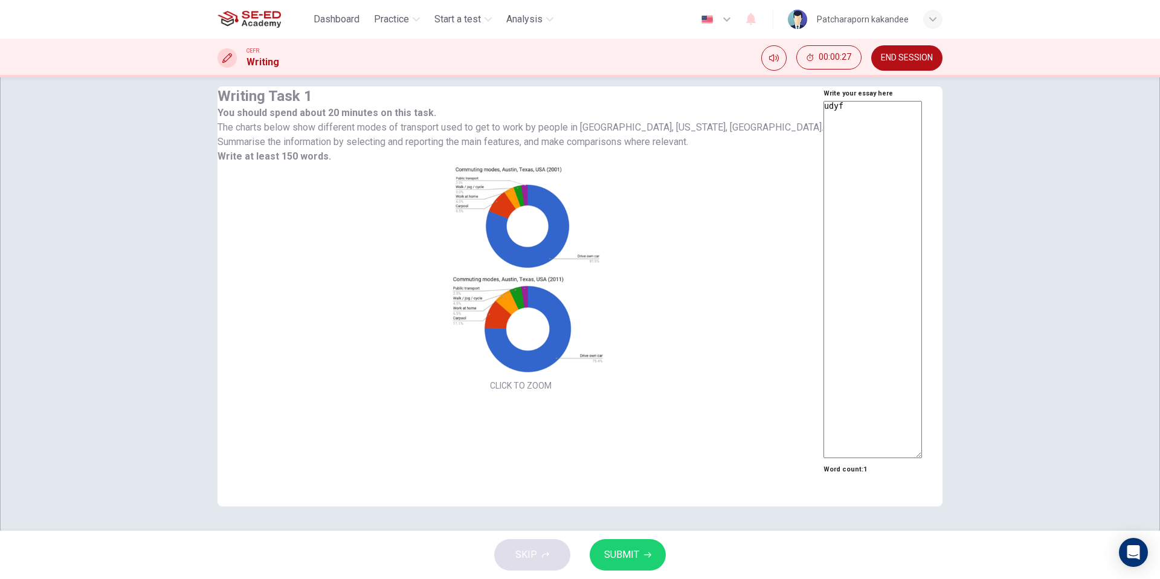
type textarea "x"
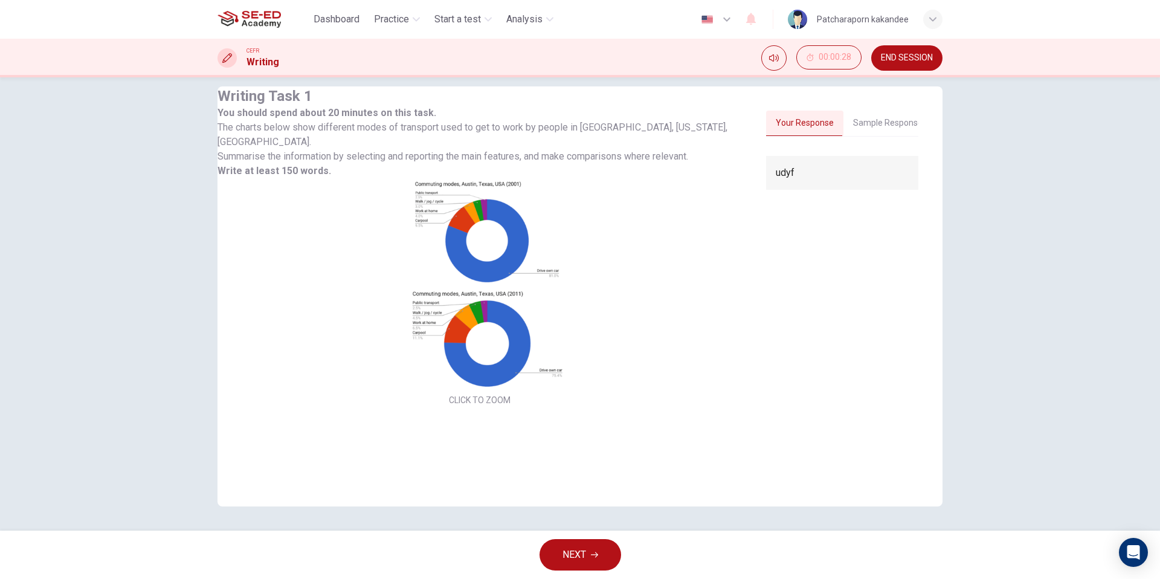
click at [844, 111] on button "Sample Response" at bounding box center [888, 123] width 89 height 25
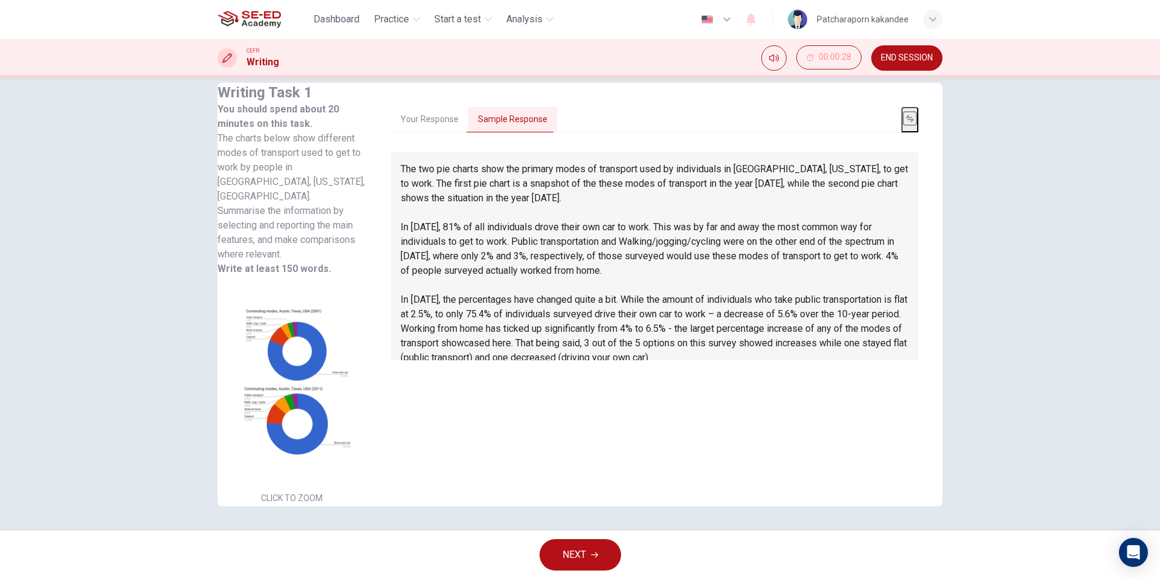
scroll to position [102, 0]
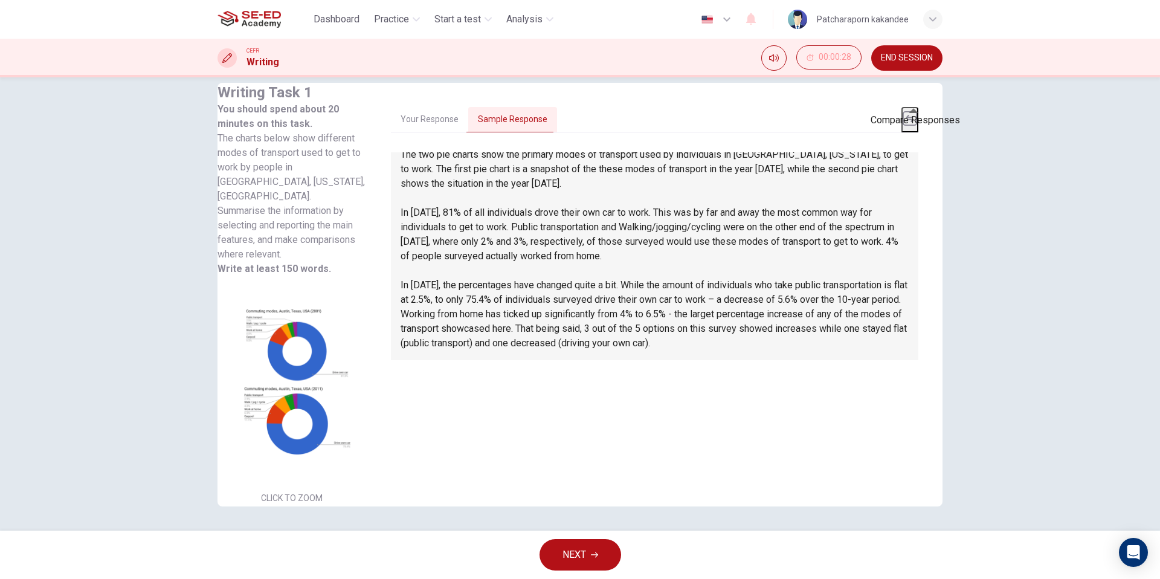
click at [916, 111] on icon "basic tabs example" at bounding box center [910, 118] width 15 height 15
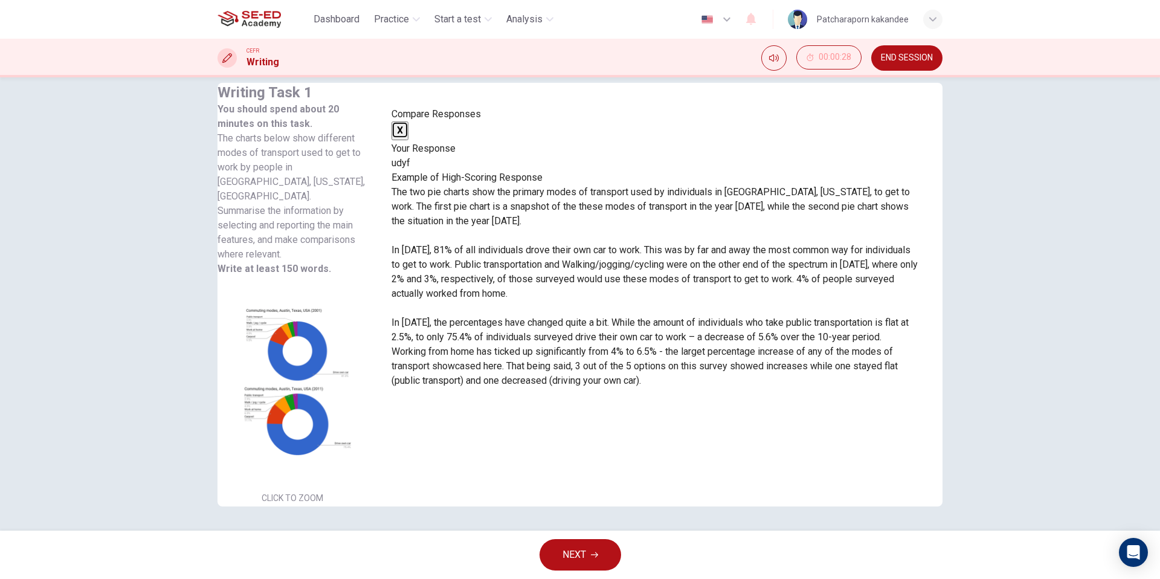
scroll to position [0, 0]
click at [601, 552] on button "NEXT" at bounding box center [581, 554] width 82 height 31
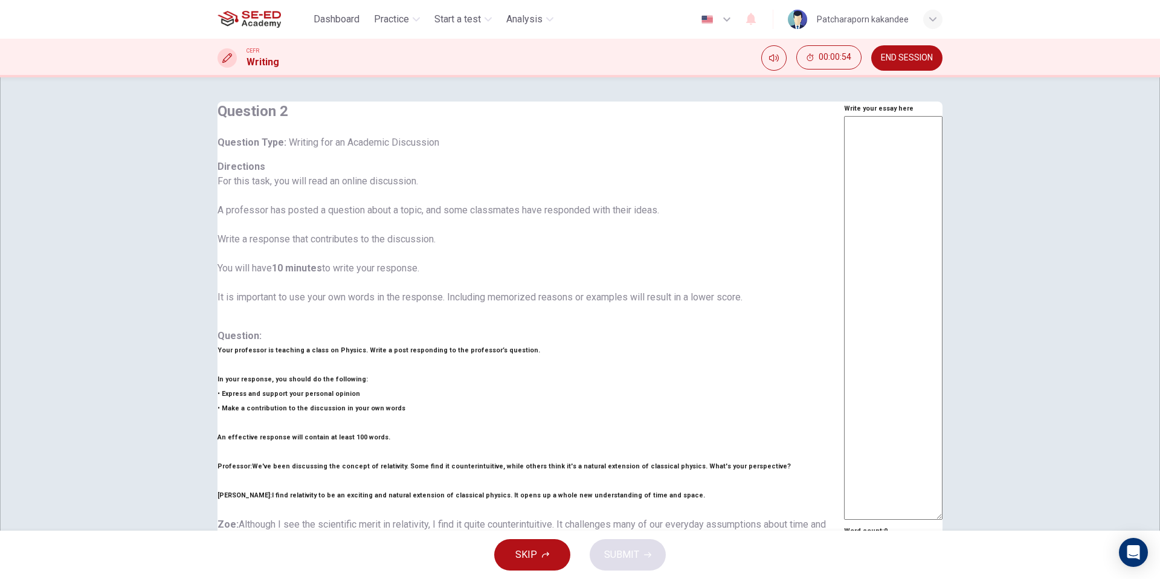
click at [273, 17] on img at bounding box center [249, 19] width 63 height 24
